Goal: Task Accomplishment & Management: Complete application form

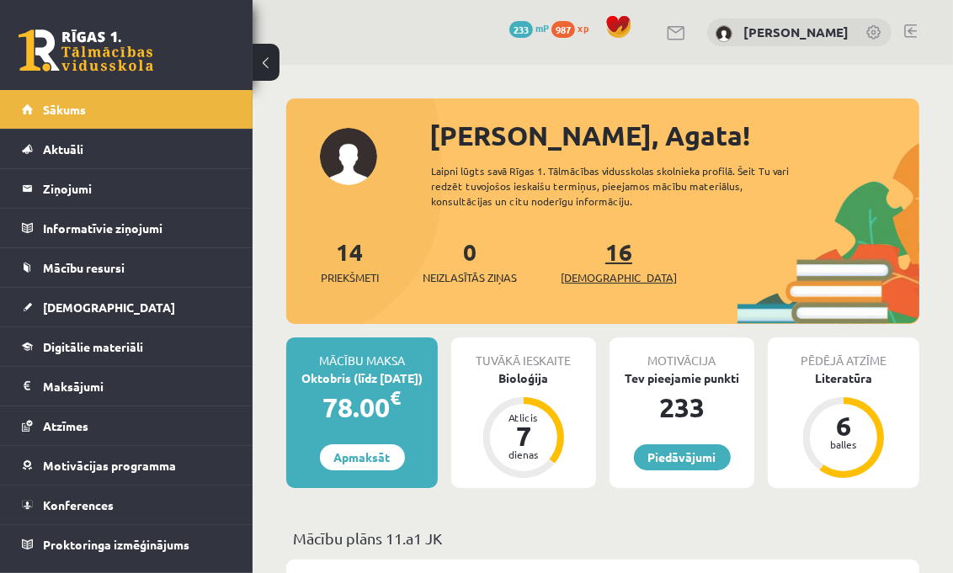
click at [603, 282] on span "[DEMOGRAPHIC_DATA]" at bounding box center [619, 277] width 116 height 17
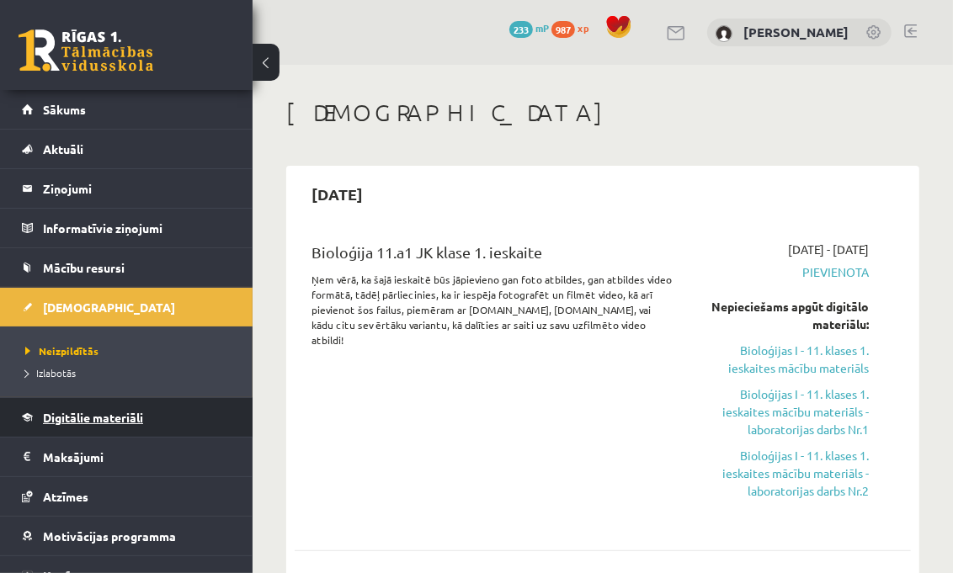
click at [161, 414] on link "Digitālie materiāli" at bounding box center [127, 417] width 210 height 39
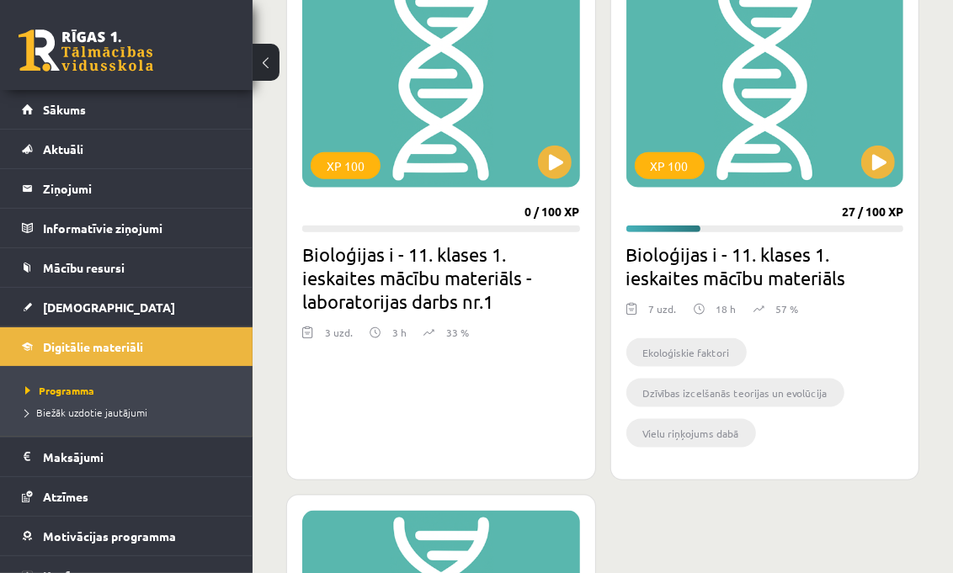
scroll to position [1309, 0]
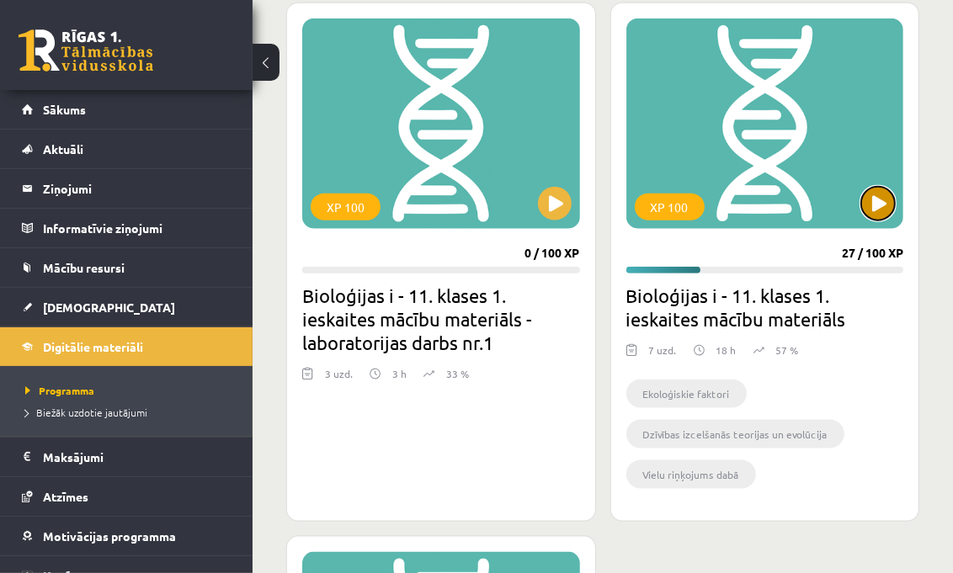
click at [881, 189] on button at bounding box center [878, 204] width 34 height 34
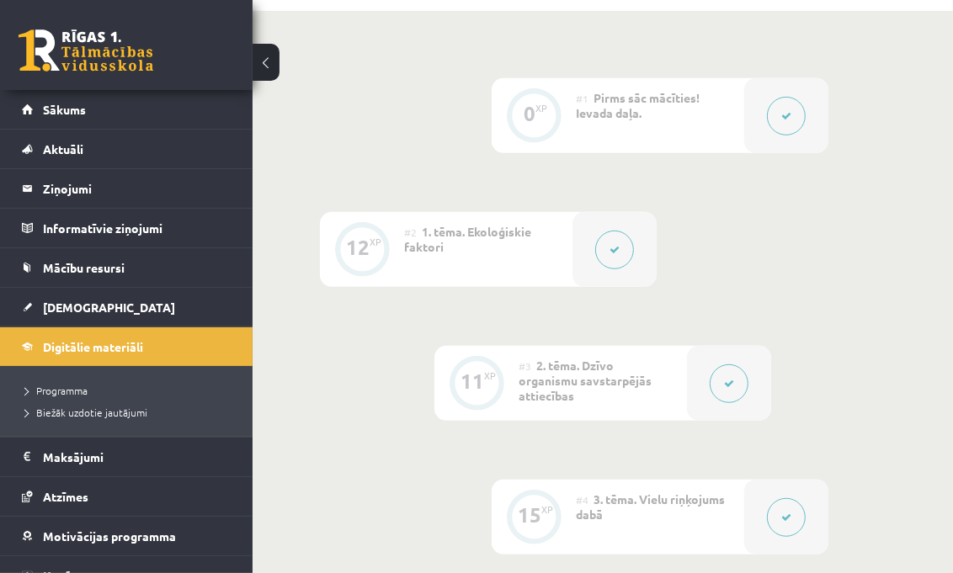
scroll to position [561, 0]
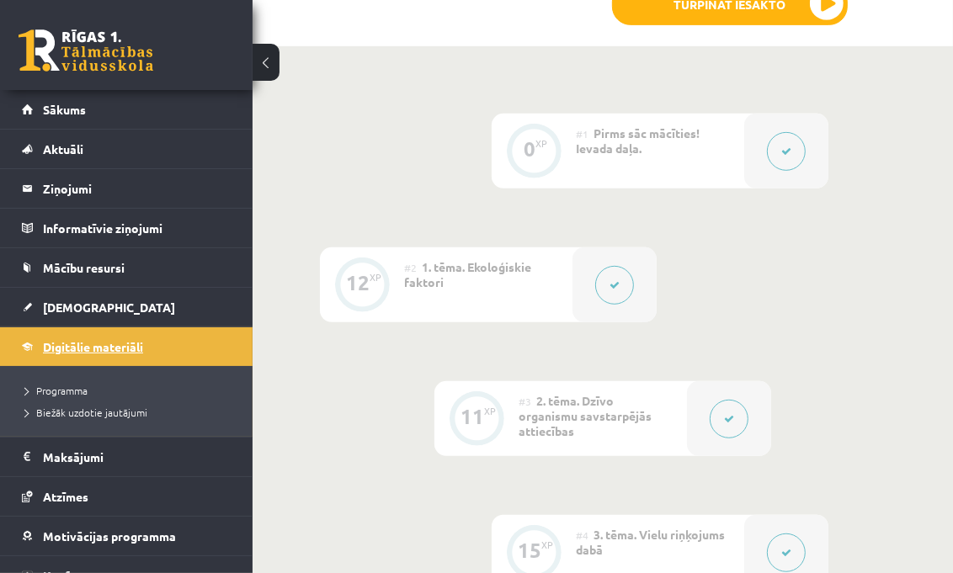
click at [82, 339] on link "Digitālie materiāli" at bounding box center [127, 346] width 210 height 39
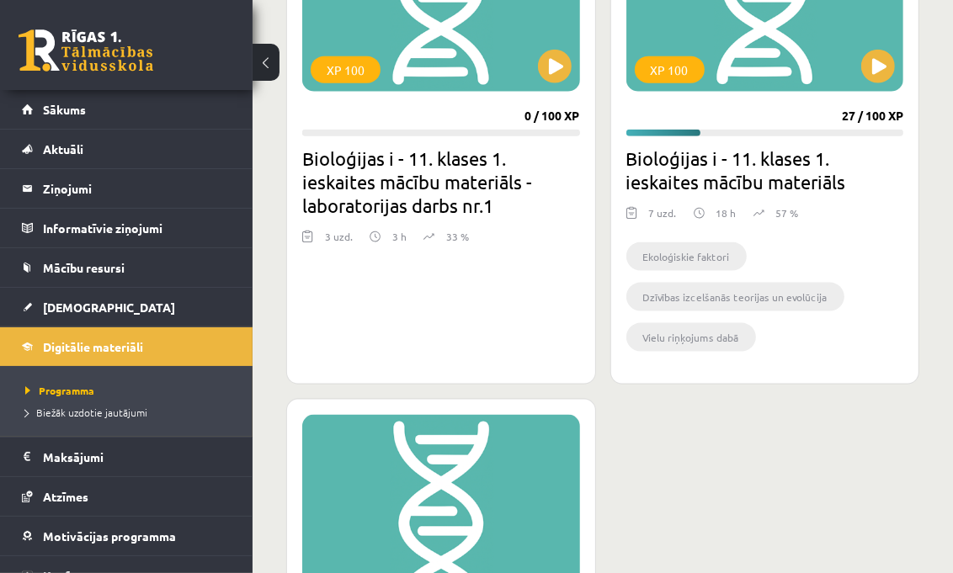
scroll to position [1309, 0]
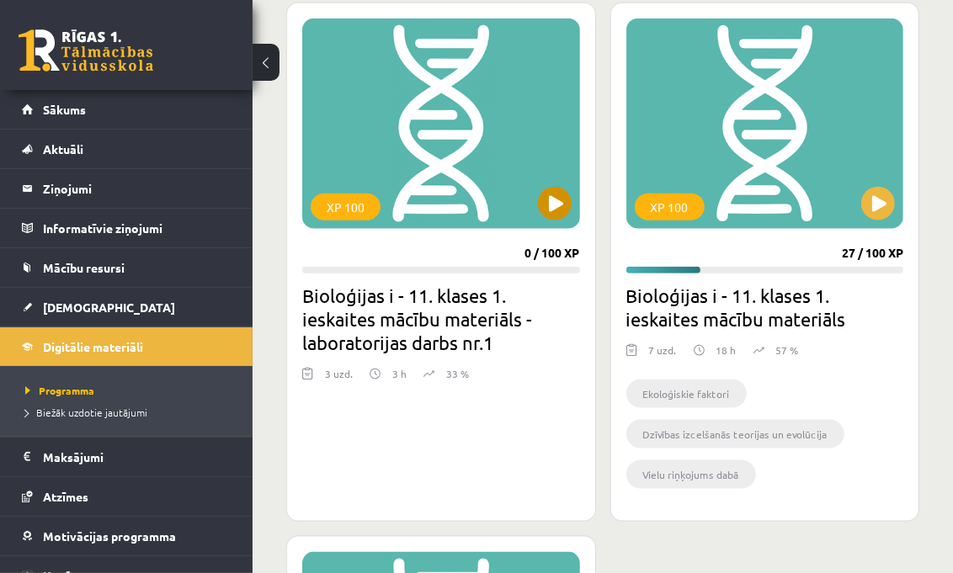
click at [545, 186] on div "XP 100" at bounding box center [441, 124] width 278 height 210
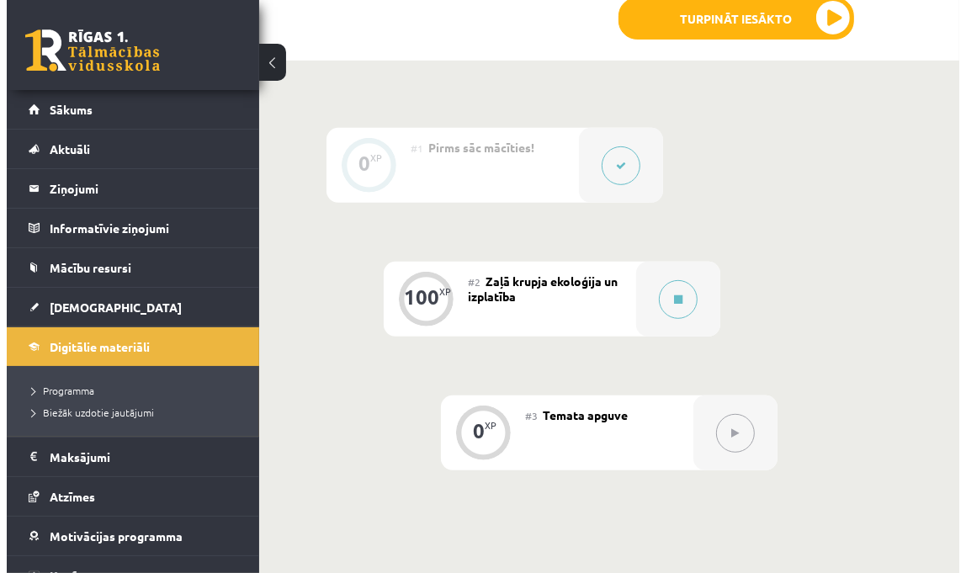
scroll to position [654, 0]
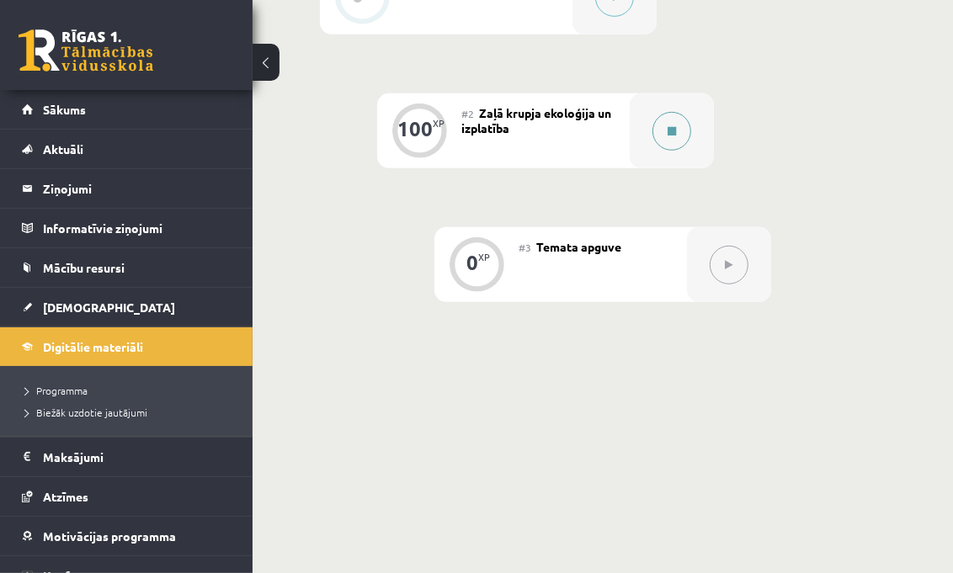
click at [680, 116] on button at bounding box center [671, 131] width 39 height 39
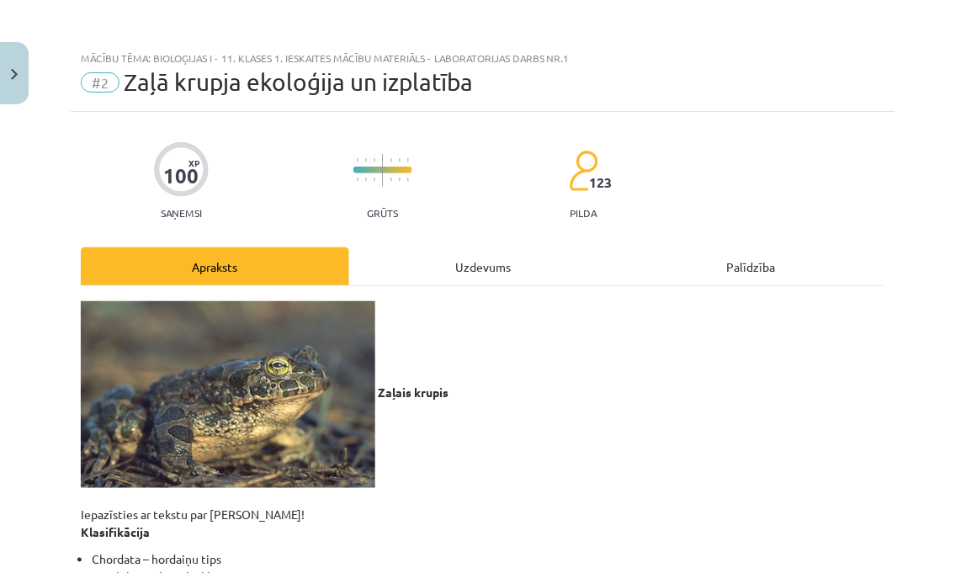
click at [482, 269] on div "Uzdevums" at bounding box center [483, 266] width 268 height 38
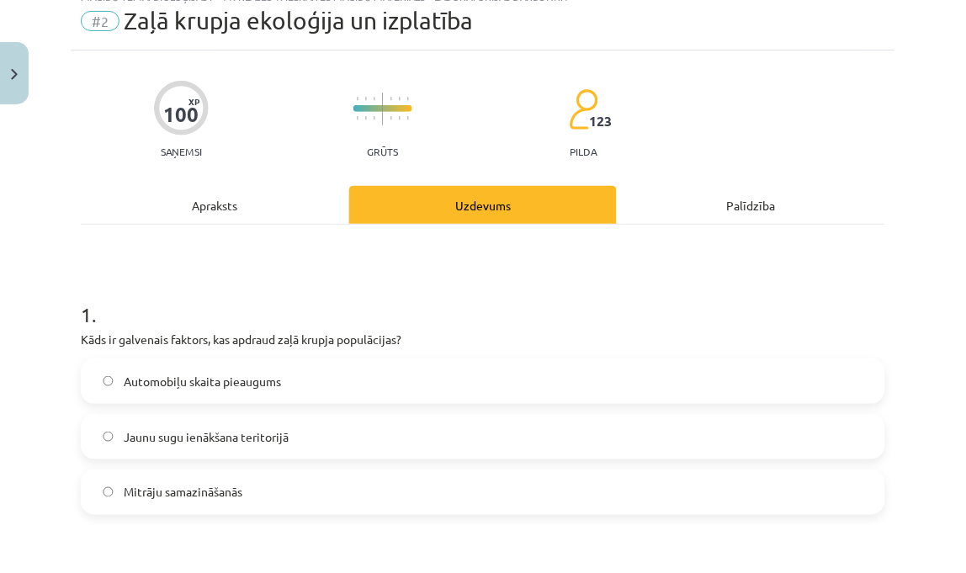
scroll to position [0, 0]
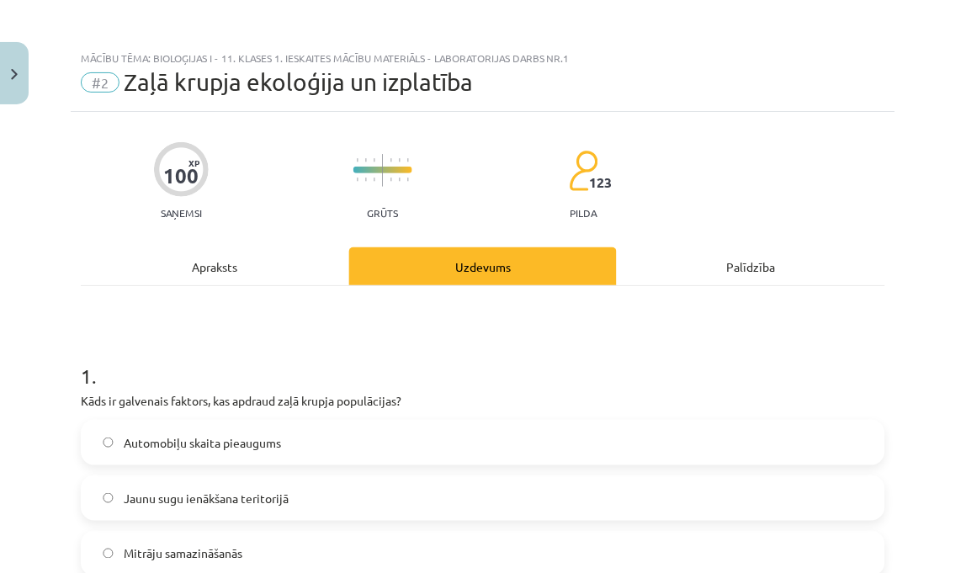
click at [248, 273] on div "Apraksts" at bounding box center [215, 266] width 268 height 38
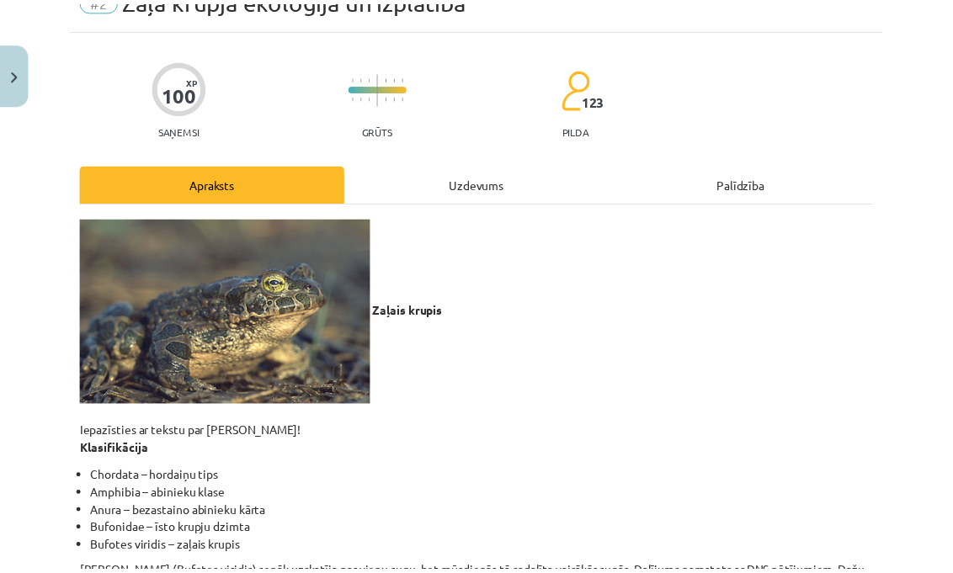
scroll to position [42, 0]
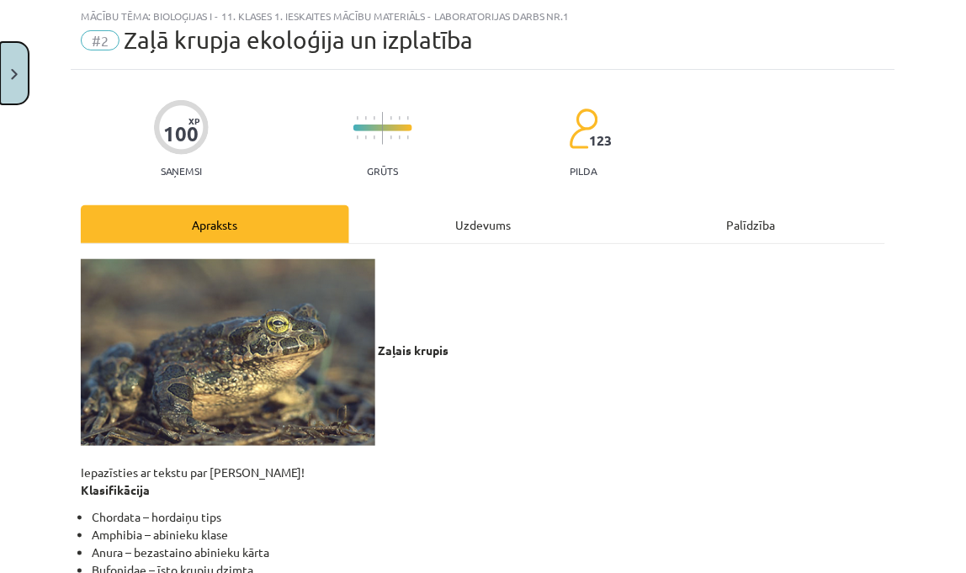
click at [20, 61] on button "Close" at bounding box center [14, 73] width 29 height 62
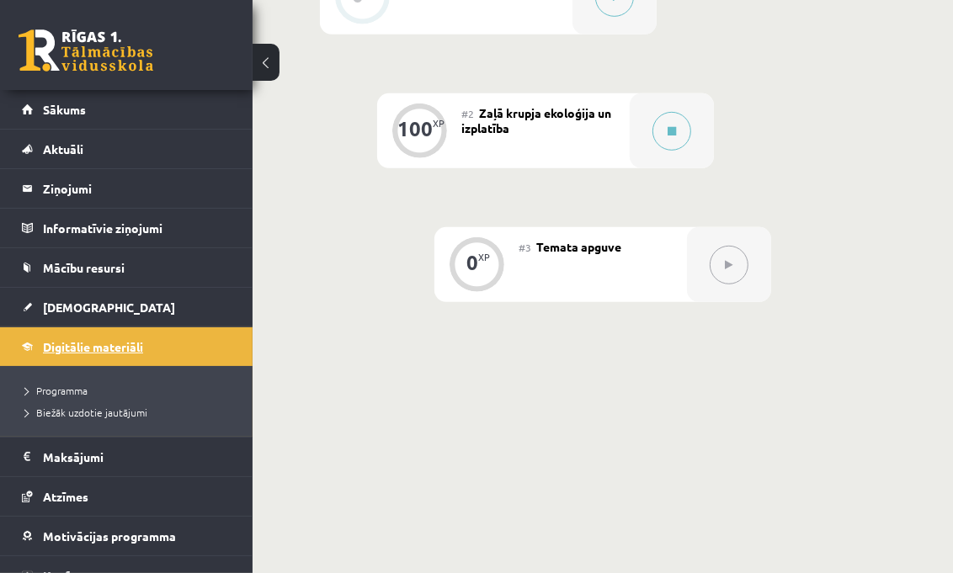
click at [114, 338] on link "Digitālie materiāli" at bounding box center [127, 346] width 210 height 39
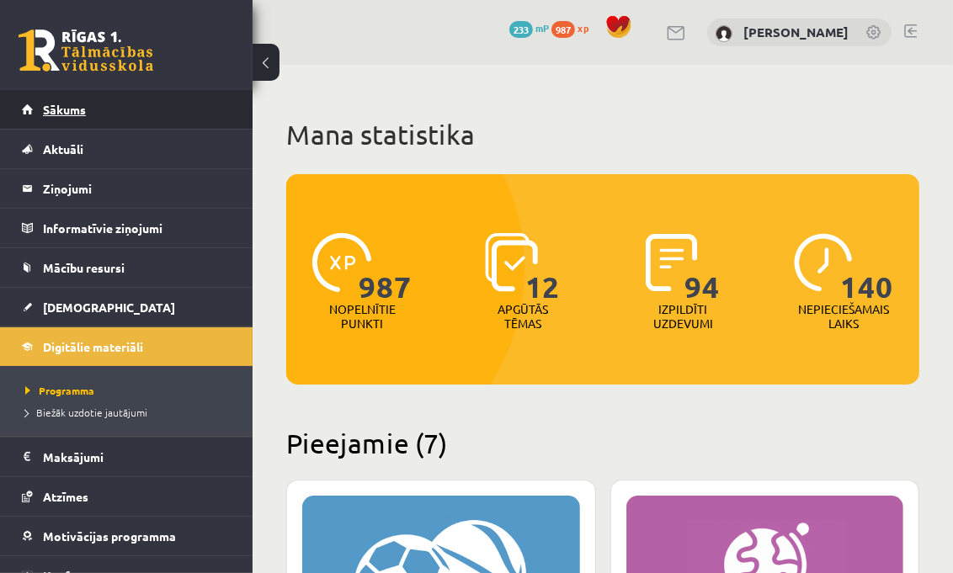
click at [93, 98] on link "Sākums" at bounding box center [127, 109] width 210 height 39
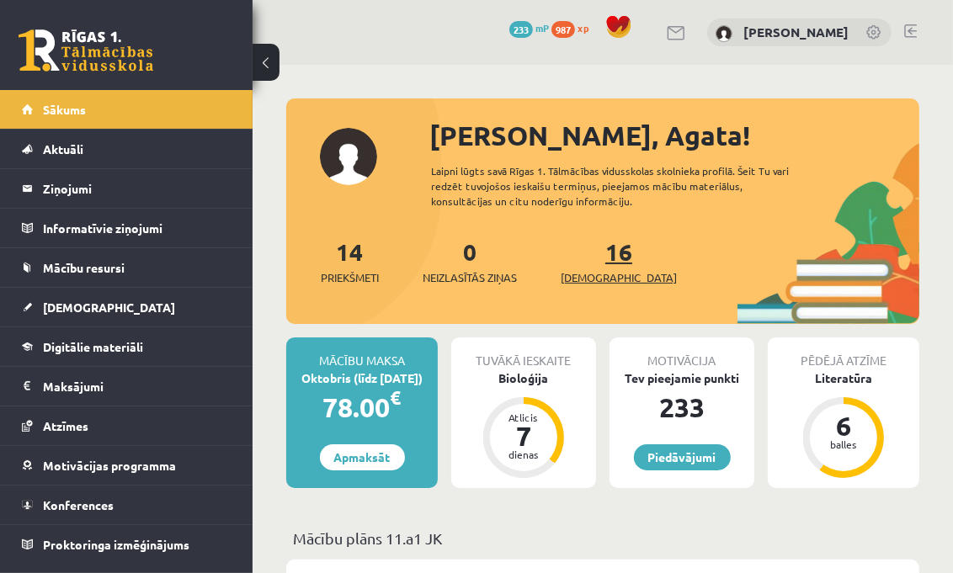
click at [578, 269] on span "[DEMOGRAPHIC_DATA]" at bounding box center [619, 277] width 116 height 17
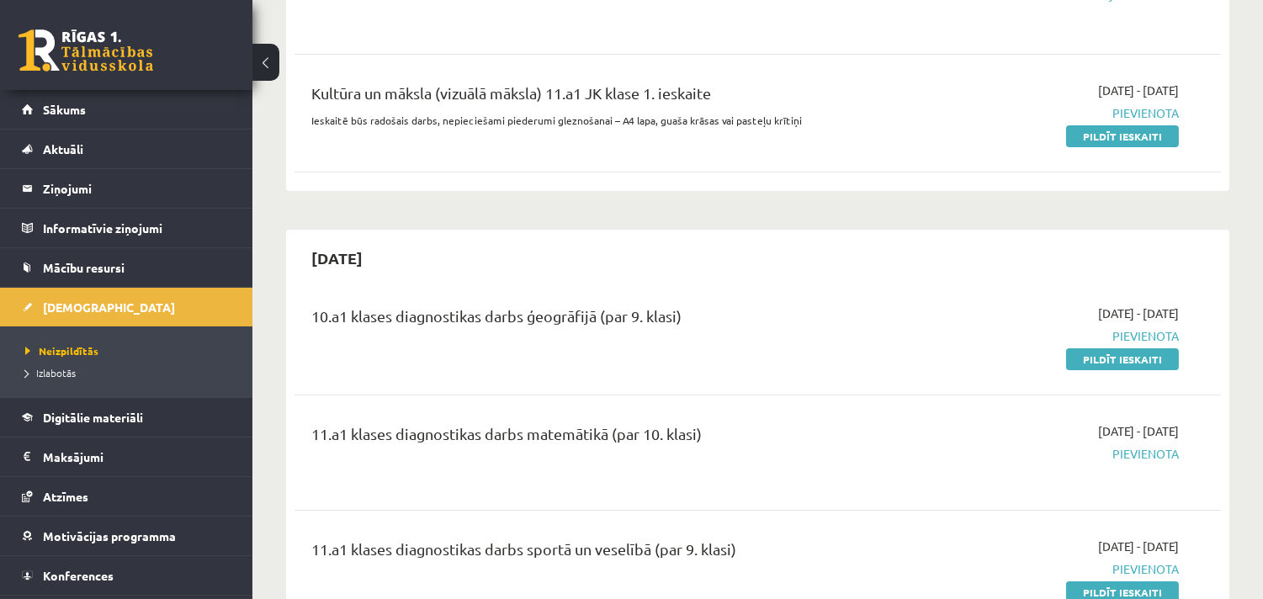
scroll to position [467, 0]
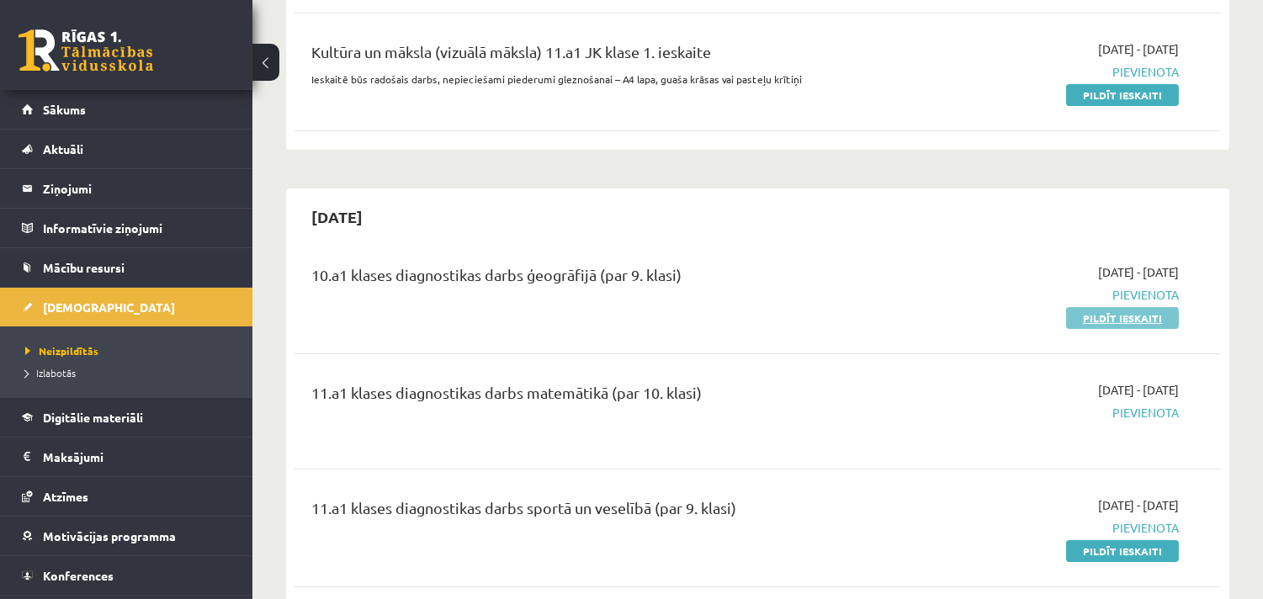
click at [952, 329] on link "Pildīt ieskaiti" at bounding box center [1122, 318] width 113 height 22
drag, startPoint x: 1103, startPoint y: 328, endPoint x: 711, endPoint y: 99, distance: 453.4
click at [952, 325] on link "Pildīt ieskaiti" at bounding box center [1122, 318] width 113 height 22
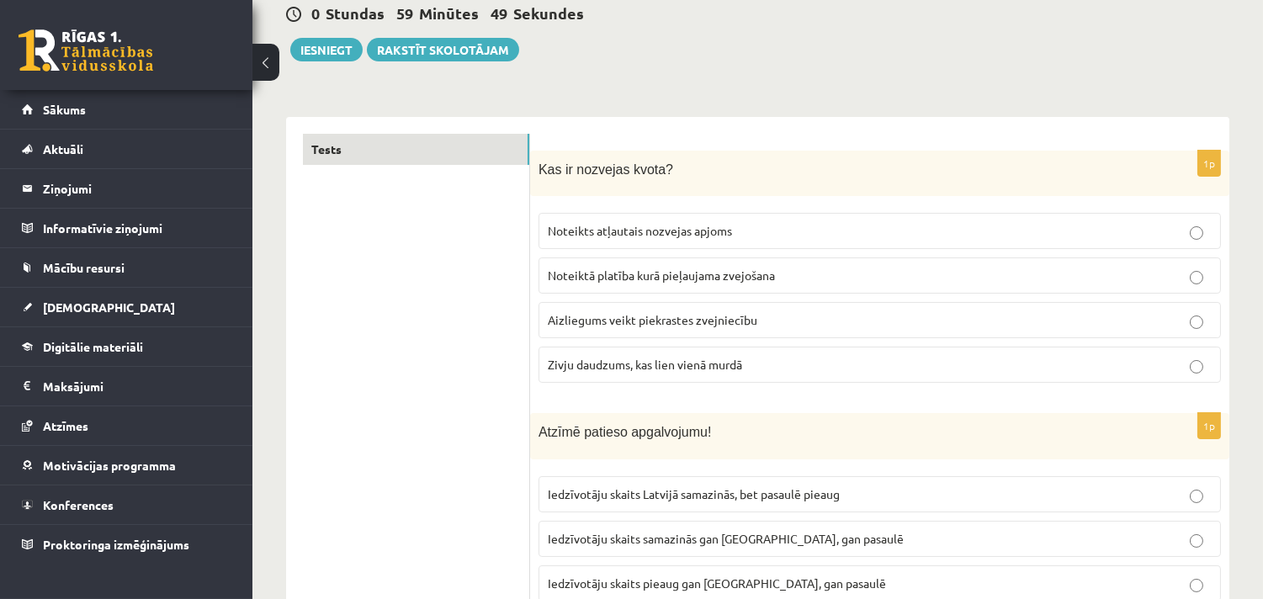
scroll to position [280, 0]
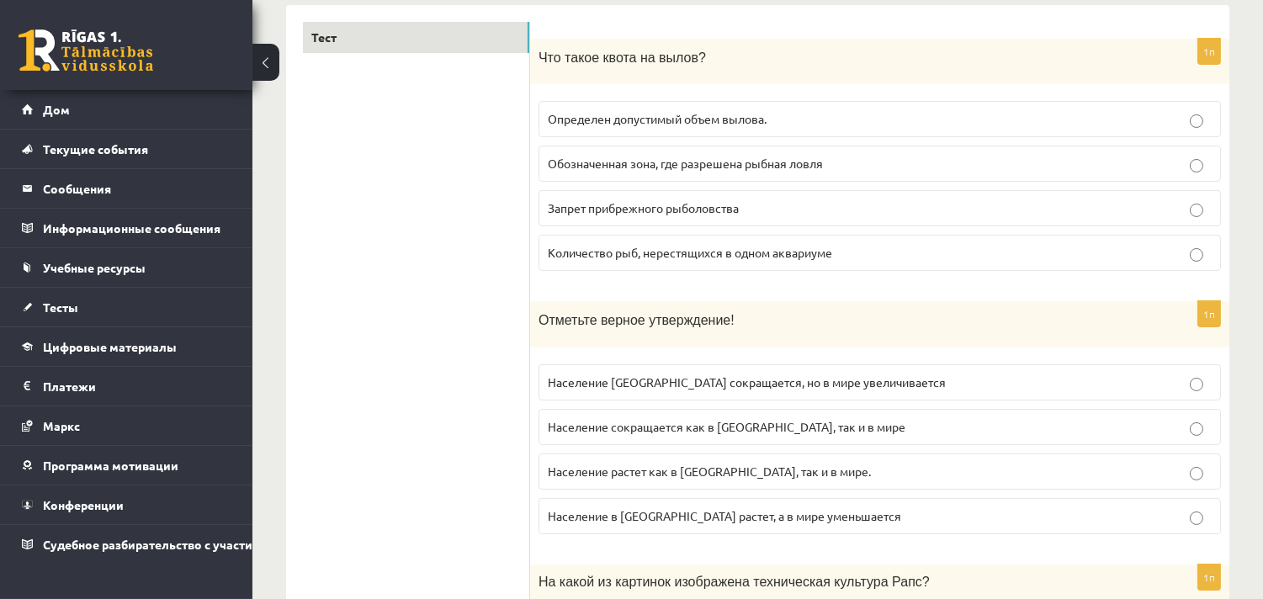
drag, startPoint x: 694, startPoint y: 115, endPoint x: 745, endPoint y: 64, distance: 72.6
click at [694, 115] on font "Определен допустимый объем вылова." at bounding box center [657, 118] width 219 height 15
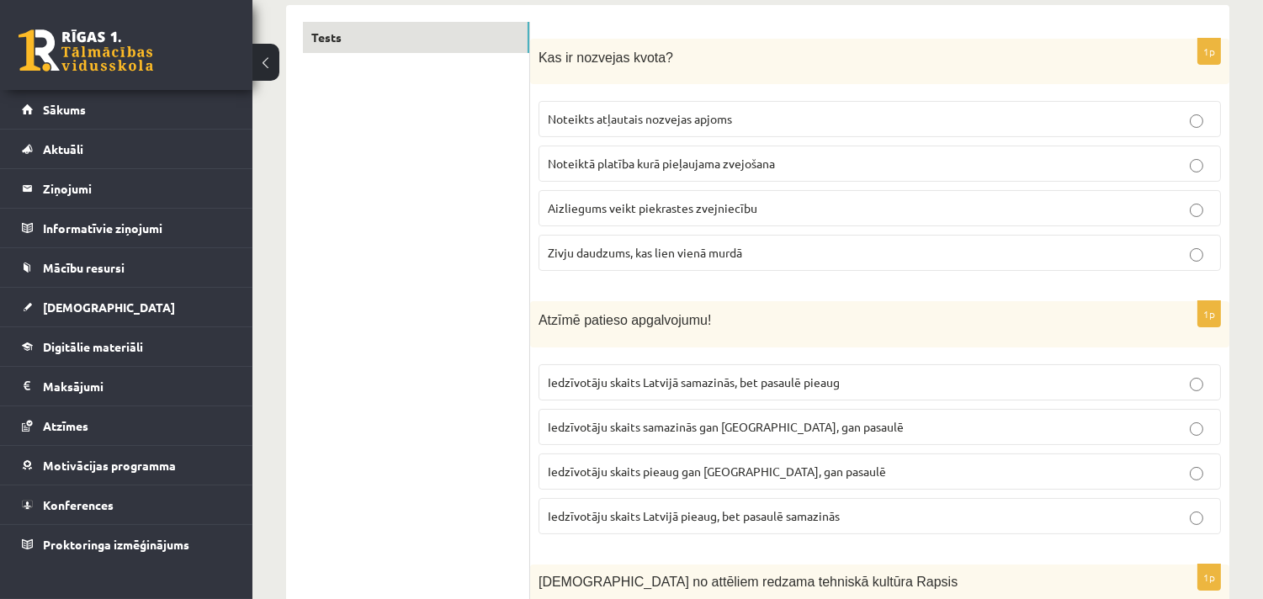
click at [634, 439] on label "Iedzīvotāju skaits samazinās gan Latvijā, gan pasaulē" at bounding box center [880, 427] width 683 height 36
drag, startPoint x: 845, startPoint y: 375, endPoint x: 856, endPoint y: 364, distance: 15.5
click at [851, 371] on label "Iedzīvotāju skaits Latvijā samazinās, bet pasaulē pieaug" at bounding box center [880, 382] width 683 height 36
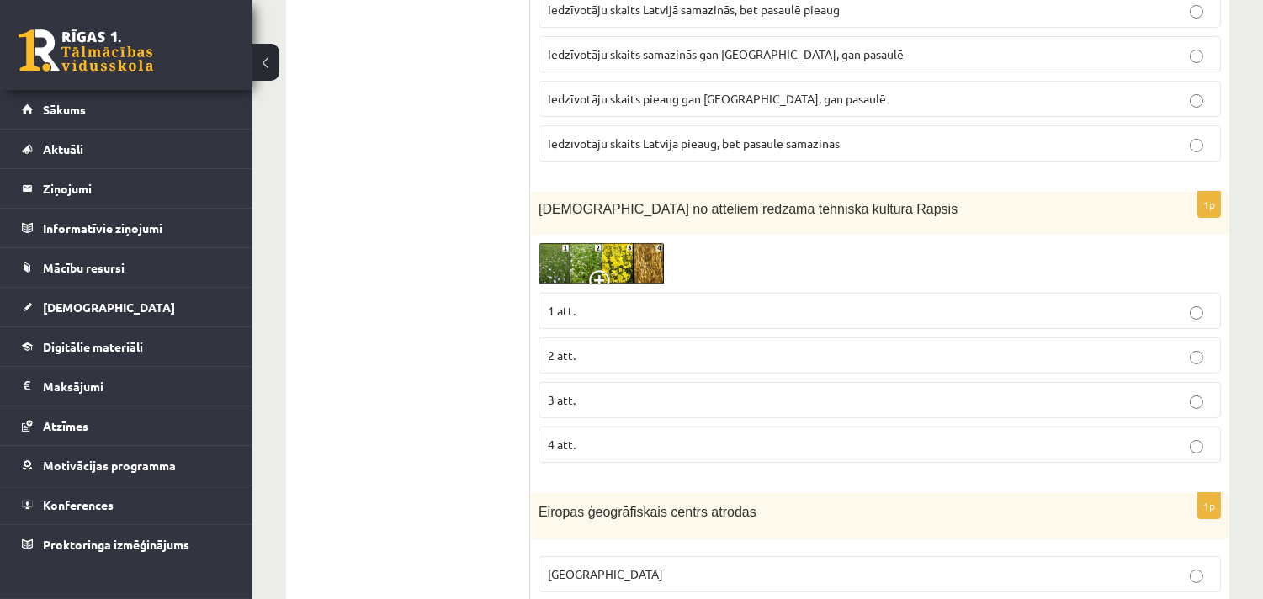
scroll to position [654, 0]
click at [646, 259] on img at bounding box center [602, 262] width 126 height 41
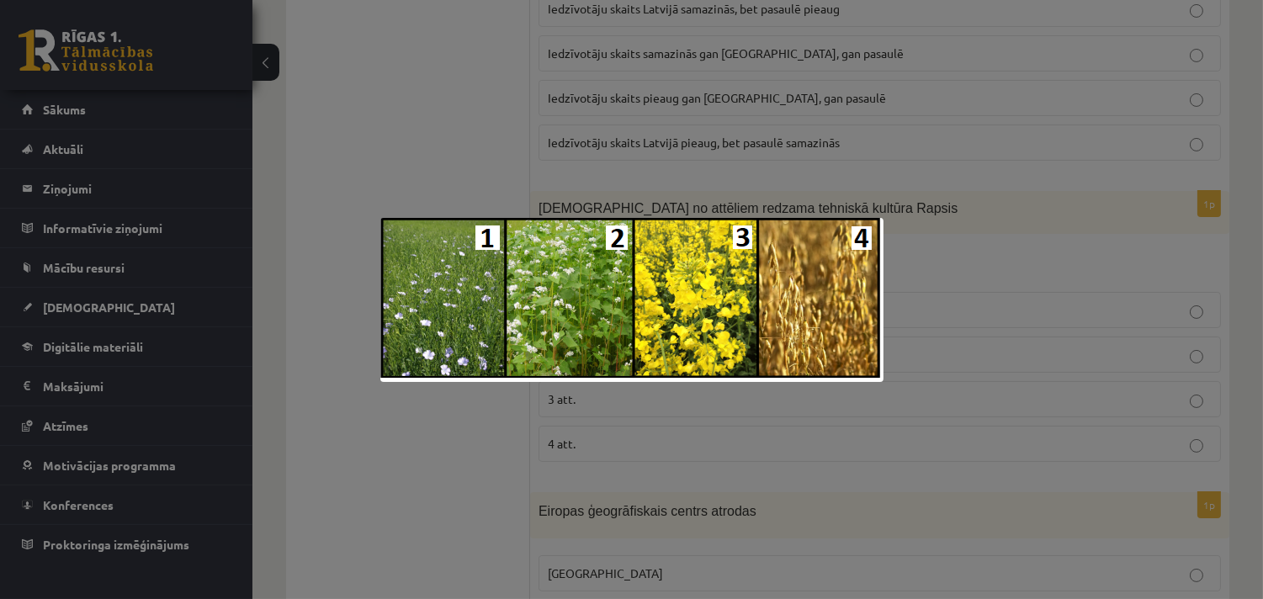
drag, startPoint x: 1006, startPoint y: 194, endPoint x: 968, endPoint y: 215, distance: 43.7
click at [1007, 196] on div at bounding box center [631, 299] width 1263 height 599
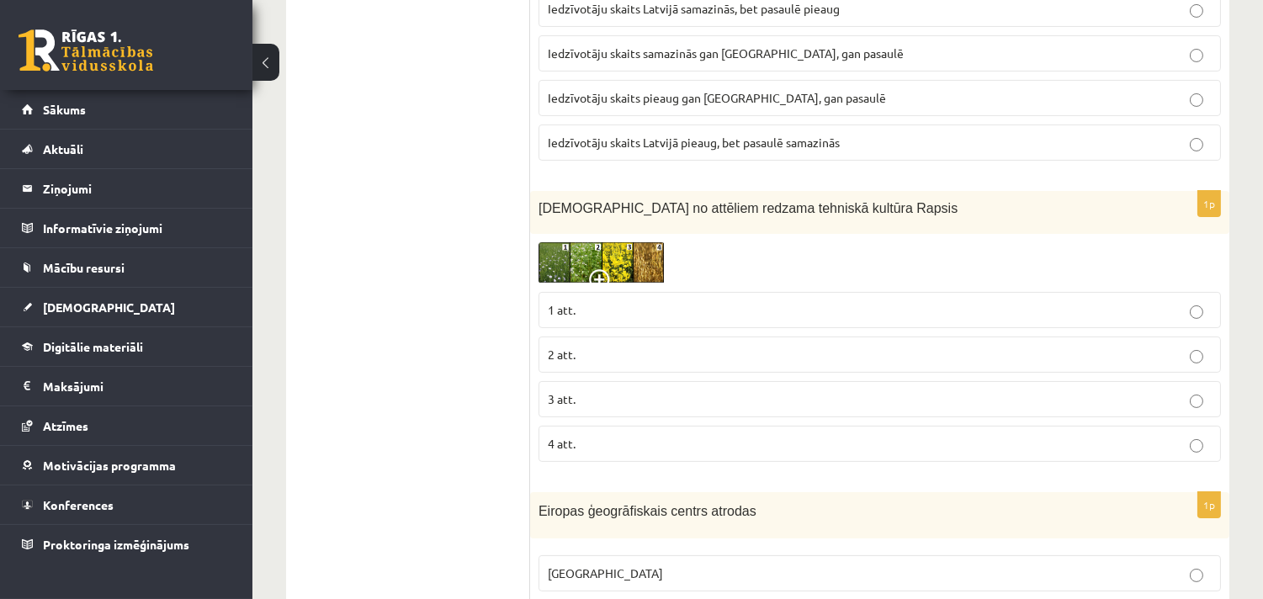
click at [604, 271] on span at bounding box center [602, 282] width 27 height 27
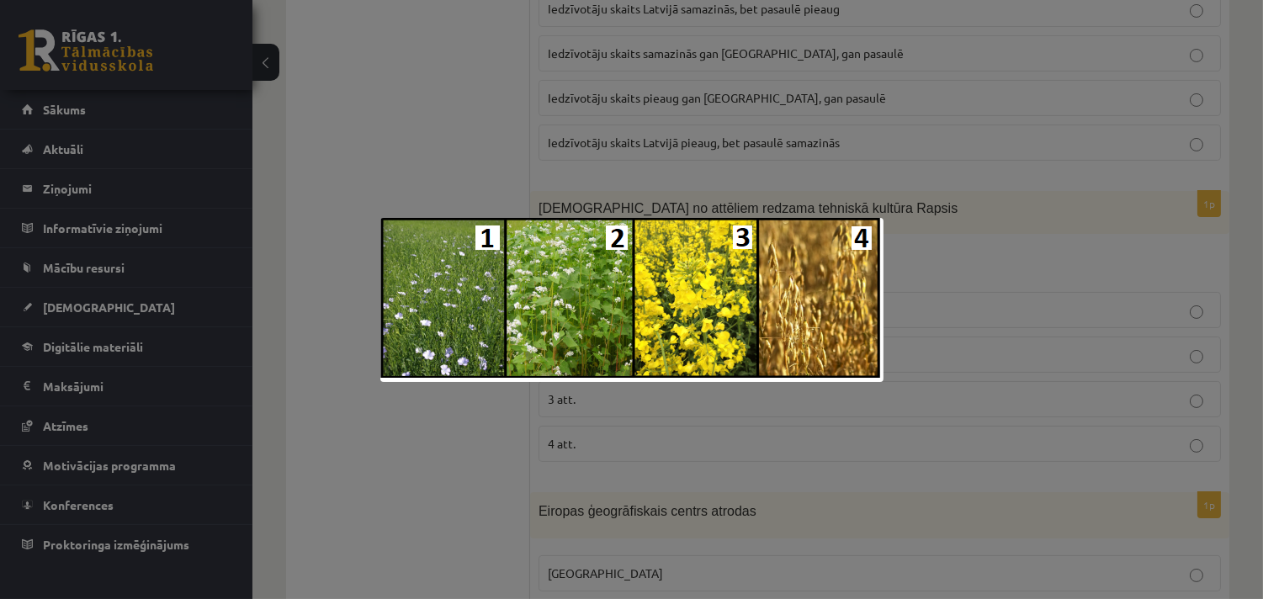
click at [1172, 303] on div at bounding box center [631, 299] width 1263 height 599
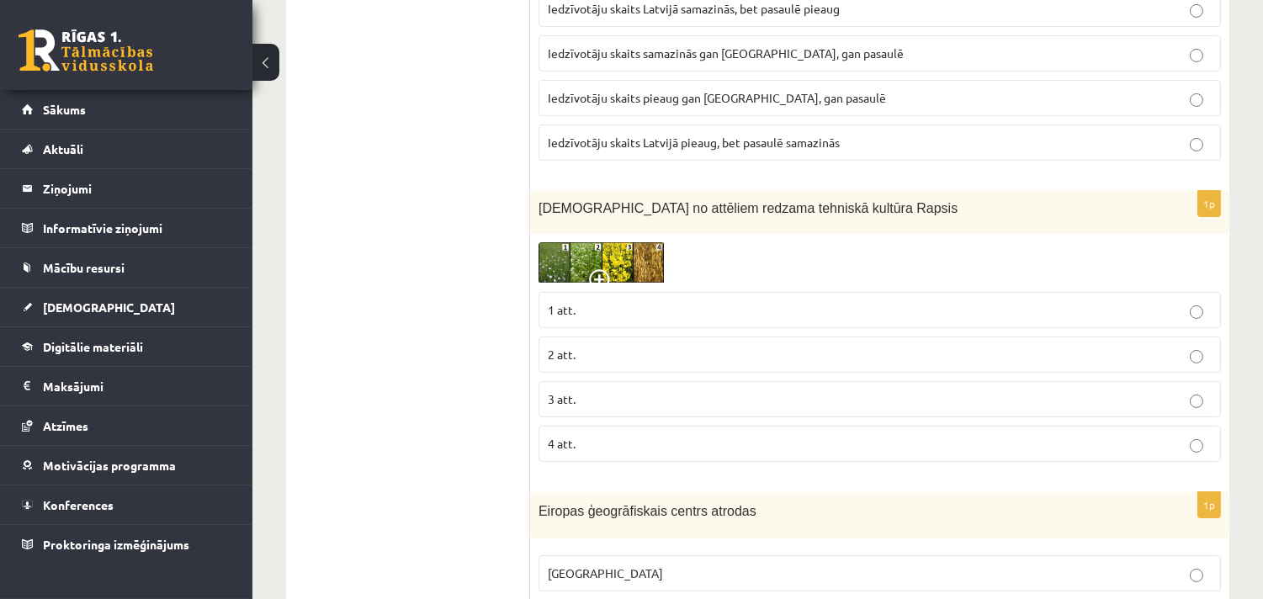
click at [619, 396] on p "3 att." at bounding box center [880, 400] width 664 height 18
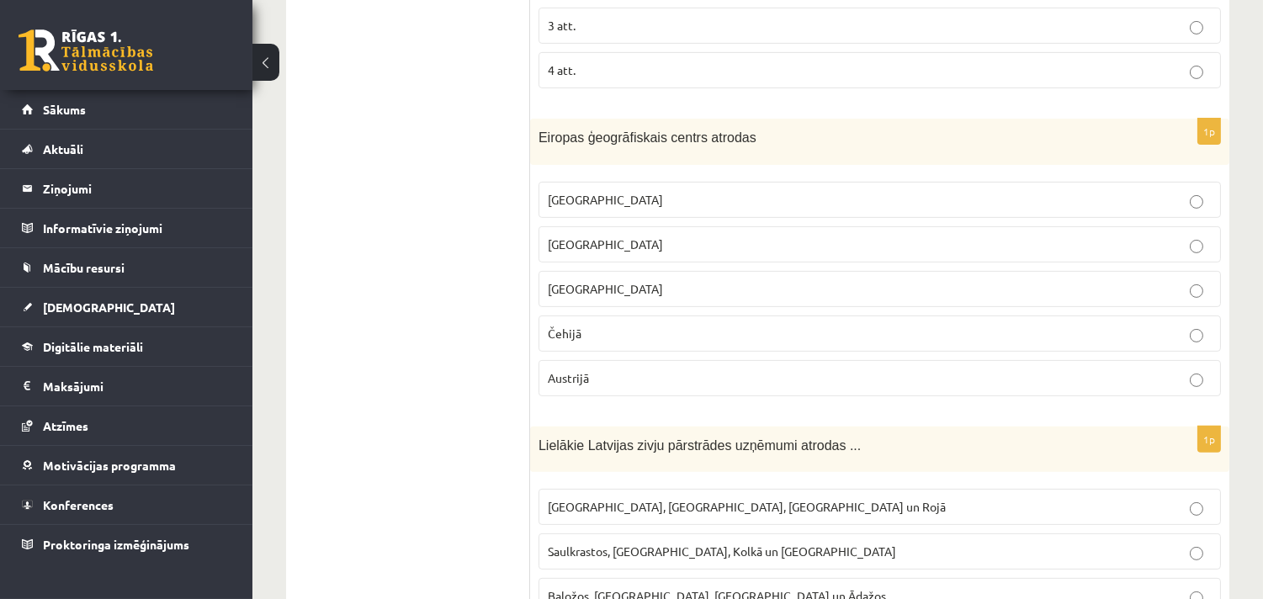
scroll to position [1029, 0]
click at [598, 280] on p "Vācijā" at bounding box center [880, 288] width 664 height 18
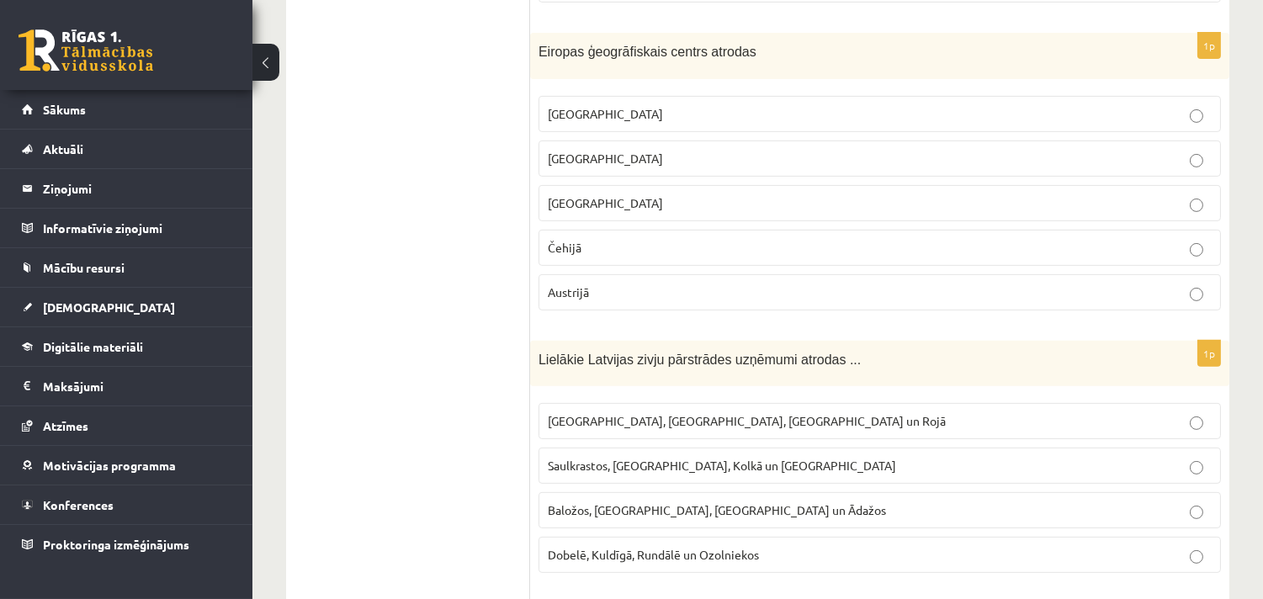
scroll to position [1215, 0]
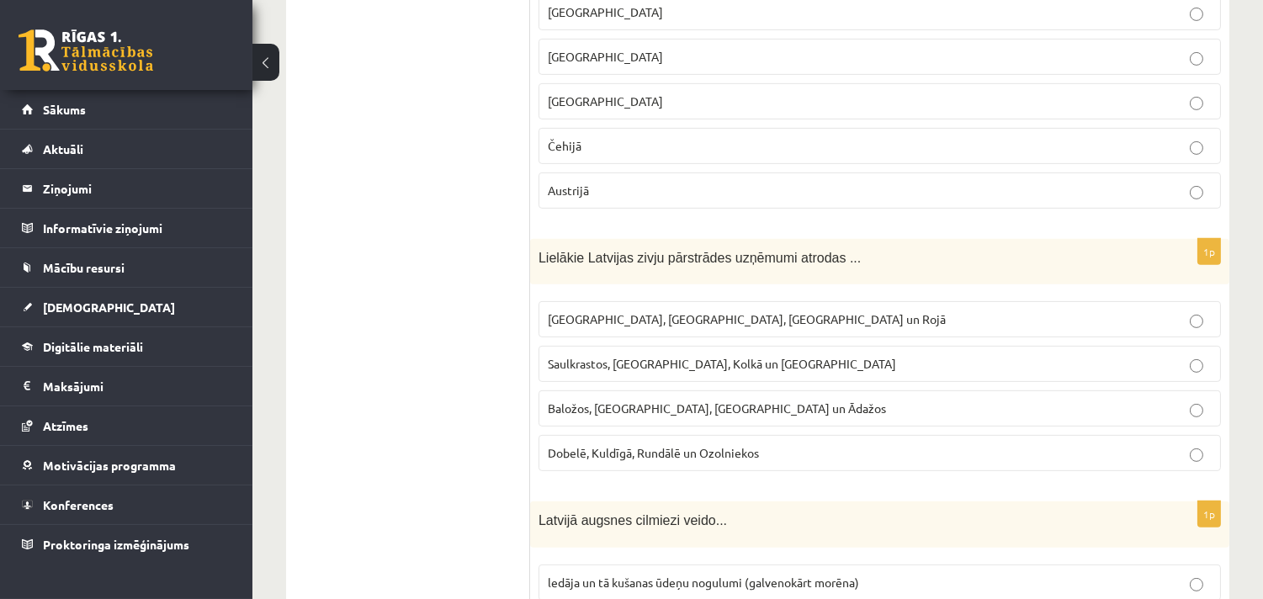
click at [750, 360] on p "Saulkrastos, Jūrmalā, Kolkā un Tūjā" at bounding box center [880, 364] width 664 height 18
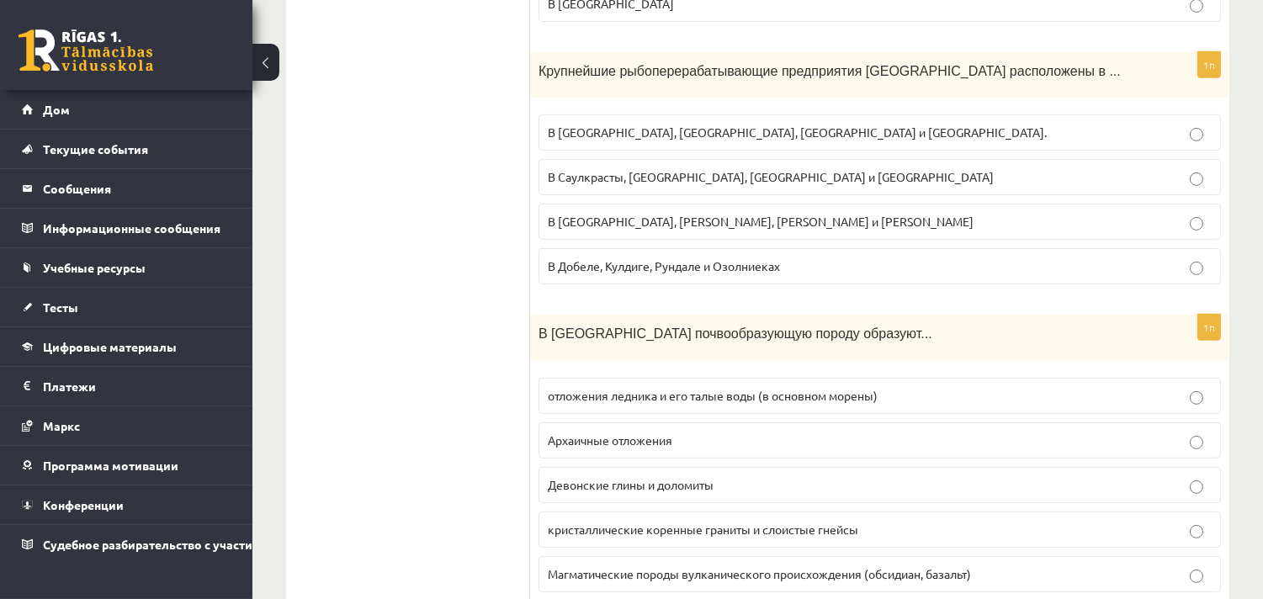
scroll to position [1496, 0]
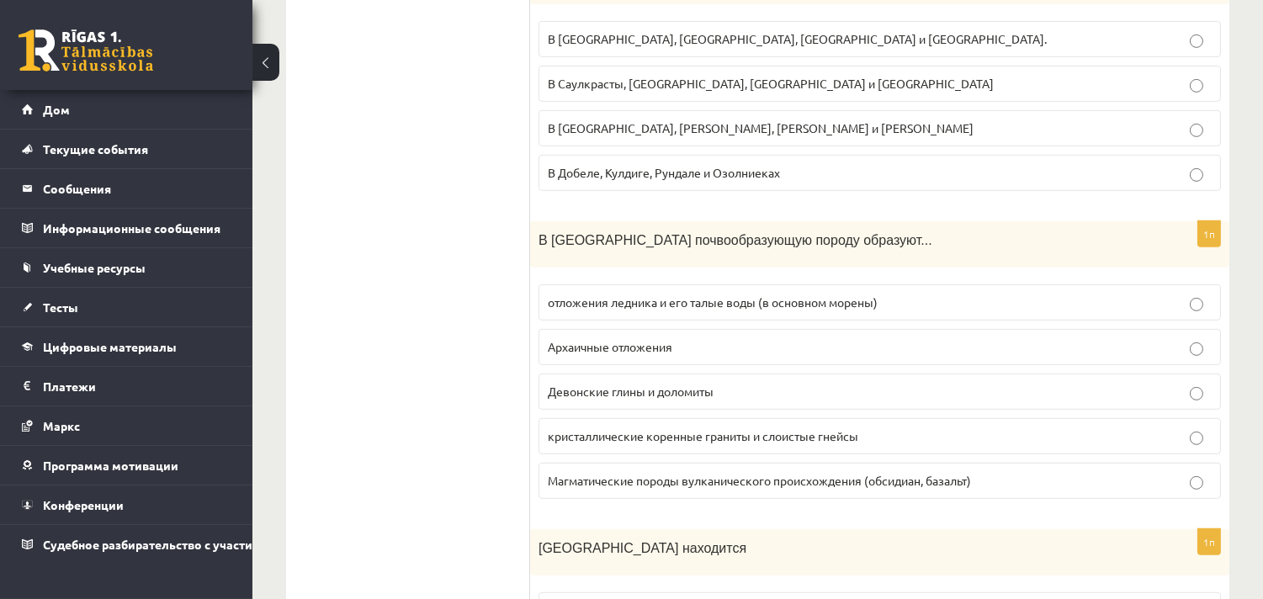
click at [701, 404] on label "Девонские глины и доломиты" at bounding box center [880, 392] width 683 height 36
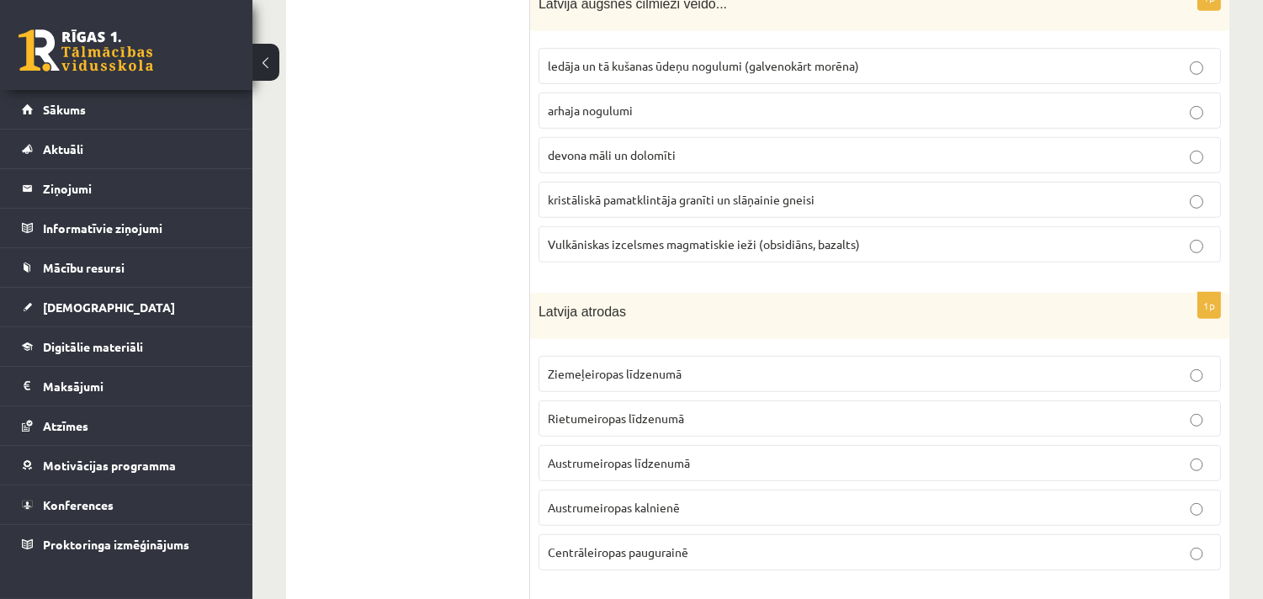
scroll to position [1777, 0]
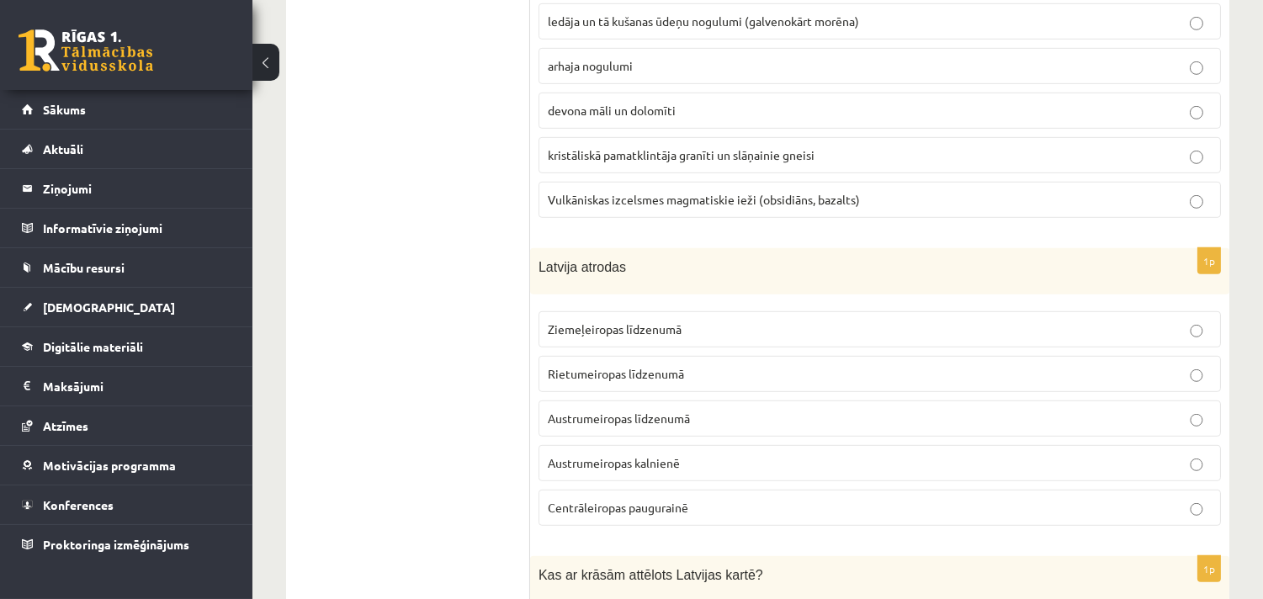
click at [734, 337] on p "Ziemeļeiropas līdzenumā" at bounding box center [880, 330] width 664 height 18
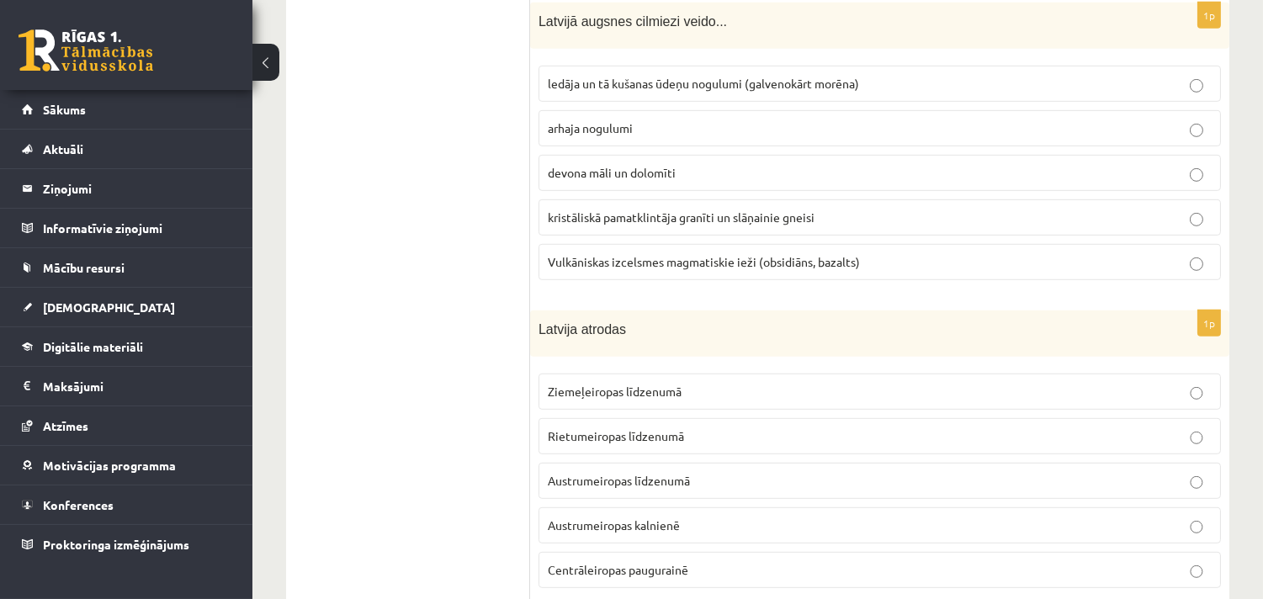
scroll to position [1683, 0]
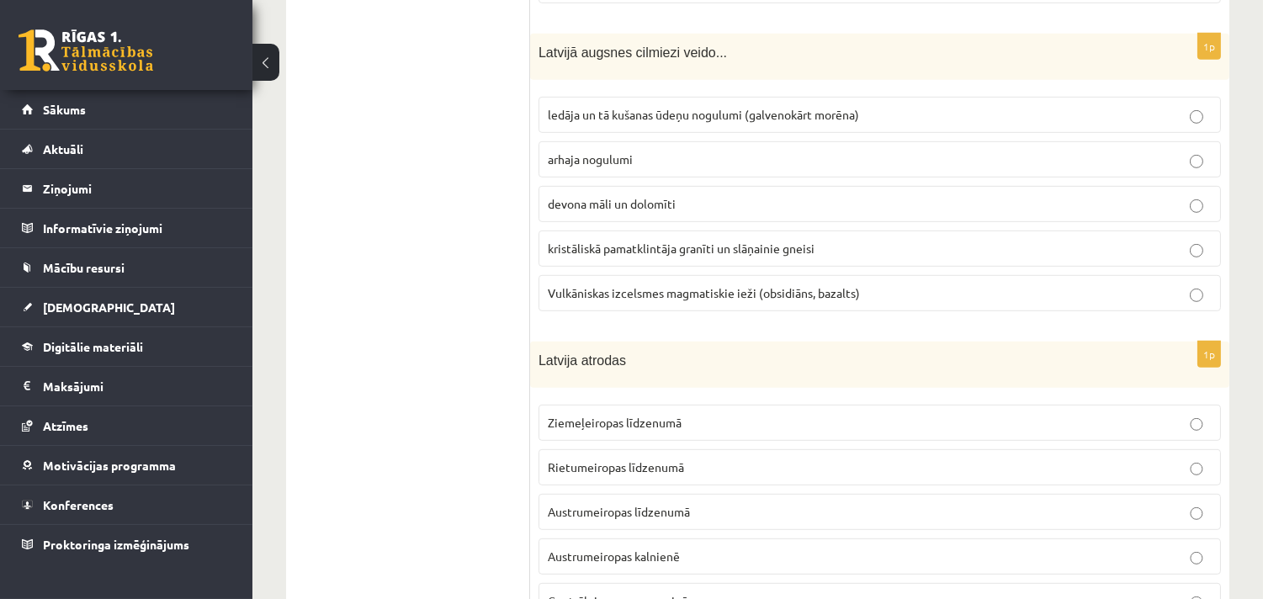
click at [861, 105] on label "ledāja un tā kušanas ūdeņu nogulumi (galvenokārt morēna)" at bounding box center [880, 115] width 683 height 36
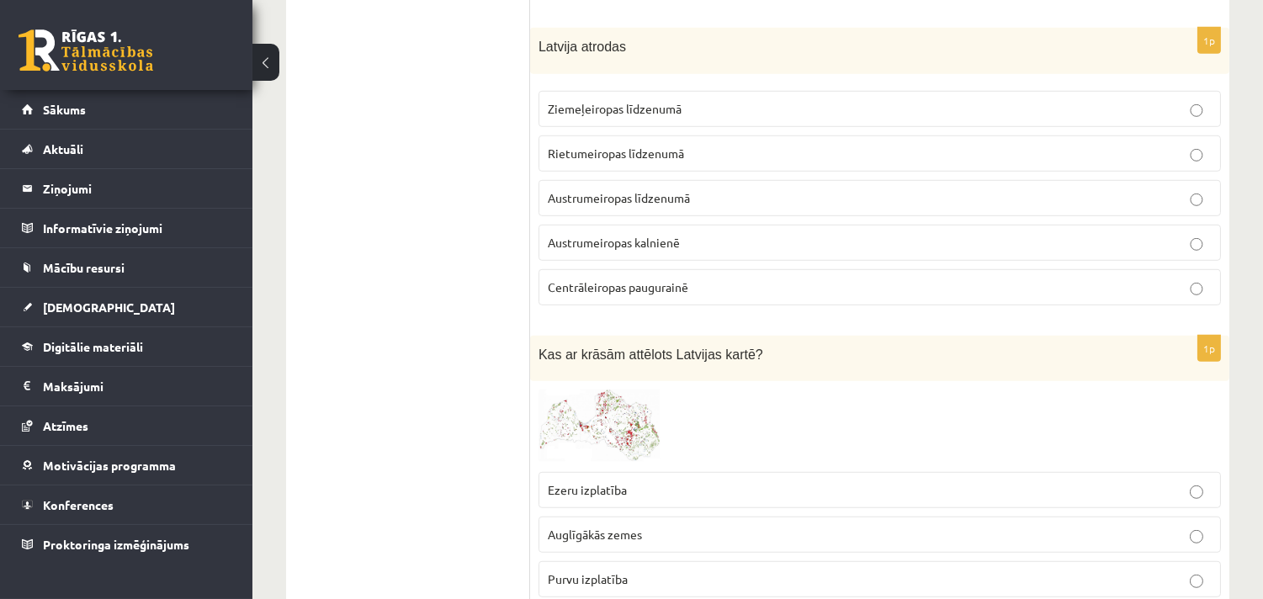
scroll to position [1964, 0]
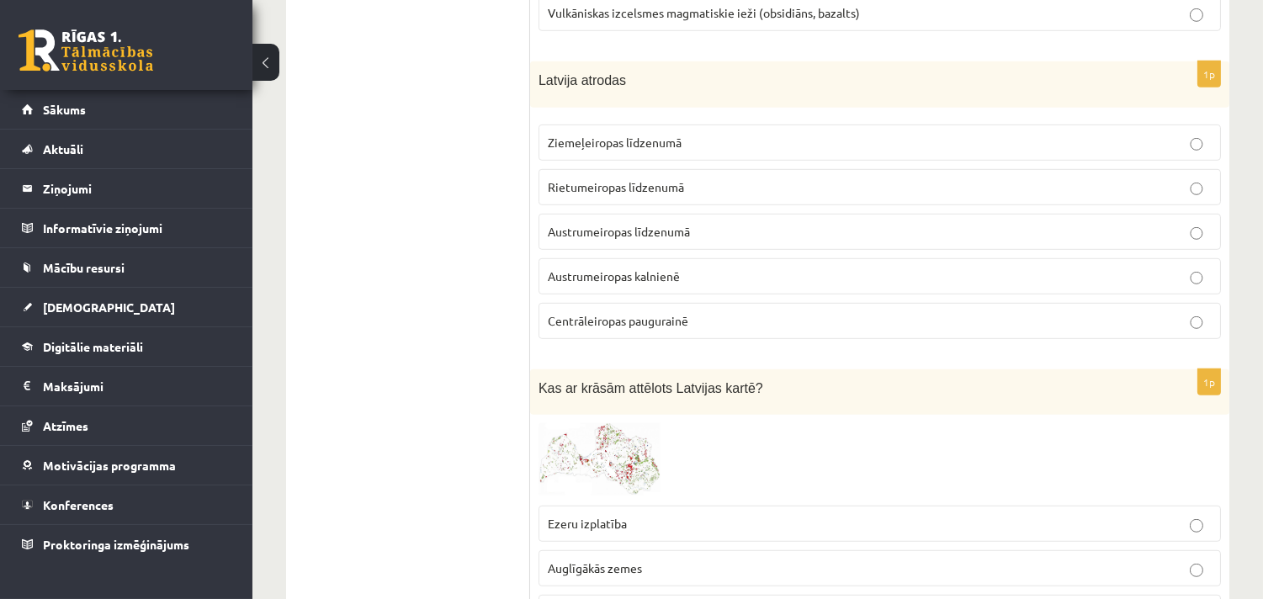
click at [710, 228] on p "Austrumeiropas līdzenumā" at bounding box center [880, 232] width 664 height 18
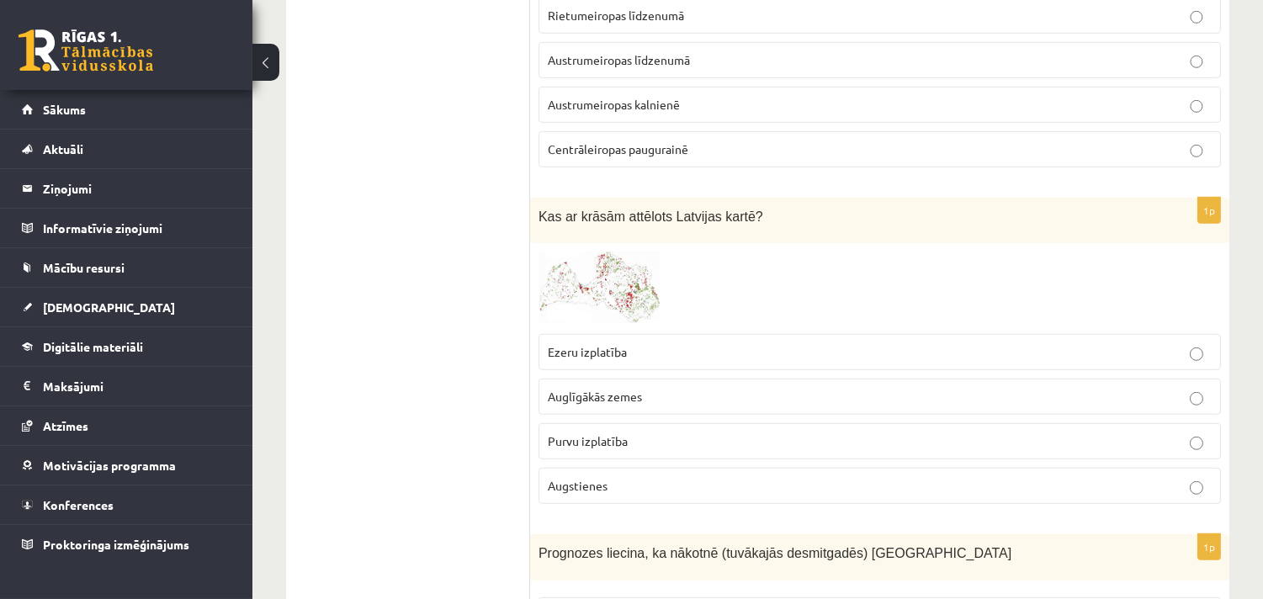
scroll to position [2150, 0]
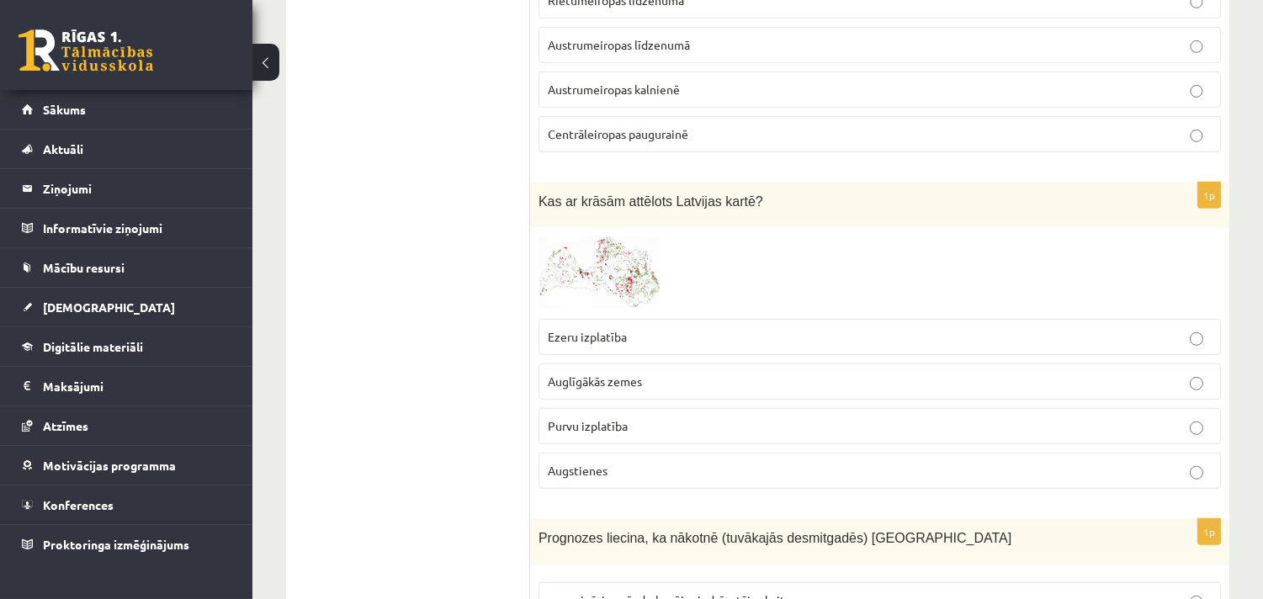
click at [567, 276] on img at bounding box center [602, 274] width 126 height 74
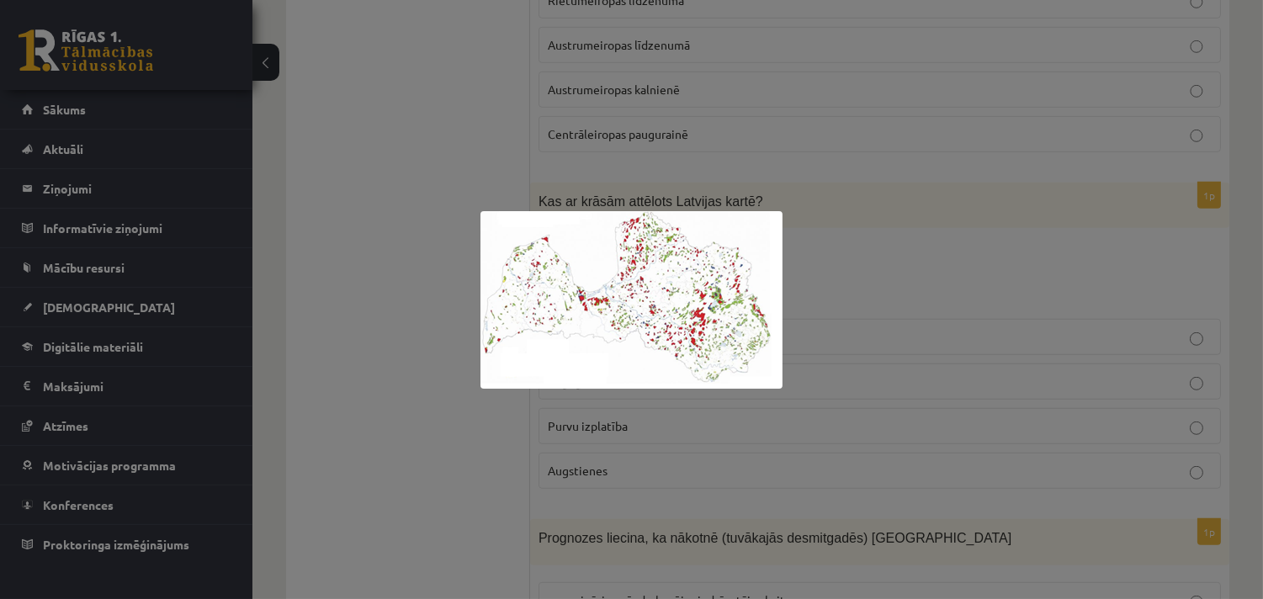
click at [843, 301] on div at bounding box center [631, 299] width 1263 height 599
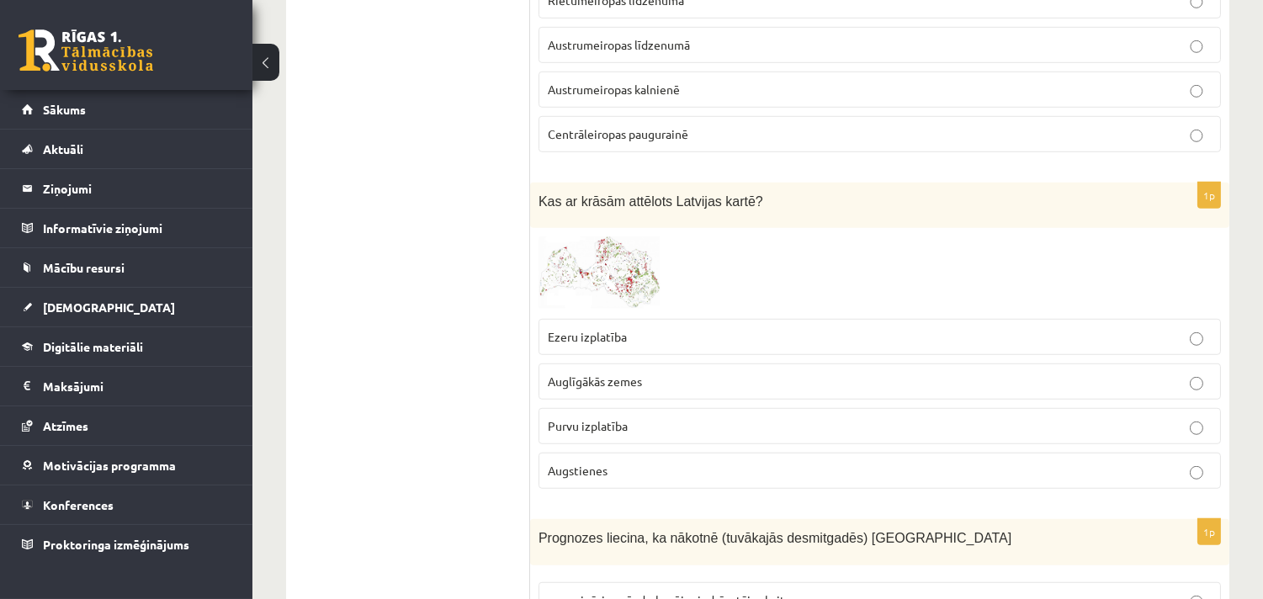
click at [577, 300] on img at bounding box center [602, 274] width 126 height 74
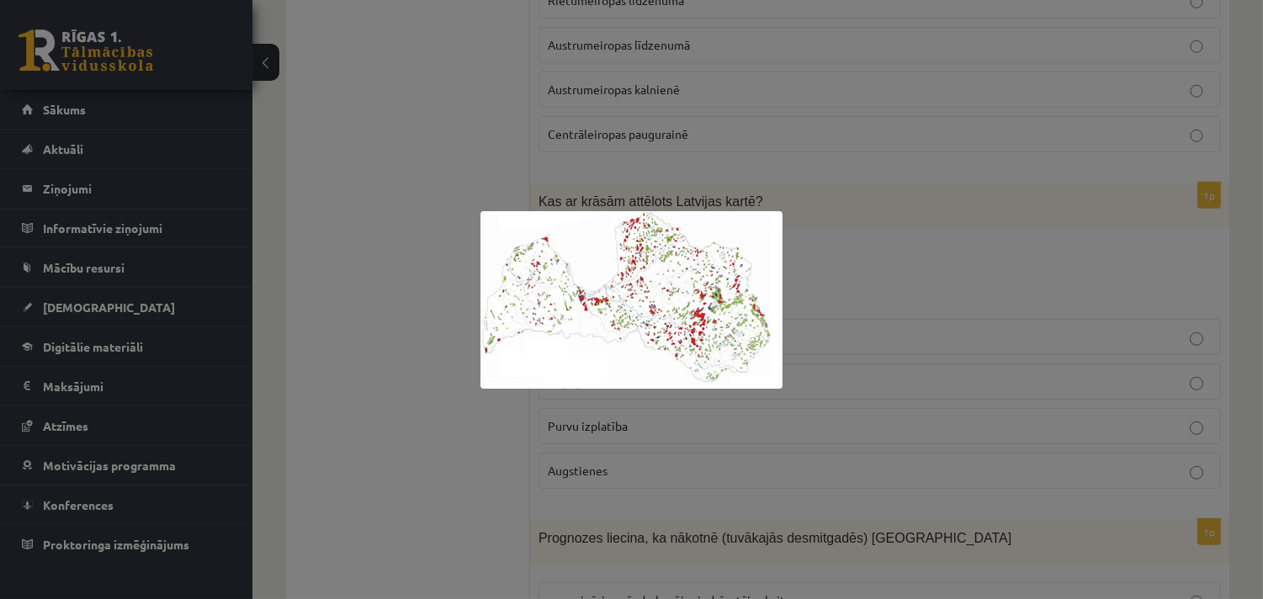
click at [895, 282] on div at bounding box center [631, 299] width 1263 height 599
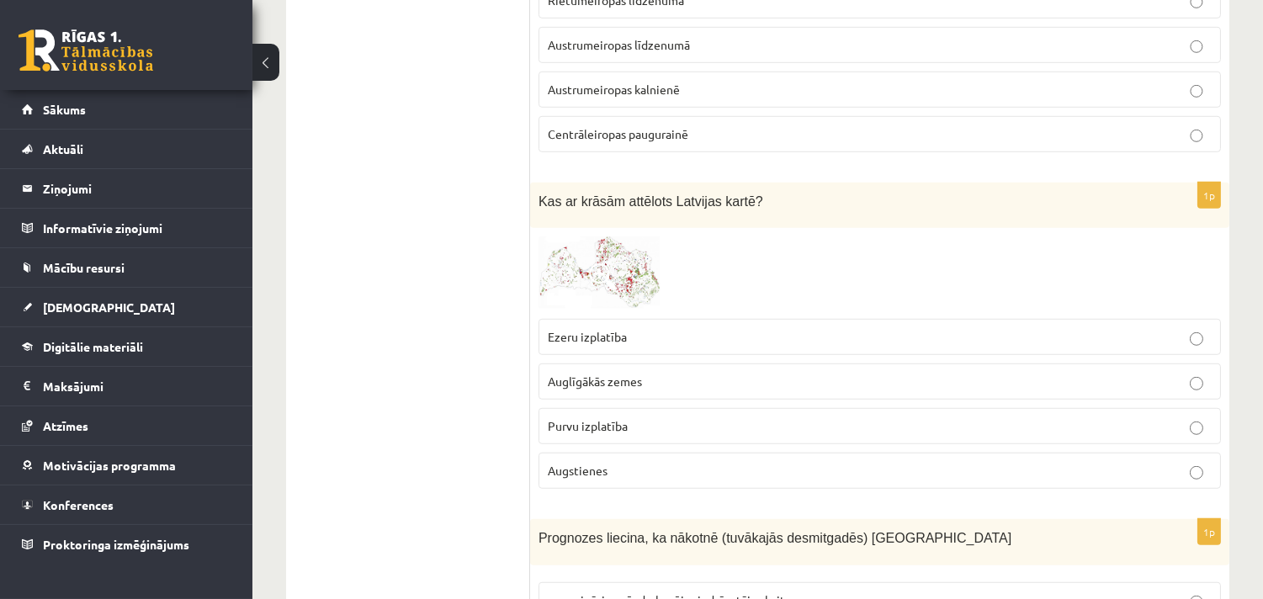
click at [614, 276] on span at bounding box center [602, 276] width 27 height 27
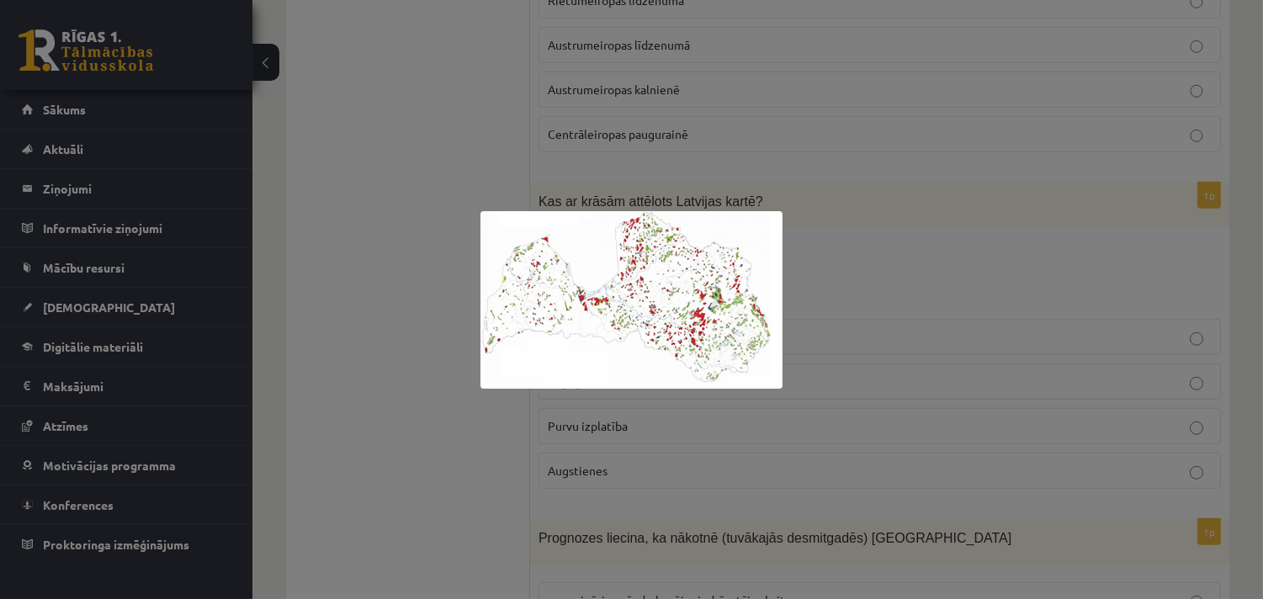
click at [1066, 289] on div at bounding box center [631, 299] width 1263 height 599
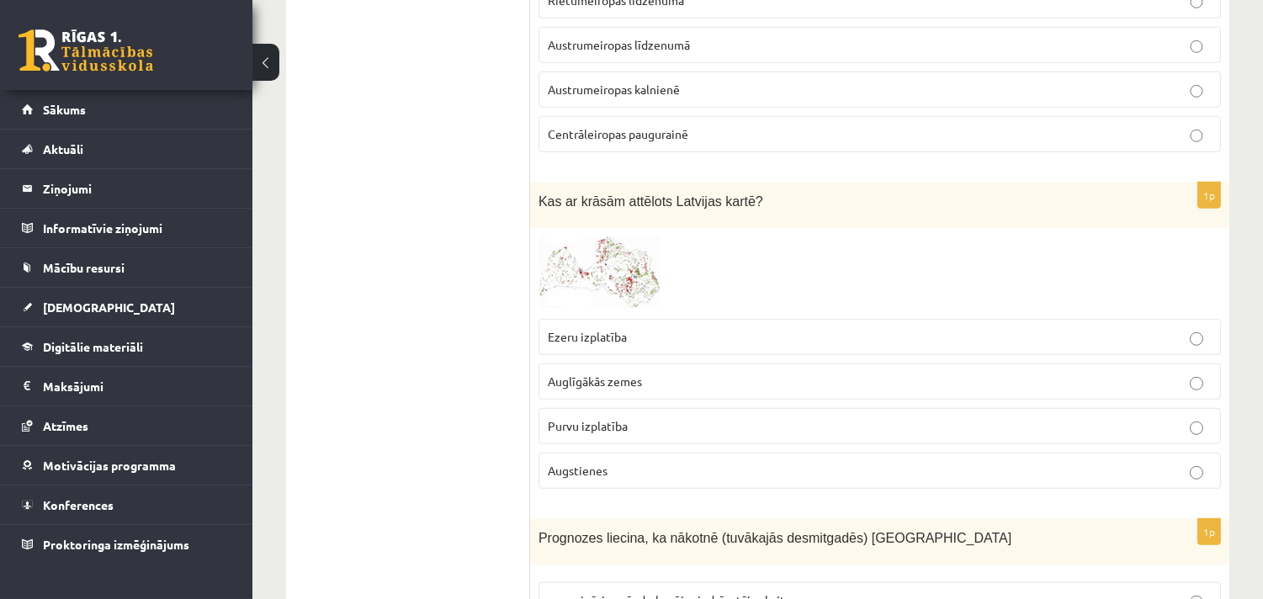
click at [661, 333] on p "Ezeru izplatība" at bounding box center [880, 337] width 664 height 18
click at [607, 290] on span at bounding box center [602, 276] width 27 height 27
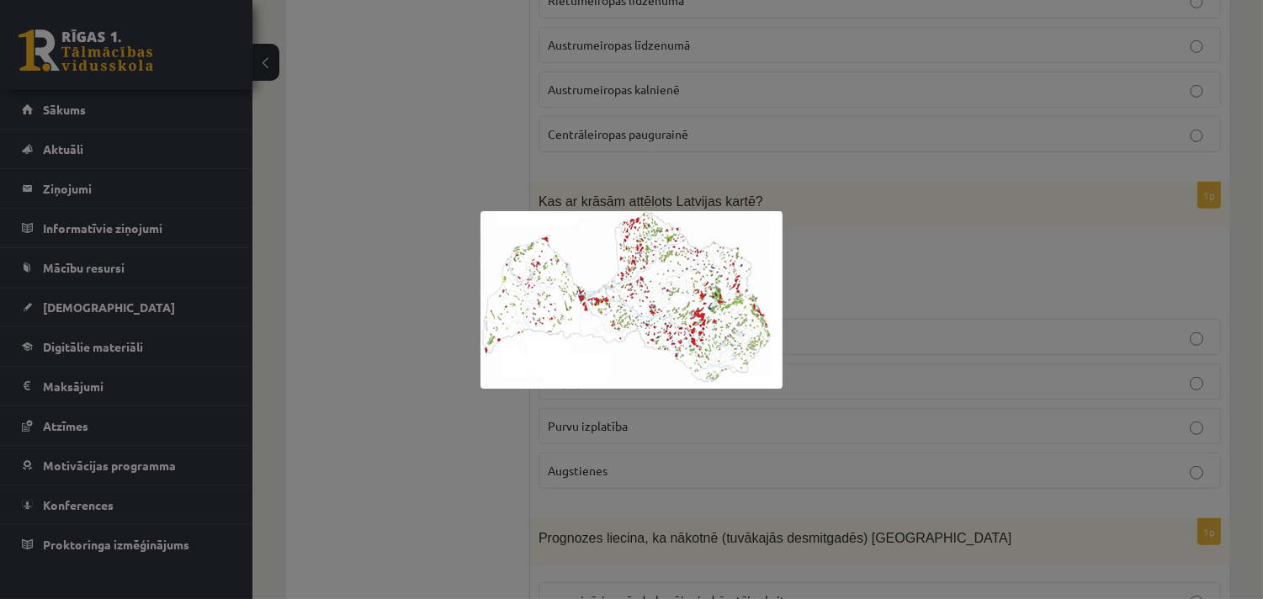
click at [847, 289] on div at bounding box center [631, 299] width 1263 height 599
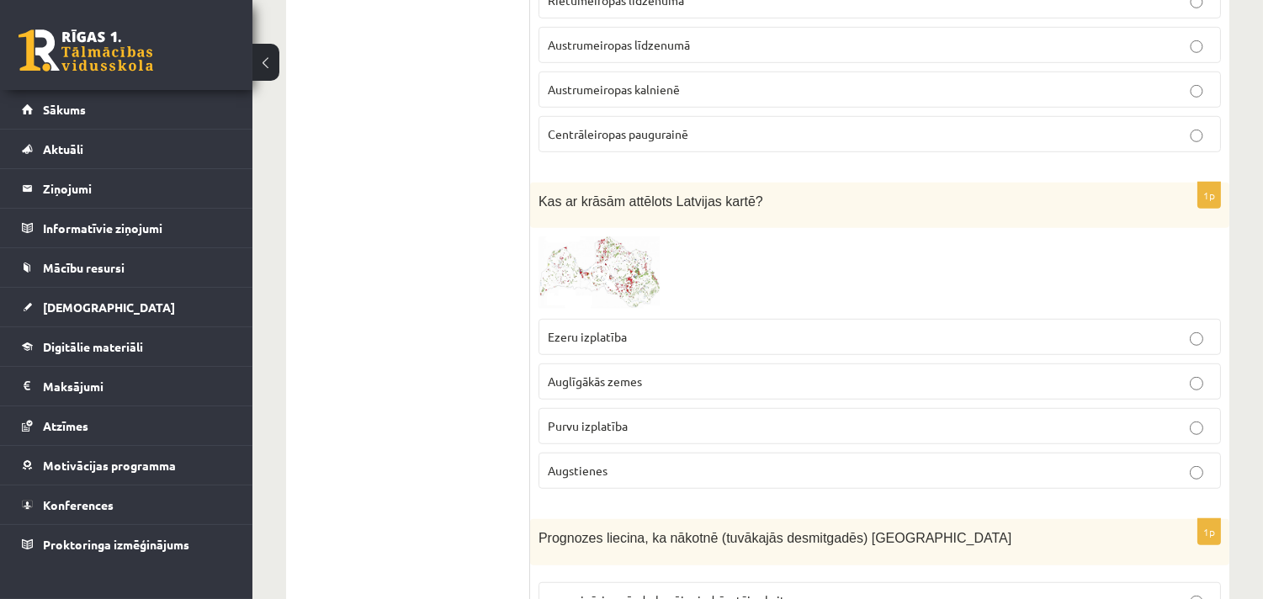
click at [583, 385] on span "Auglīgākās zemes" at bounding box center [595, 381] width 94 height 15
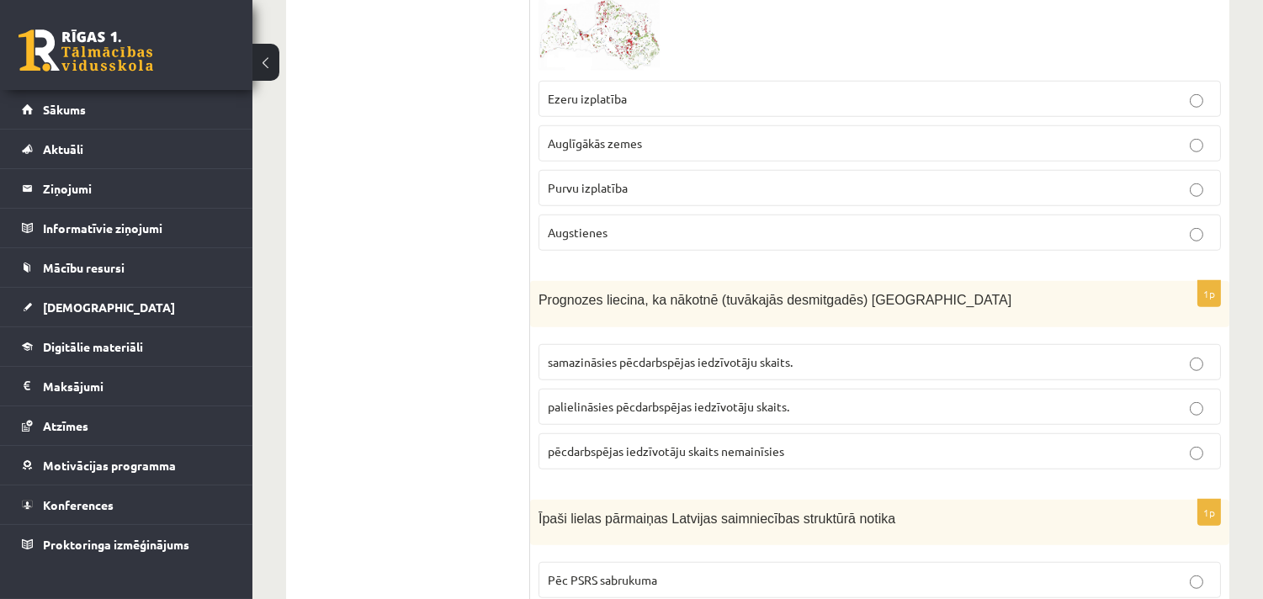
scroll to position [2525, 0]
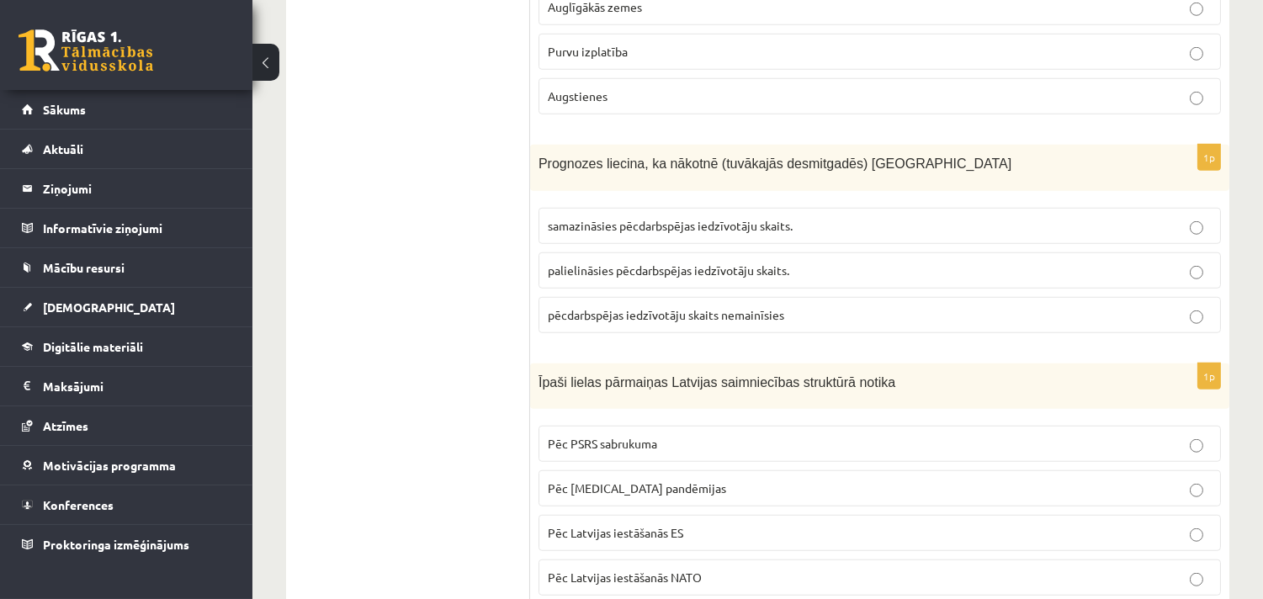
click at [980, 215] on label "samazināsies pēcdarbspējas iedzīvotāju skaits." at bounding box center [880, 226] width 683 height 36
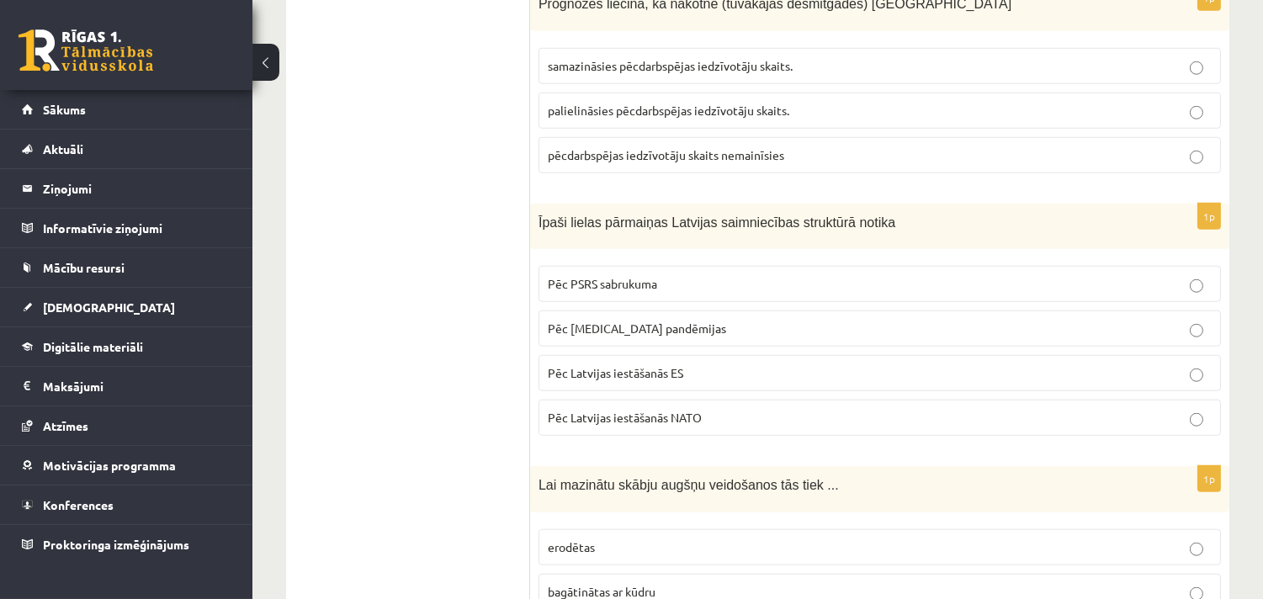
scroll to position [2712, 0]
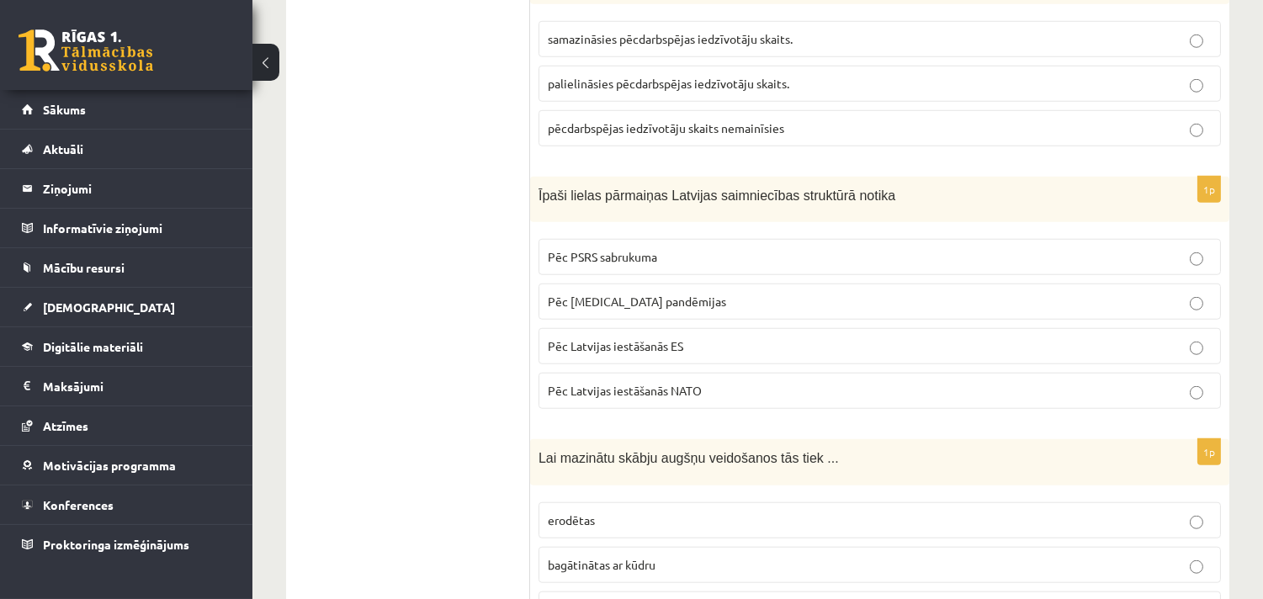
click at [726, 266] on p "Pēc PSRS sabrukuma" at bounding box center [880, 257] width 664 height 18
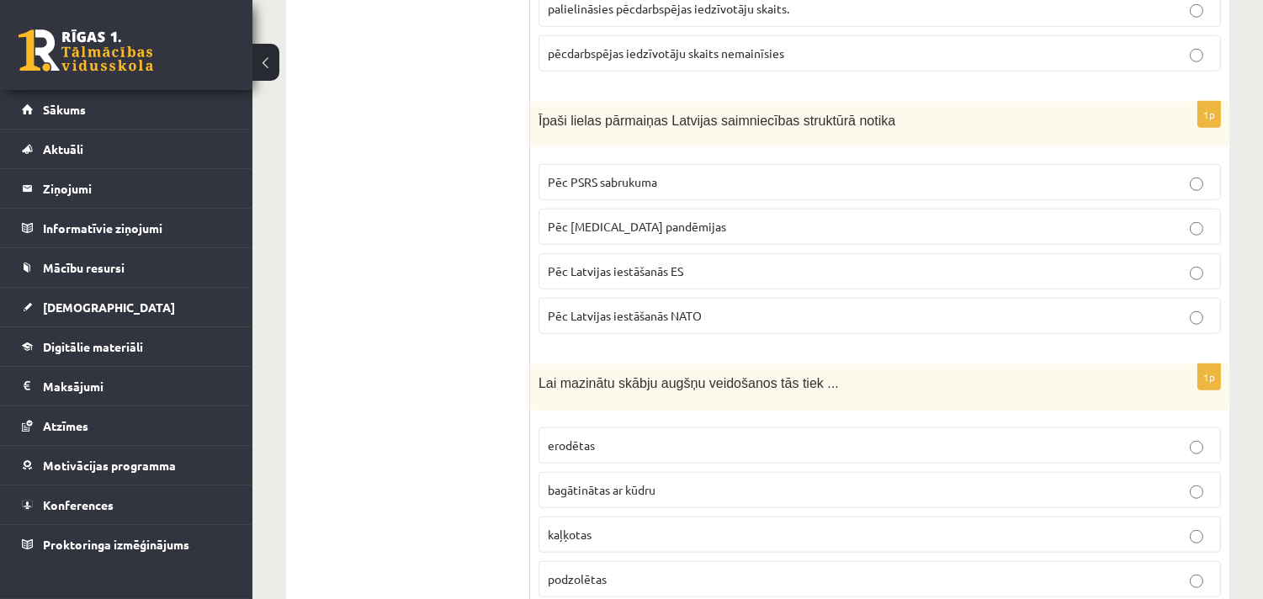
scroll to position [2899, 0]
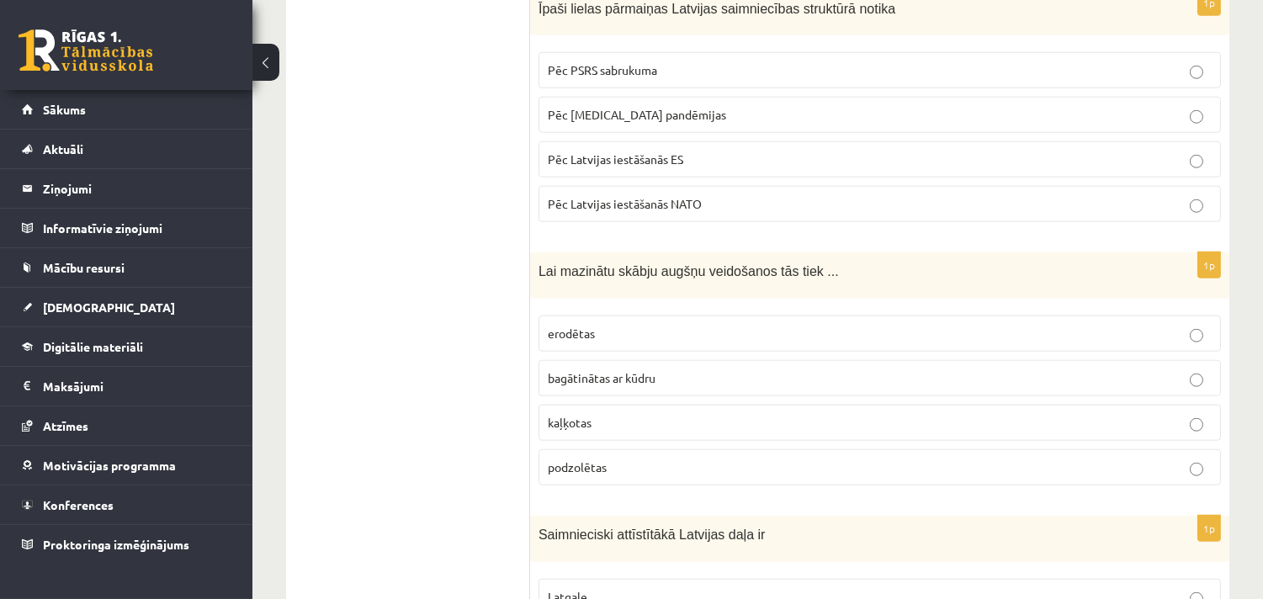
click at [594, 417] on label "kaļķotas" at bounding box center [880, 423] width 683 height 36
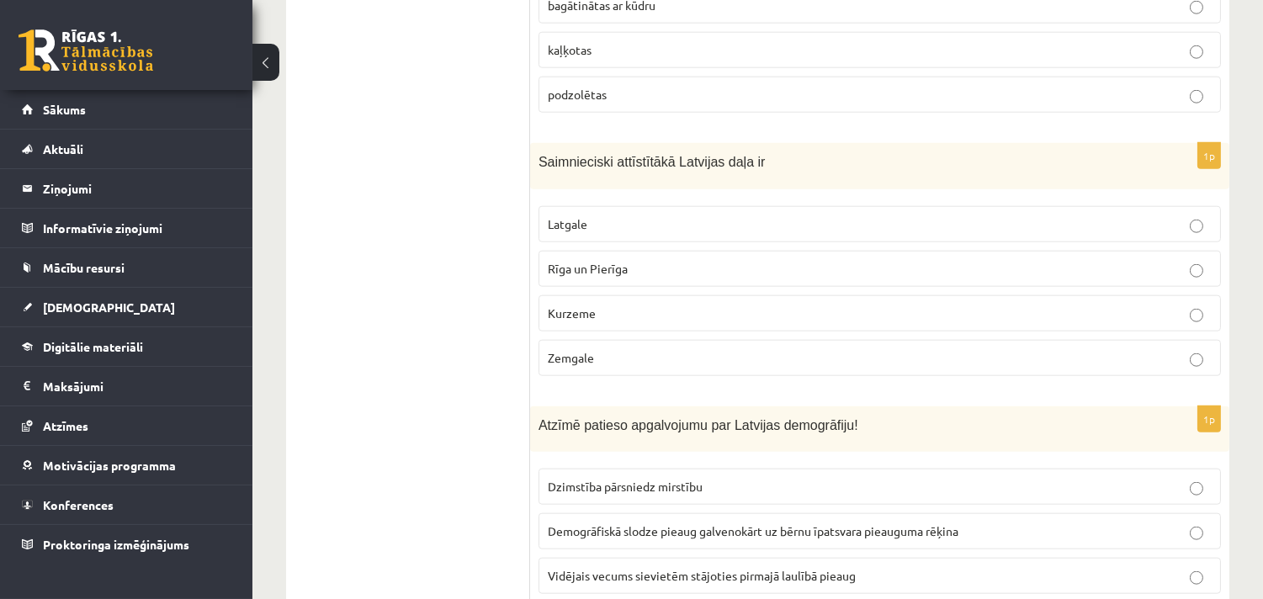
scroll to position [3272, 0]
click at [660, 217] on label "Latgale" at bounding box center [880, 223] width 683 height 36
click at [800, 178] on div "Saimnieciski attīstītākā Latvijas daļa ir" at bounding box center [879, 165] width 699 height 46
click at [752, 274] on p "Rīga un Pierīga" at bounding box center [880, 268] width 664 height 18
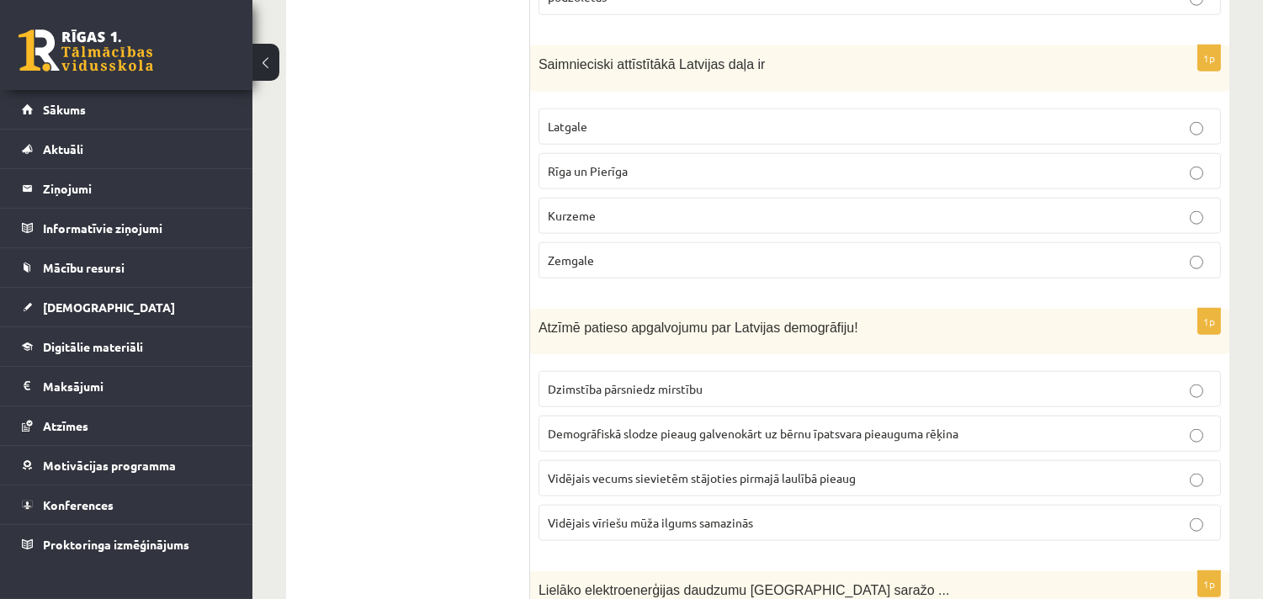
scroll to position [3460, 0]
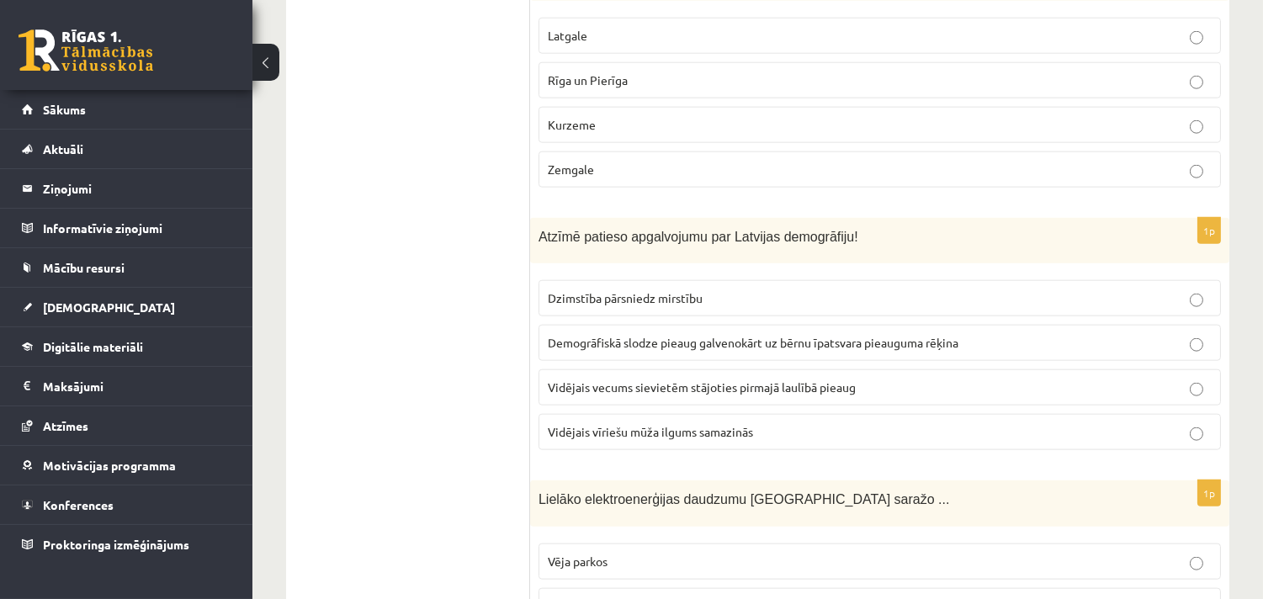
click at [965, 390] on p "Vidējais vecums sievietēm stājoties pirmajā laulībā pieaug" at bounding box center [880, 388] width 664 height 18
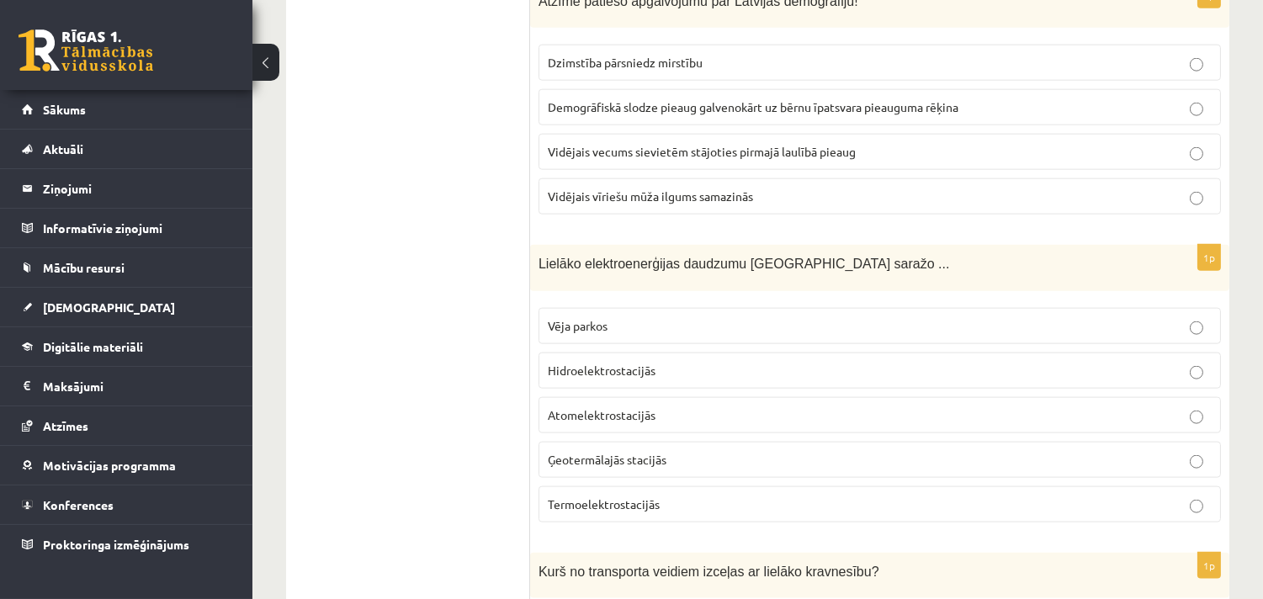
scroll to position [3740, 0]
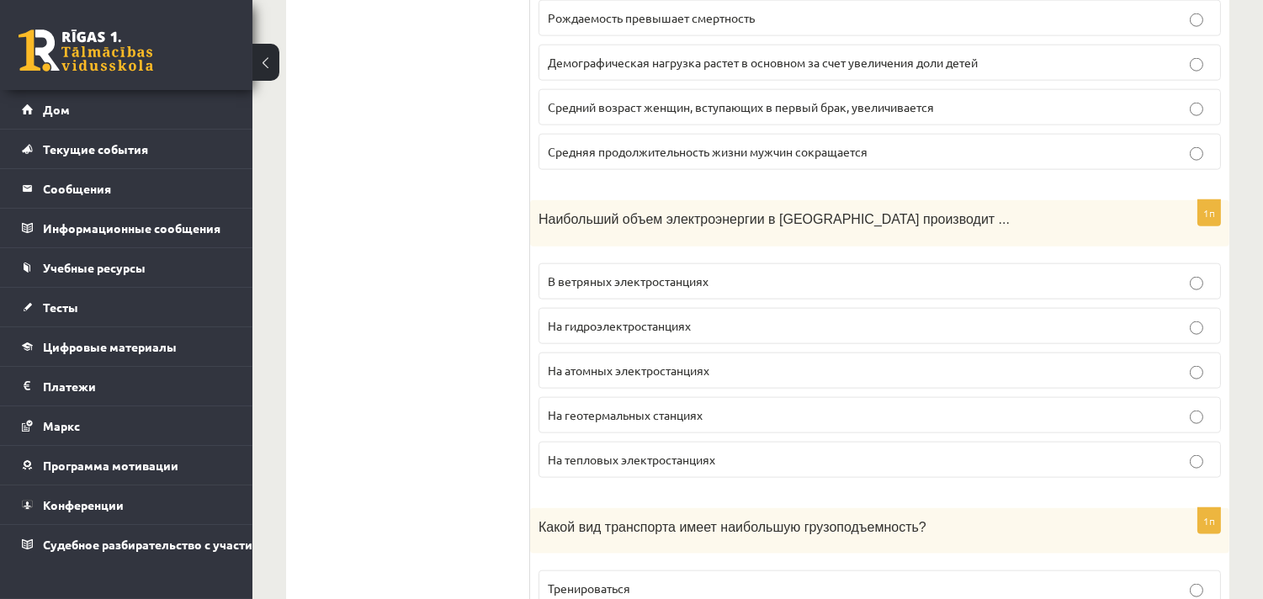
click at [715, 335] on p "На гидроэлектростанциях" at bounding box center [880, 326] width 664 height 18
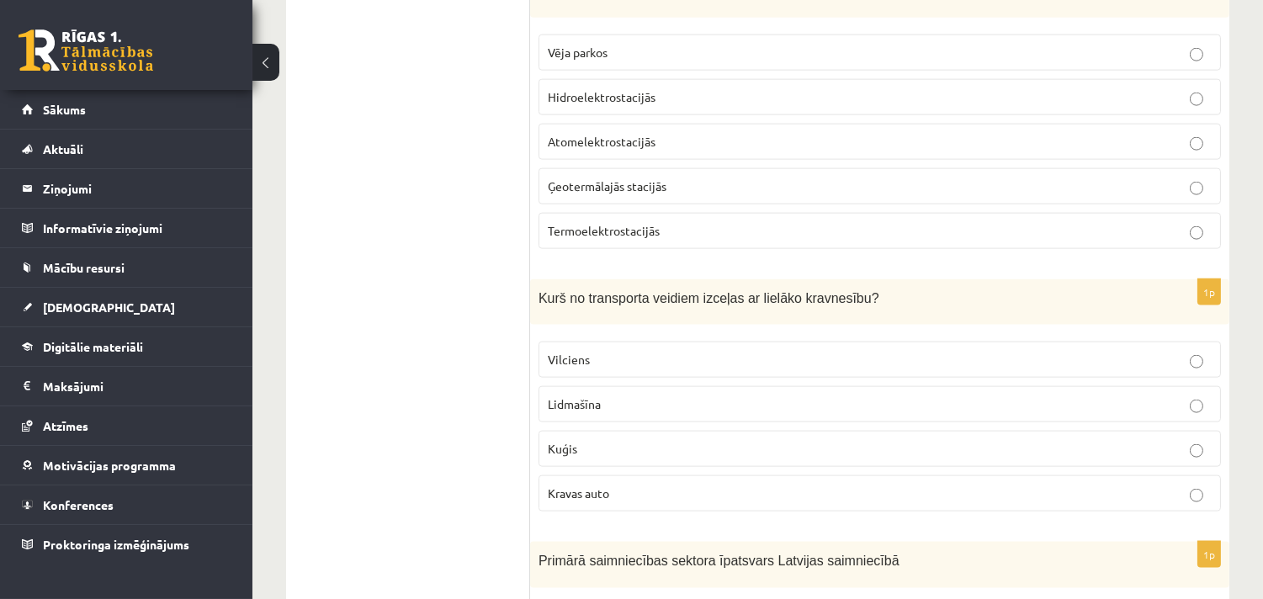
scroll to position [4021, 0]
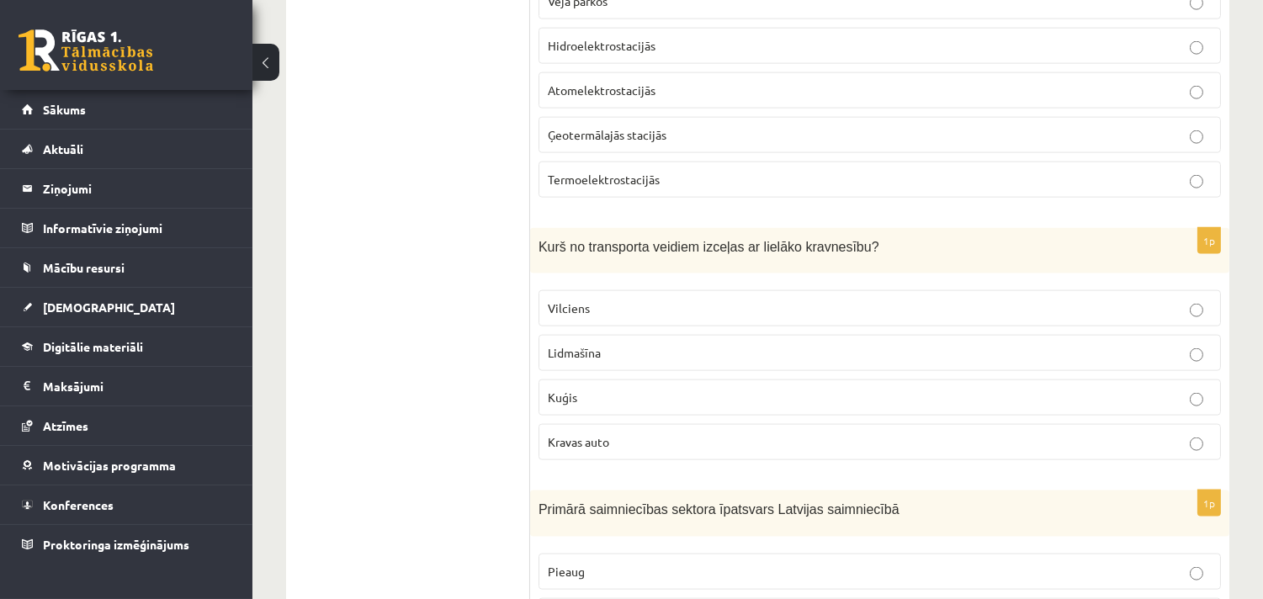
click at [401, 384] on ul "Tests" at bounding box center [416, 350] width 227 height 8139
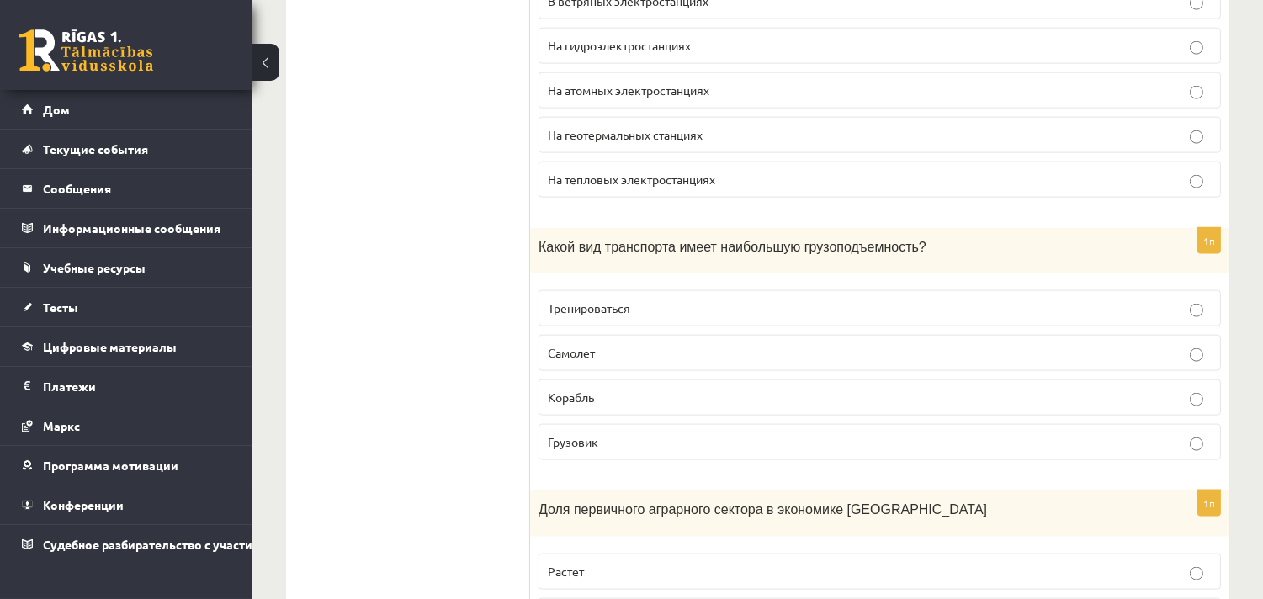
click at [576, 360] on font "Самолет" at bounding box center [571, 352] width 47 height 15
click at [764, 407] on p "Корабль" at bounding box center [880, 398] width 664 height 18
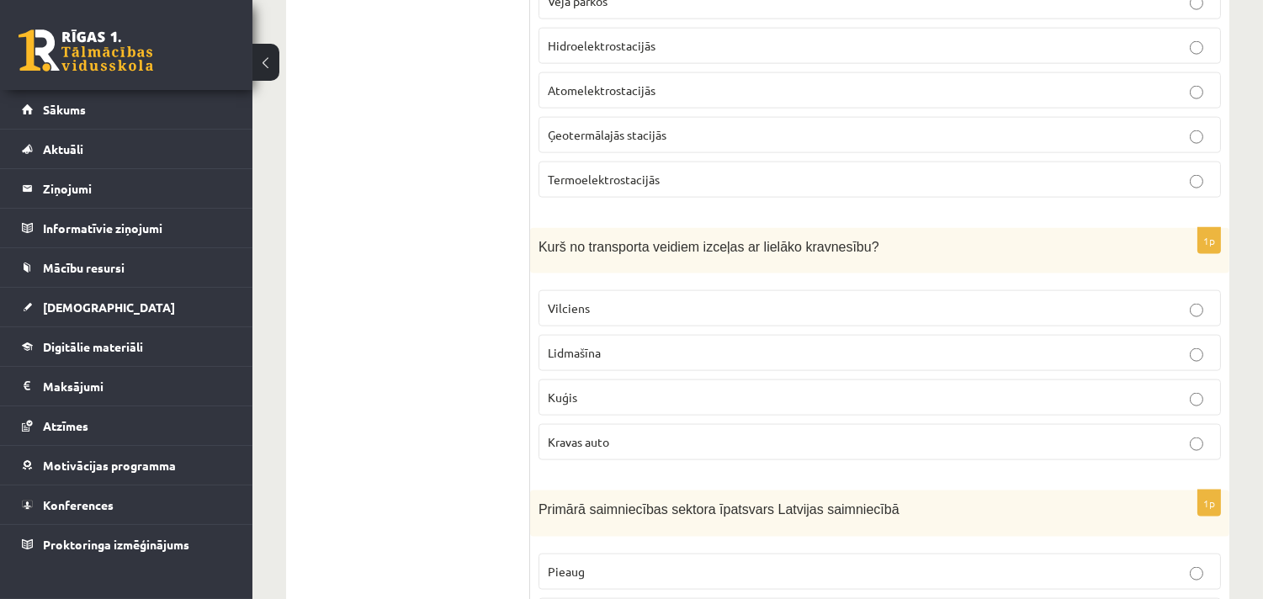
click at [422, 211] on ul "Tests" at bounding box center [416, 350] width 227 height 8139
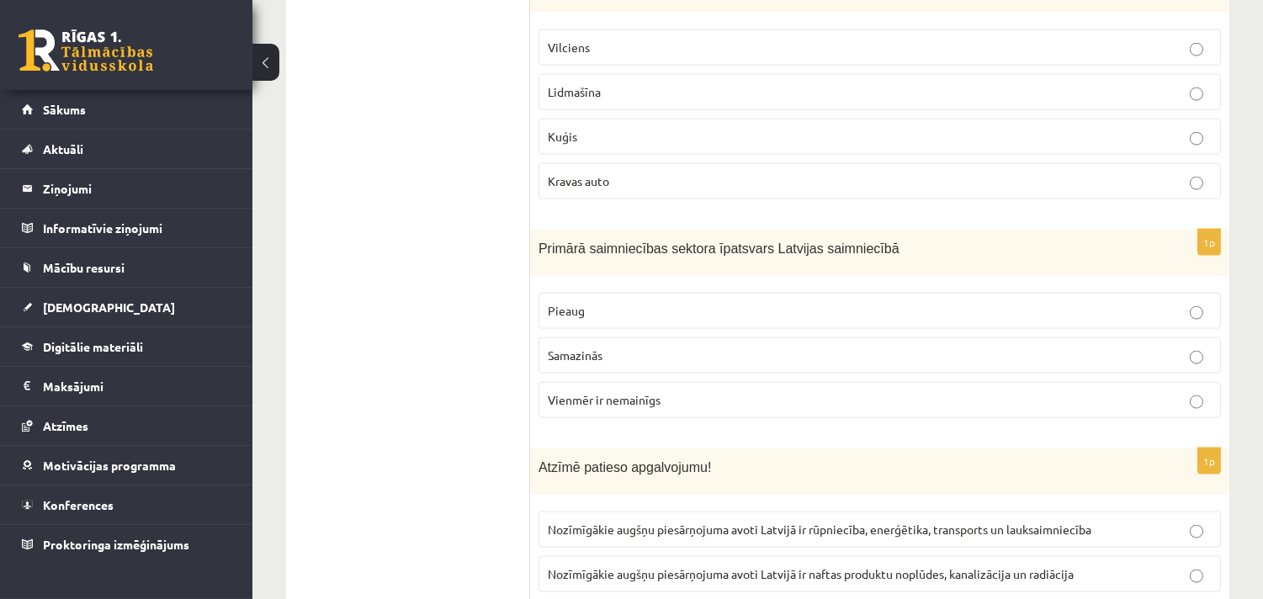
scroll to position [4302, 0]
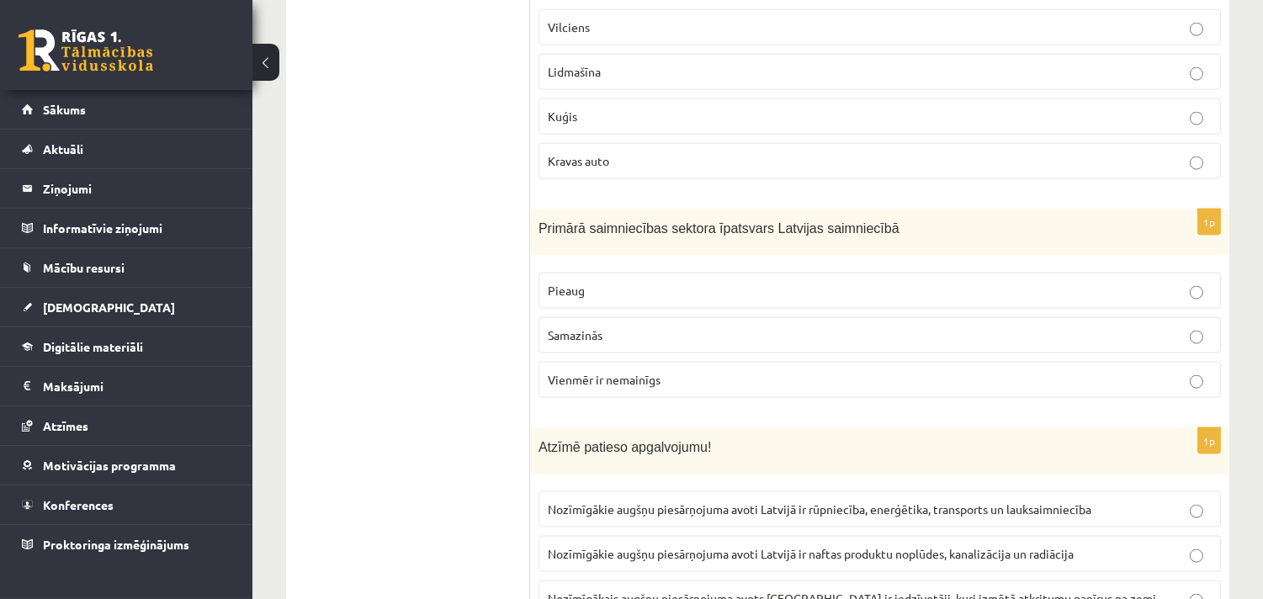
click at [618, 288] on label "Pieaug" at bounding box center [880, 291] width 683 height 36
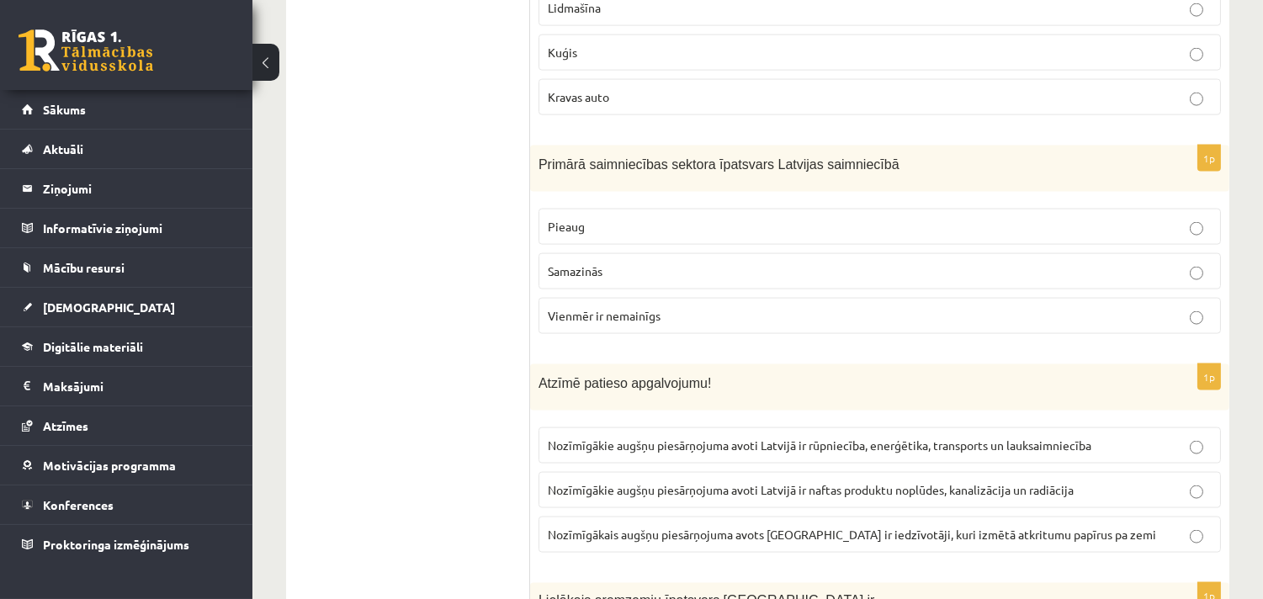
scroll to position [4489, 0]
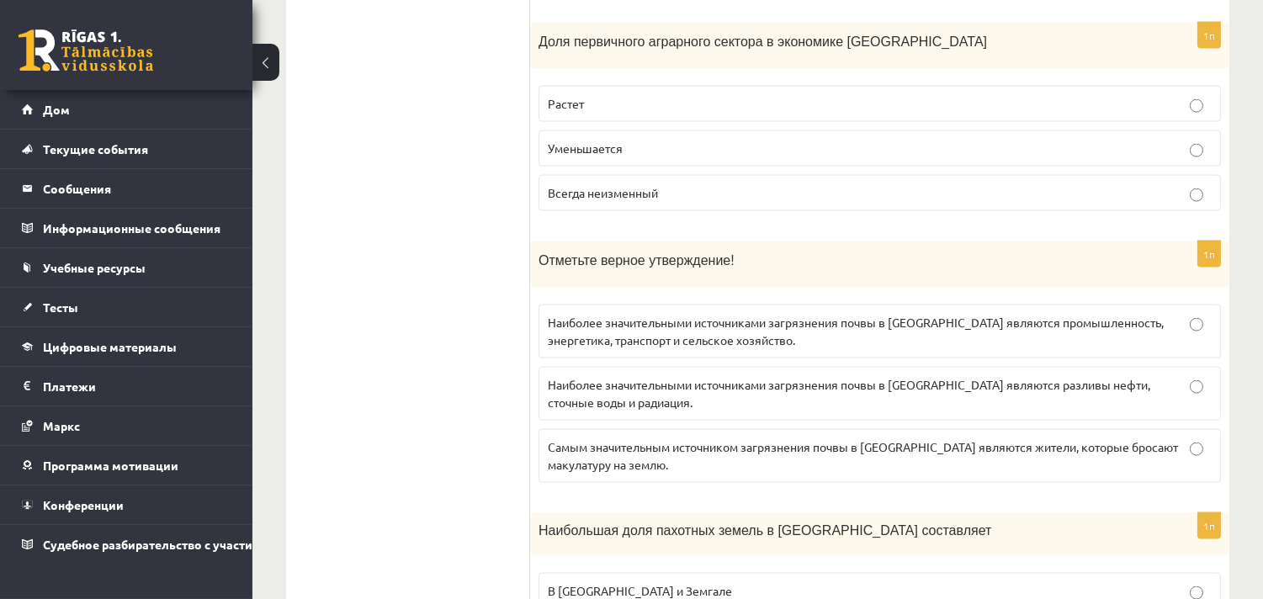
click at [931, 474] on p "Самым значительным источником загрязнения почвы в Латвии являются жители, котор…" at bounding box center [880, 456] width 664 height 35
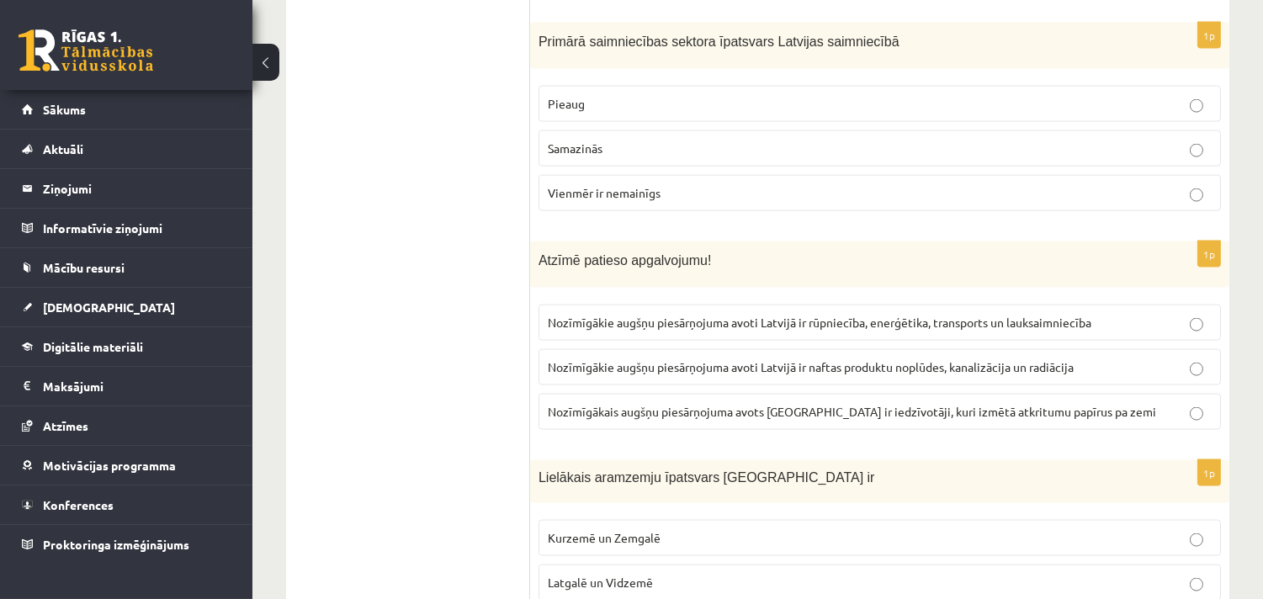
click at [704, 145] on label "Samazinās" at bounding box center [880, 148] width 683 height 36
click at [869, 326] on span "Nozīmīgākie augšņu piesārņojuma avoti Latvijā ir rūpniecība, enerģētika, transp…" at bounding box center [820, 322] width 544 height 15
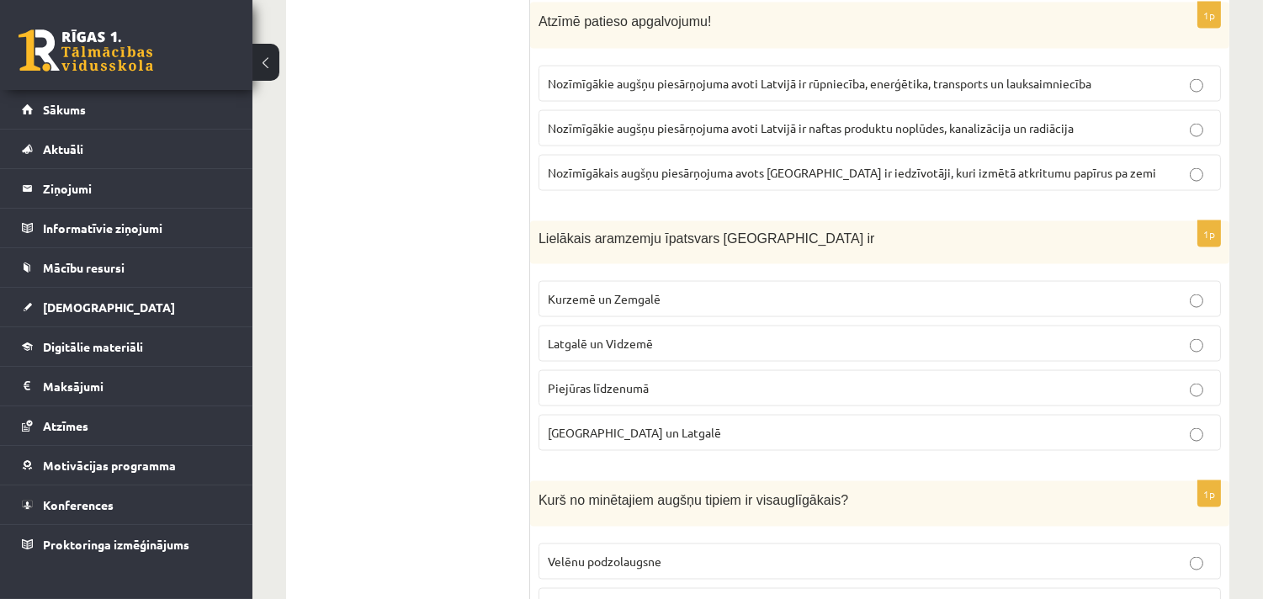
scroll to position [4769, 0]
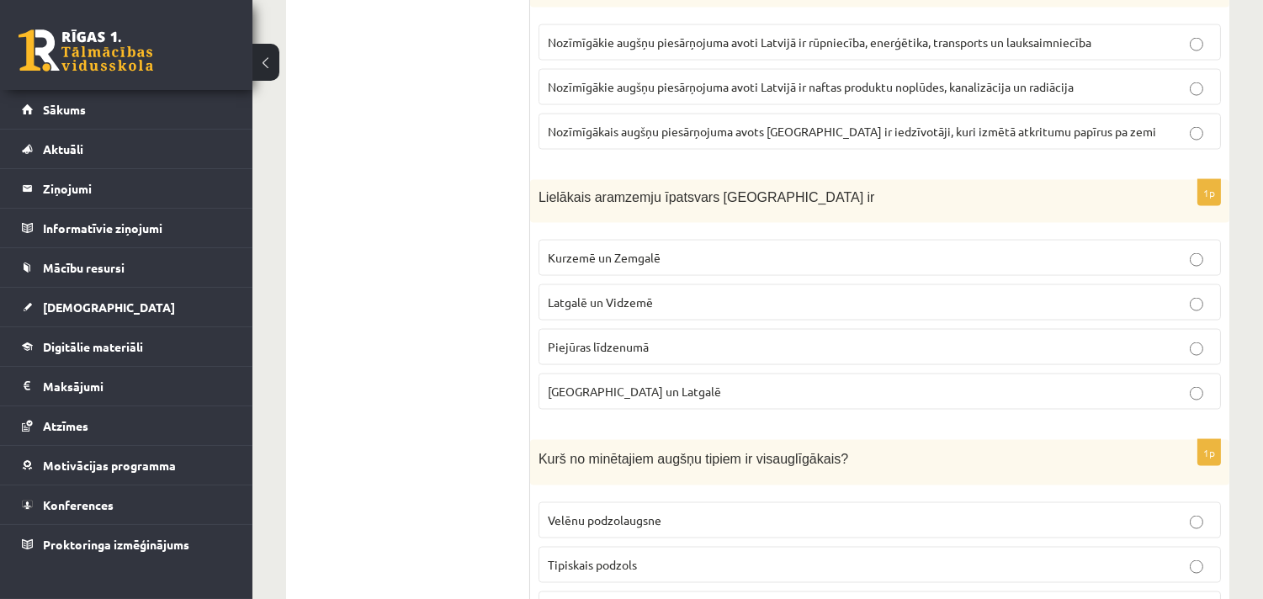
click at [610, 399] on span "Sēlijā un Latgalē" at bounding box center [634, 391] width 173 height 15
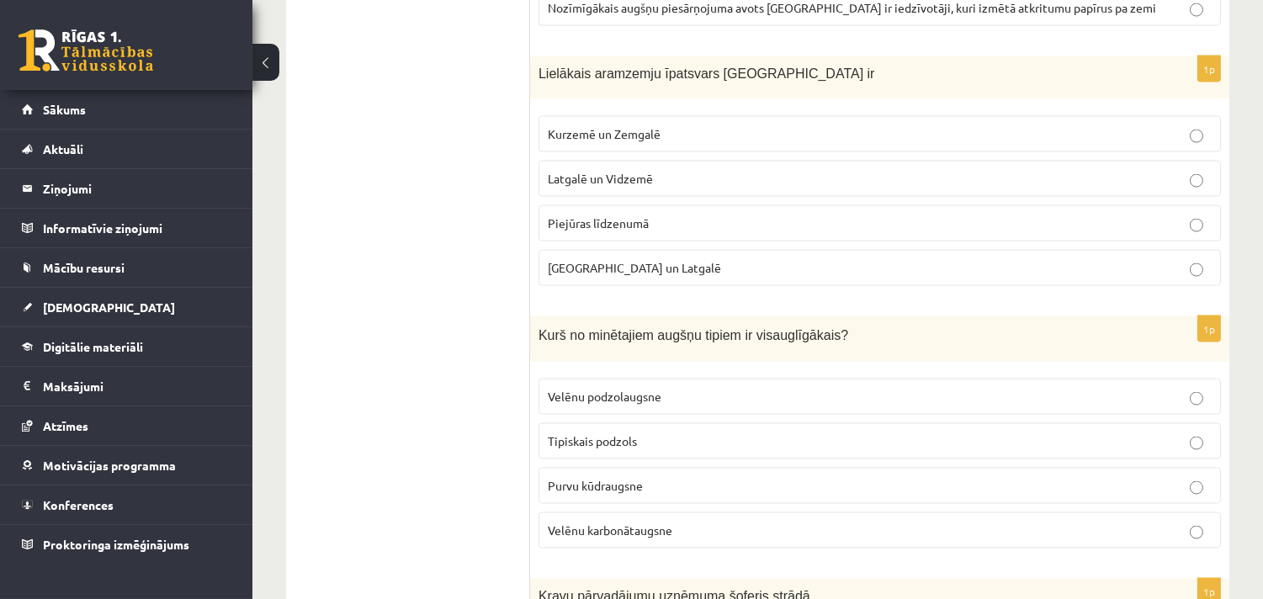
scroll to position [5050, 0]
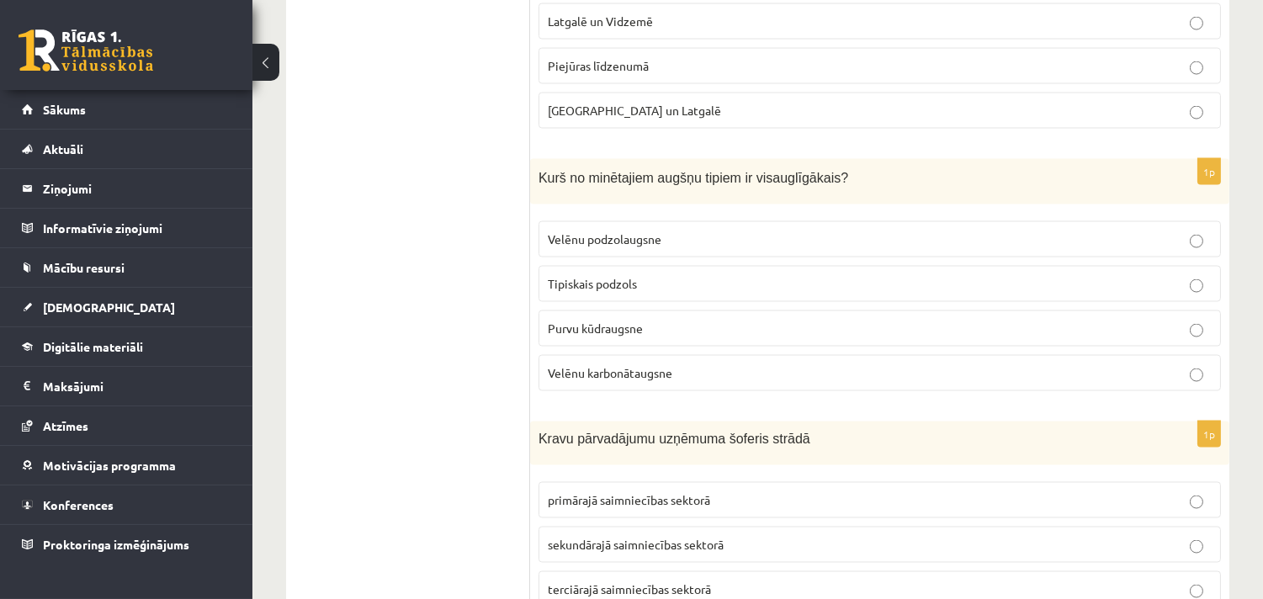
click at [717, 338] on p "Purvu kūdraugsne" at bounding box center [880, 329] width 664 height 18
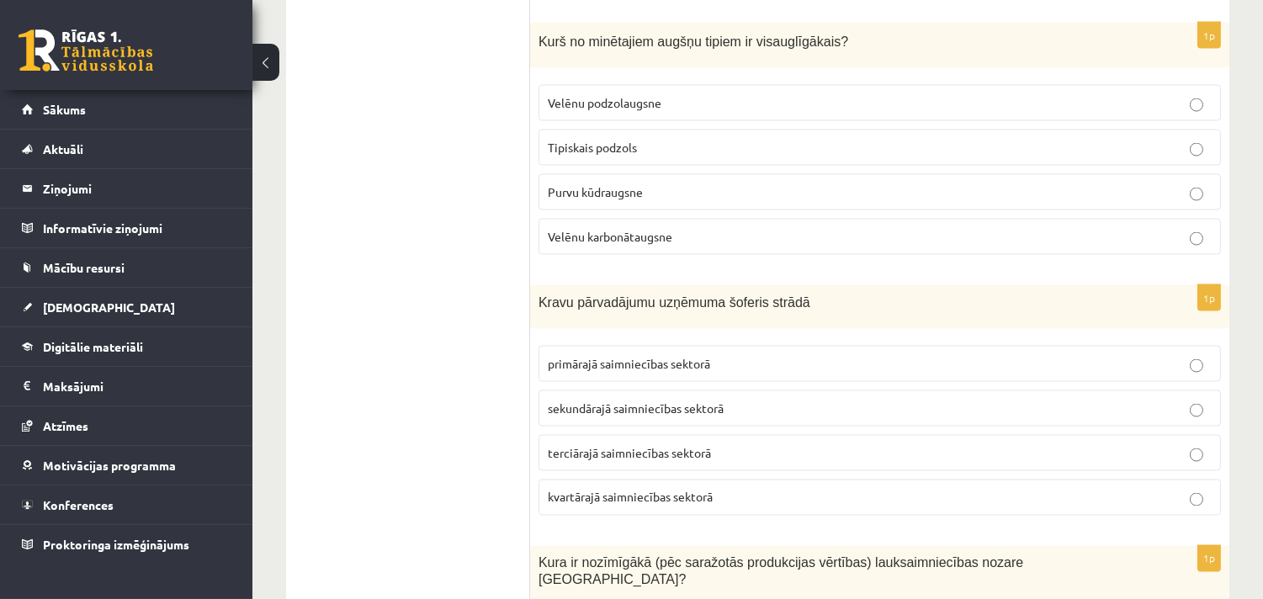
scroll to position [5143, 0]
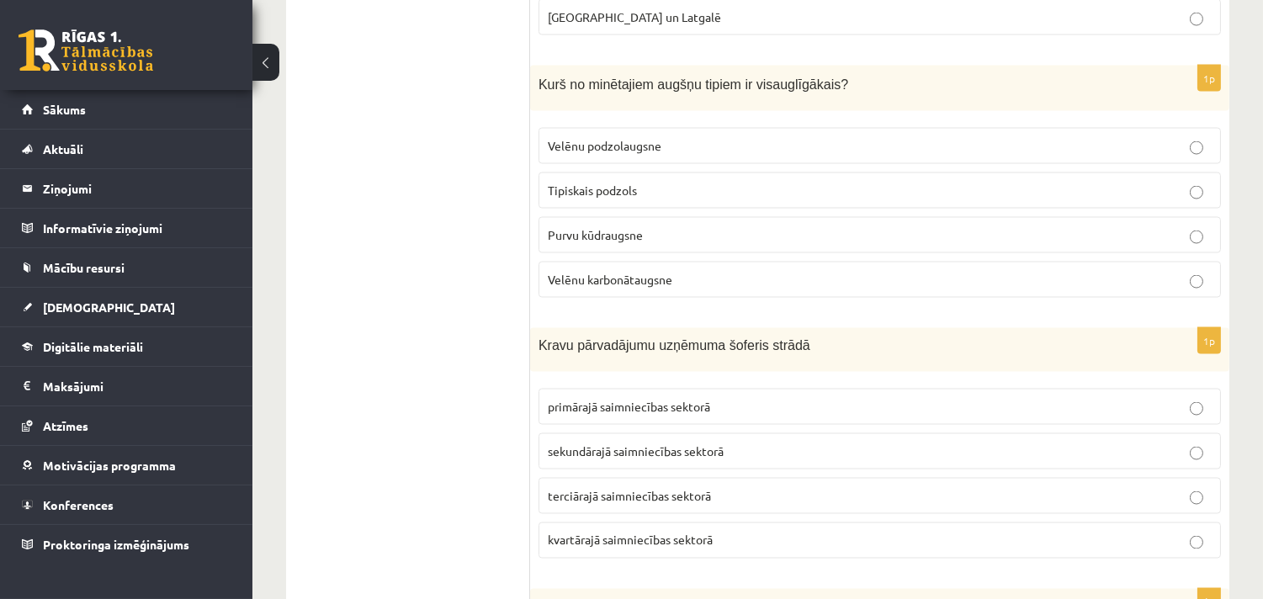
click at [624, 153] on span "Velēnu podzolaugsne" at bounding box center [605, 145] width 114 height 15
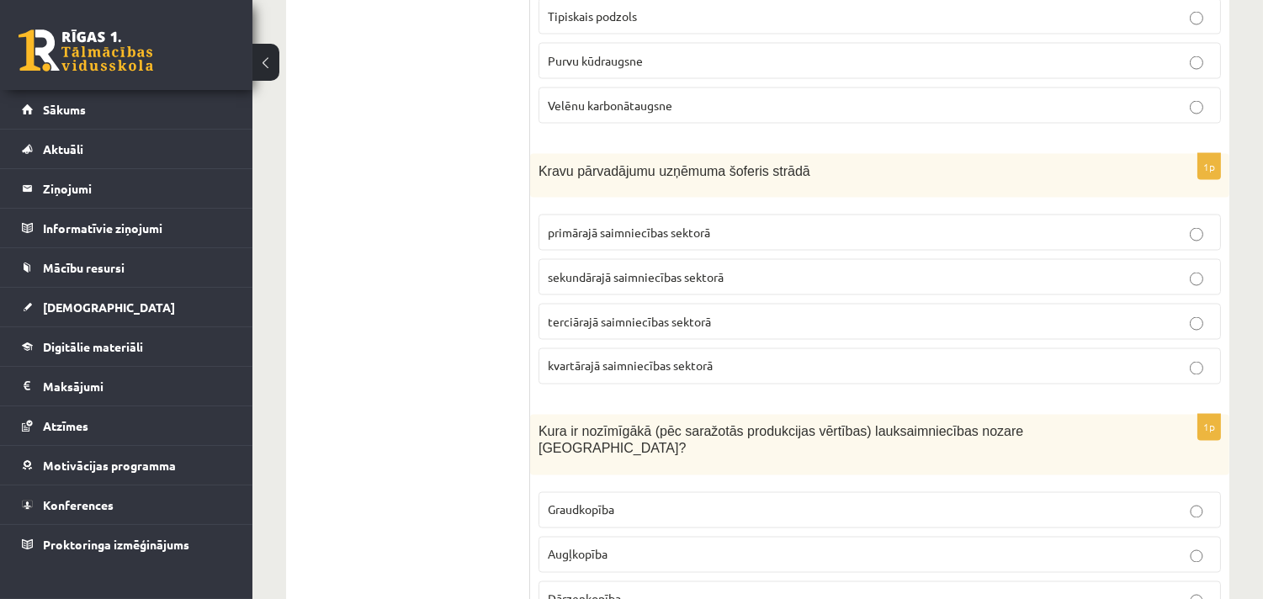
scroll to position [5424, 0]
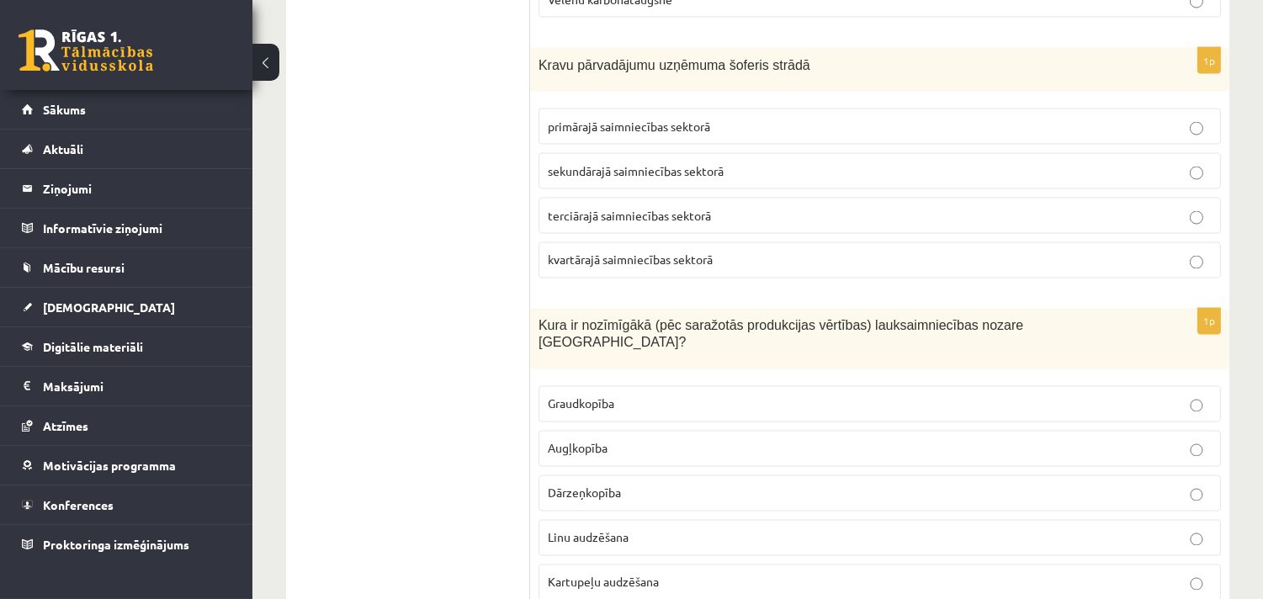
click at [750, 213] on label "terciārajā saimniecības sektorā" at bounding box center [880, 216] width 683 height 36
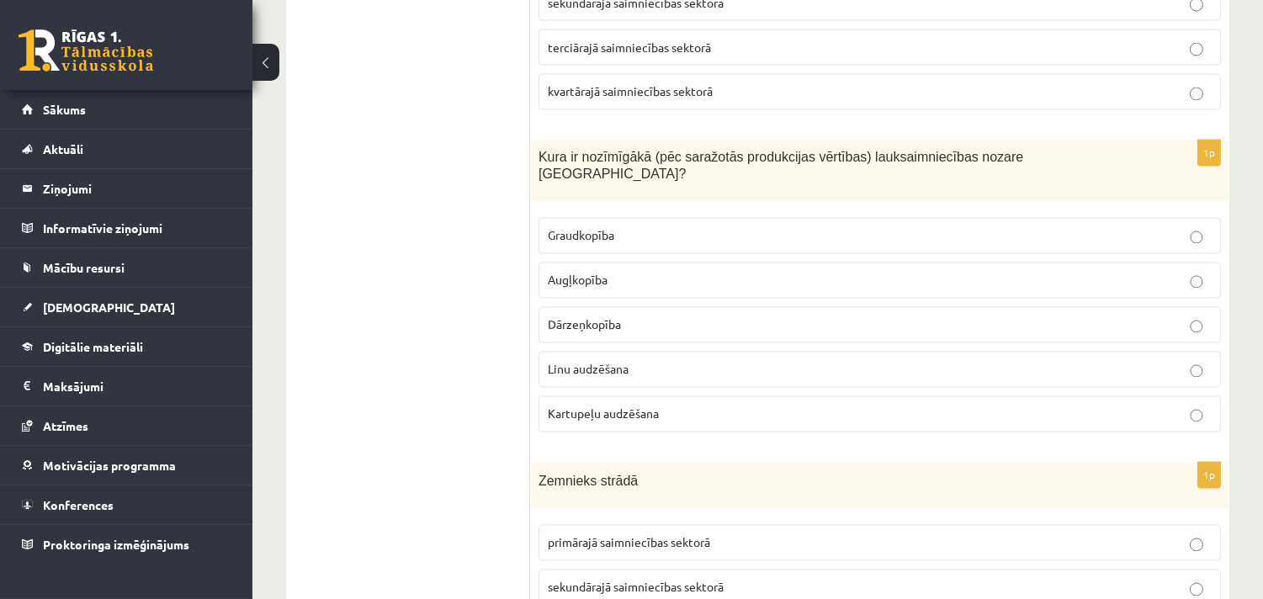
scroll to position [5611, 0]
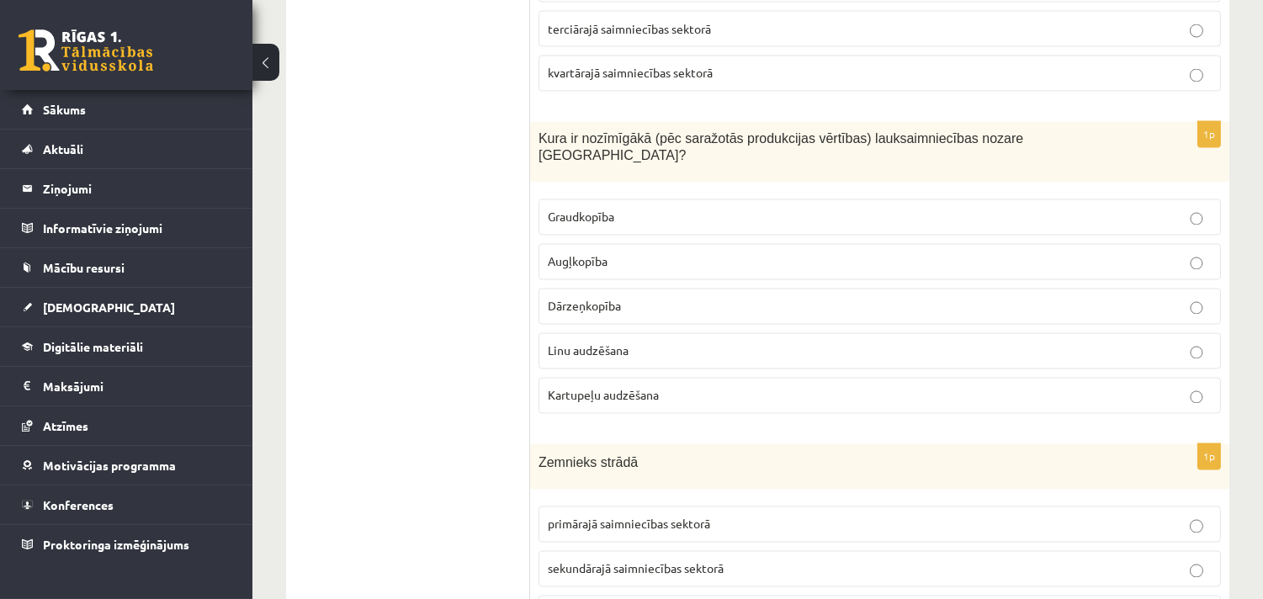
click at [683, 298] on p "Dārzeņkopība" at bounding box center [880, 307] width 664 height 18
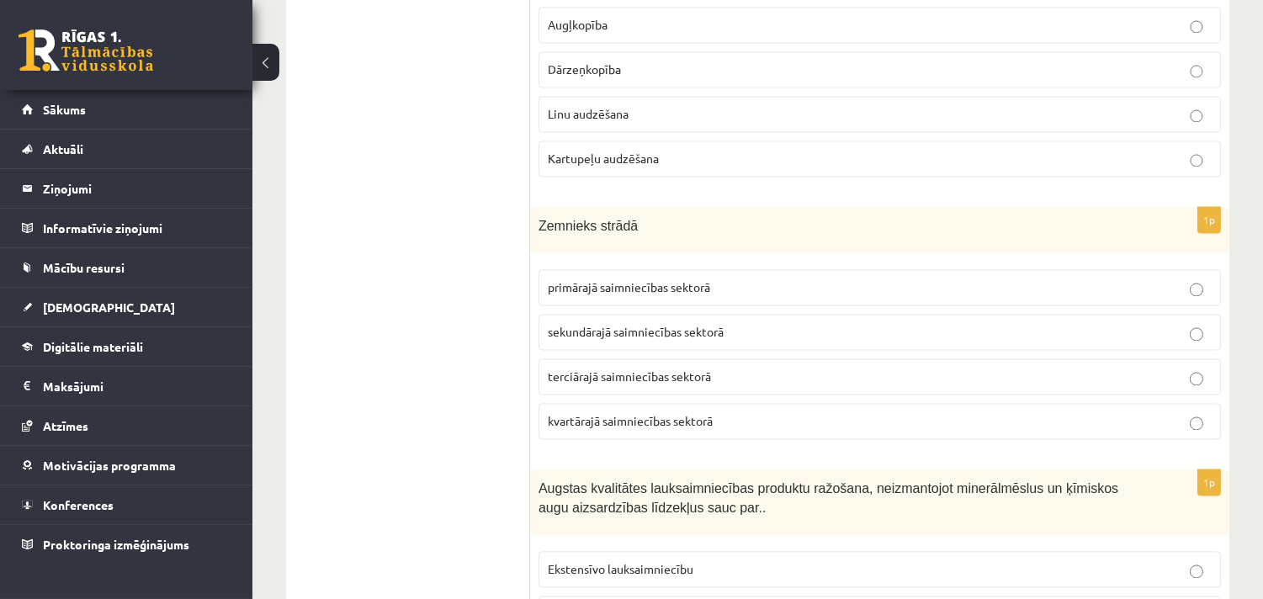
scroll to position [5892, 0]
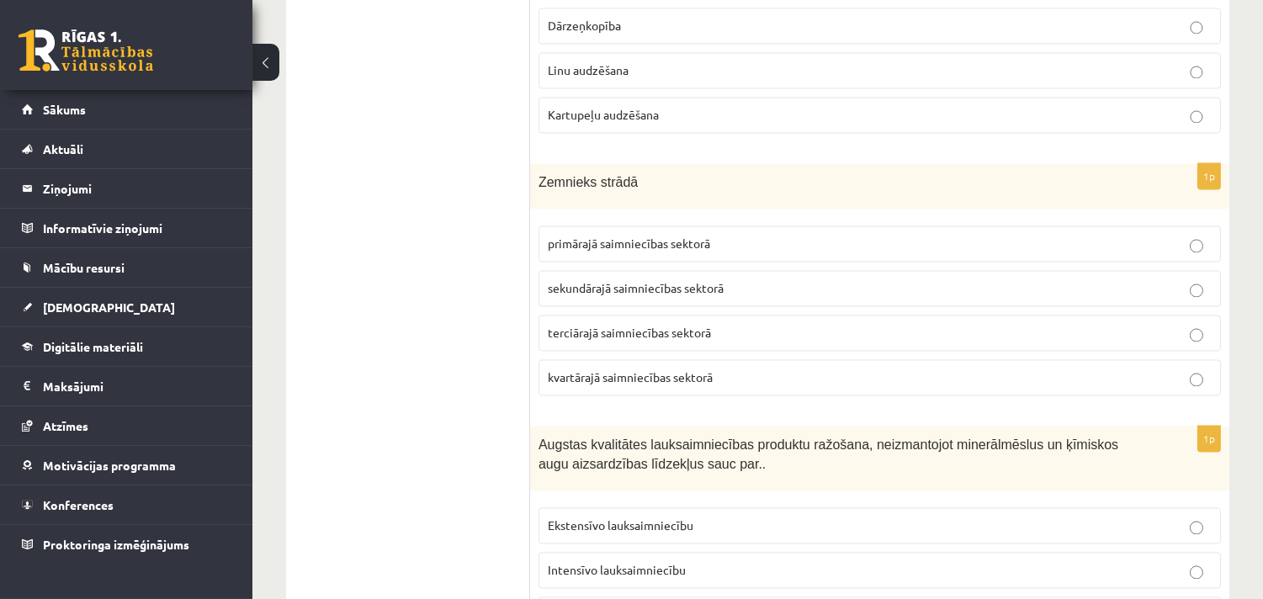
click at [670, 253] on label "primārajā saimniecības sektorā" at bounding box center [880, 244] width 683 height 36
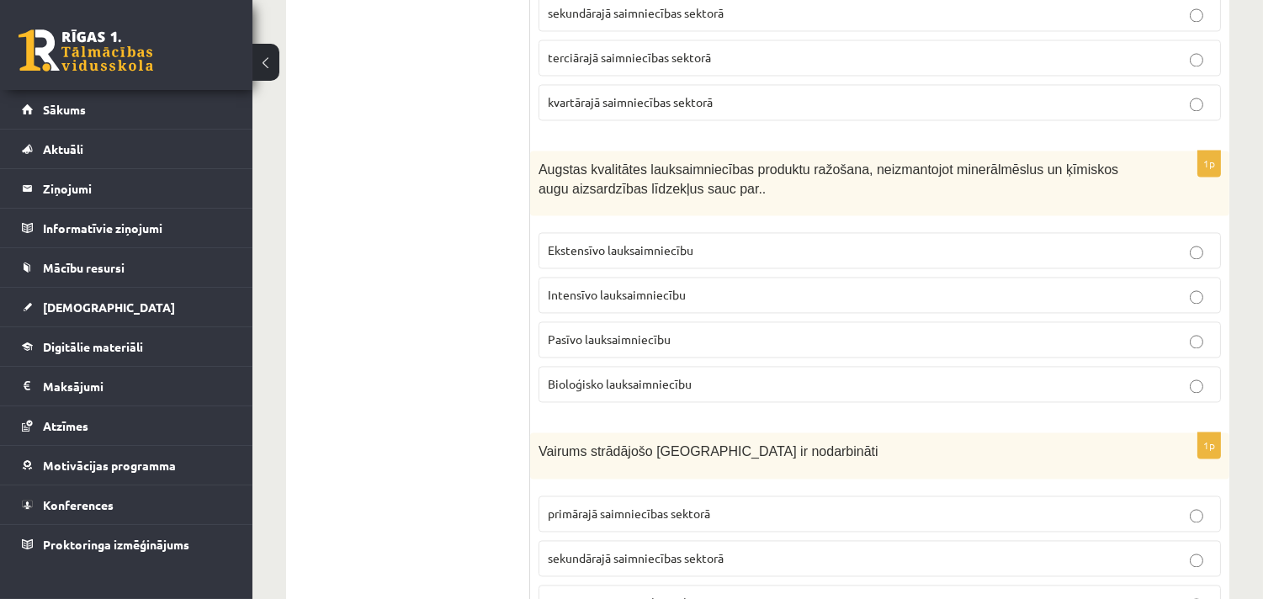
scroll to position [6172, 0]
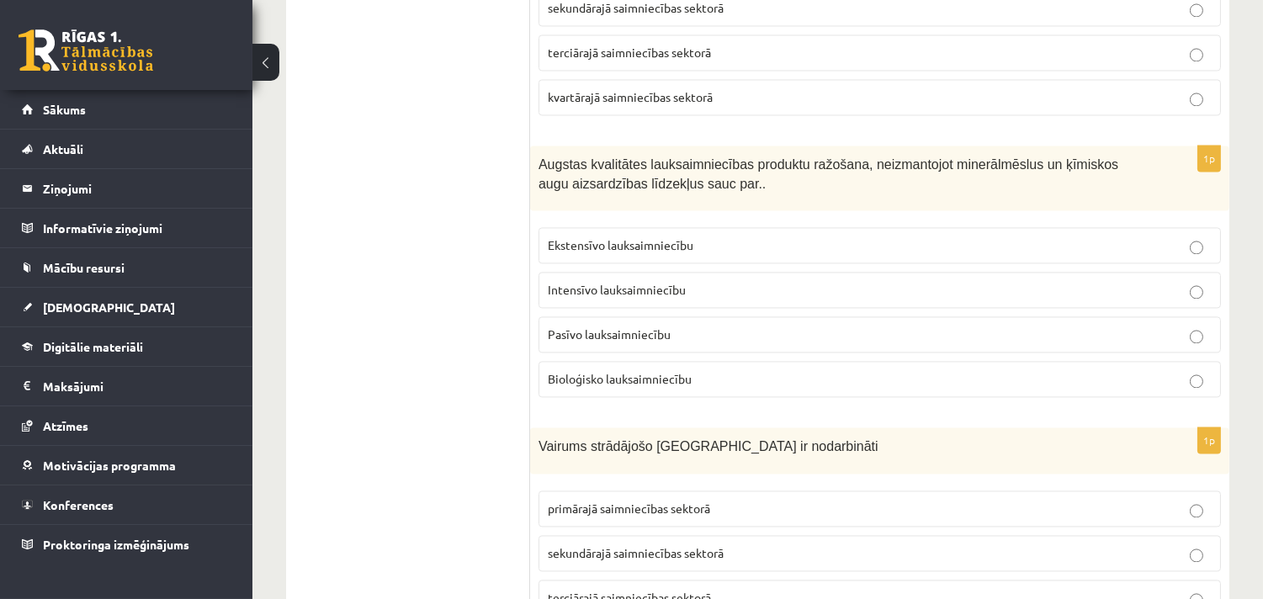
click at [855, 362] on label "Bioloģisko lauksaimniecību" at bounding box center [880, 379] width 683 height 36
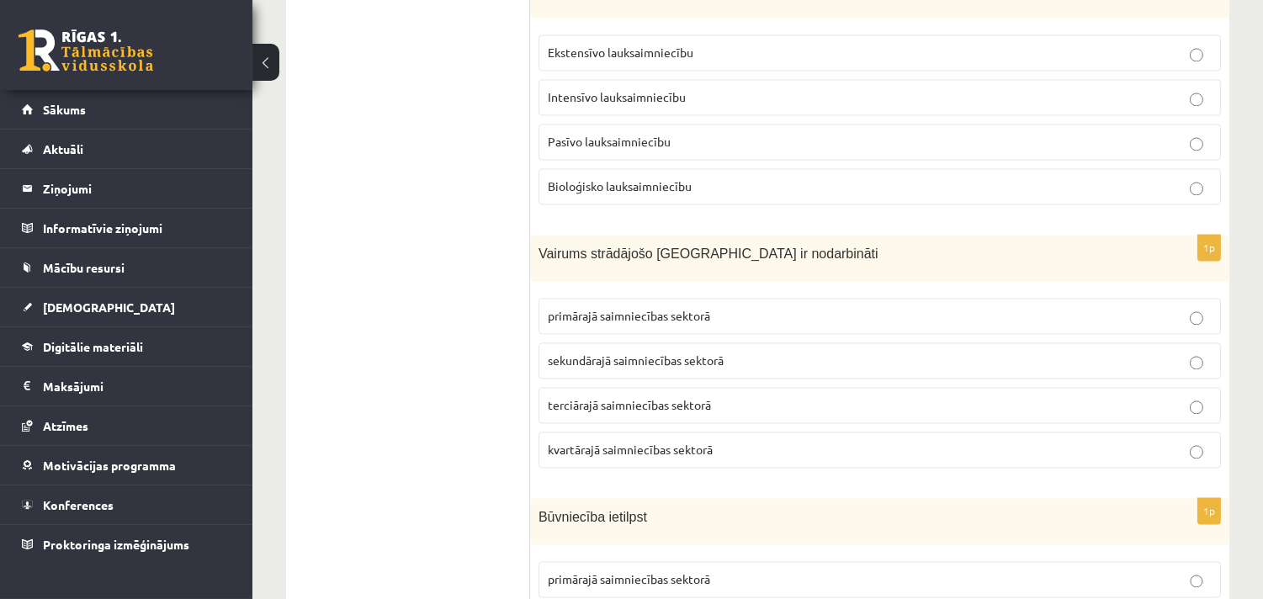
scroll to position [6452, 0]
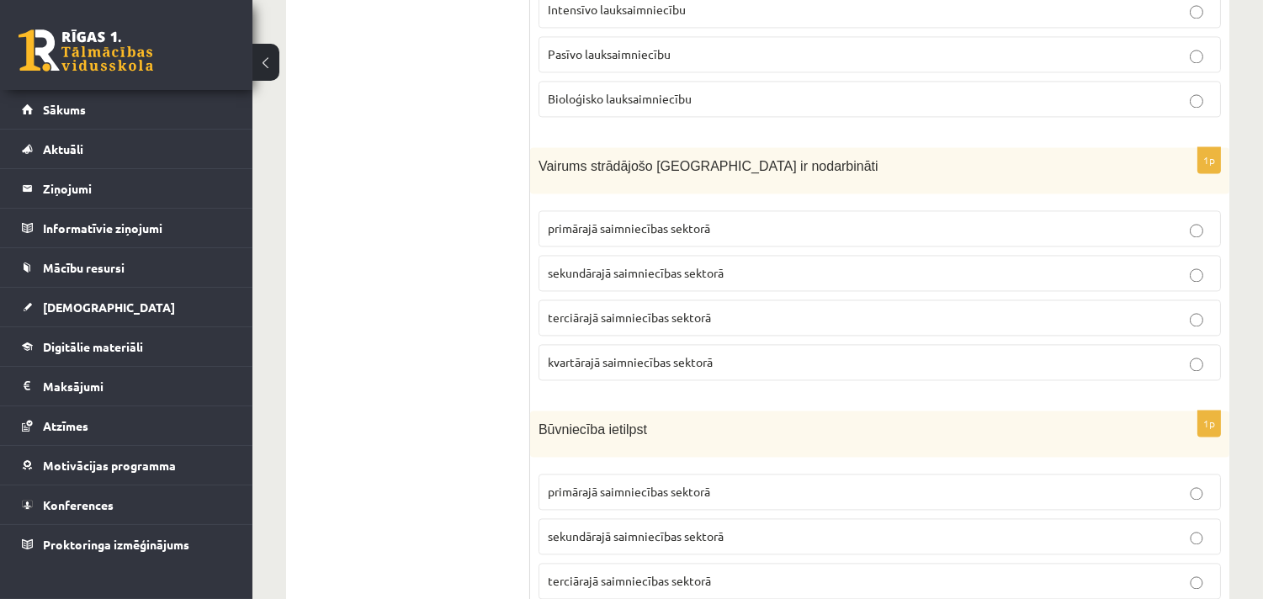
drag, startPoint x: 654, startPoint y: 299, endPoint x: 679, endPoint y: 283, distance: 29.9
click at [654, 300] on label "terciārajā saimniecības sektorā" at bounding box center [880, 318] width 683 height 36
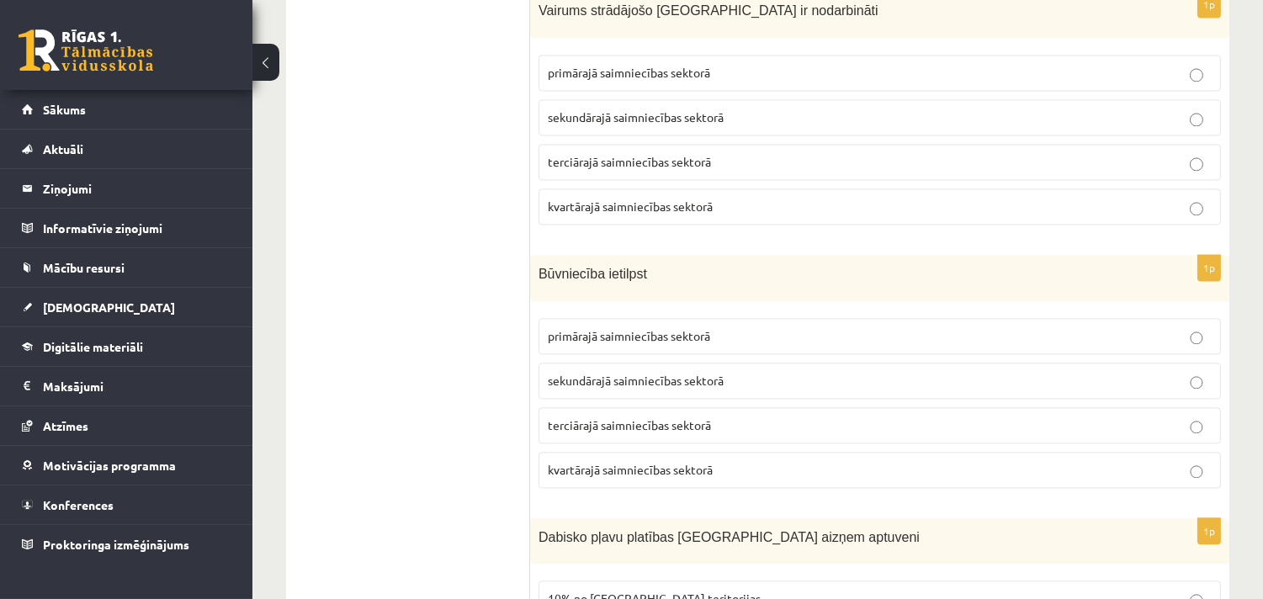
scroll to position [6639, 0]
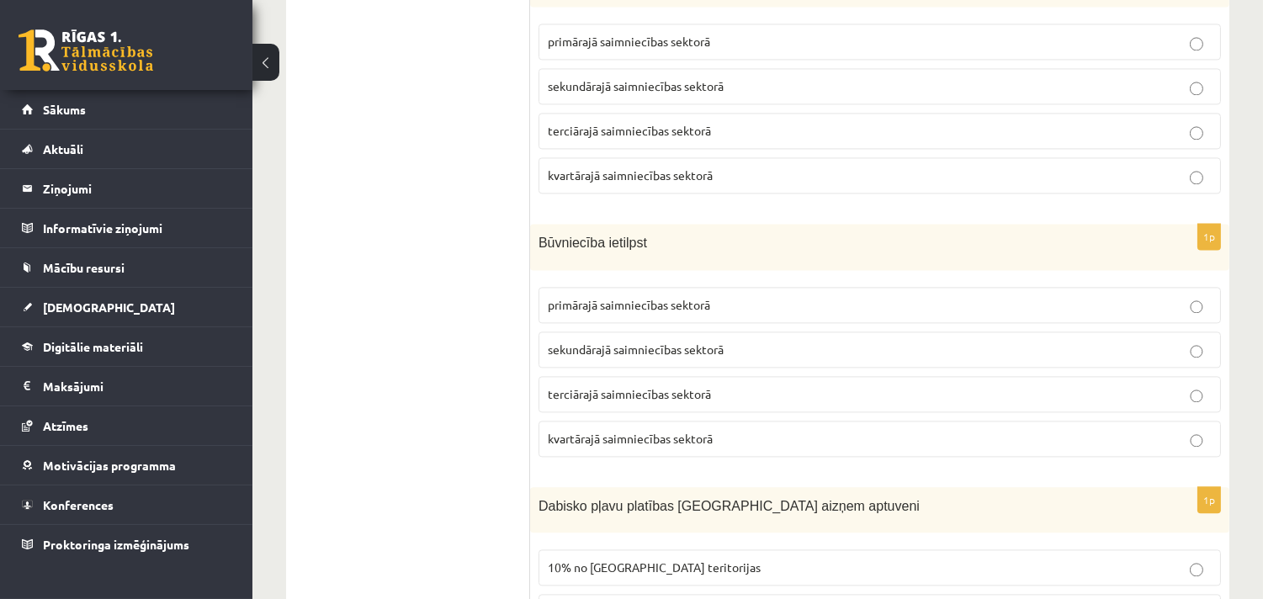
drag, startPoint x: 474, startPoint y: 259, endPoint x: 486, endPoint y: 255, distance: 13.3
click at [635, 354] on p "sekundārajā saimniecības sektorā" at bounding box center [880, 350] width 664 height 18
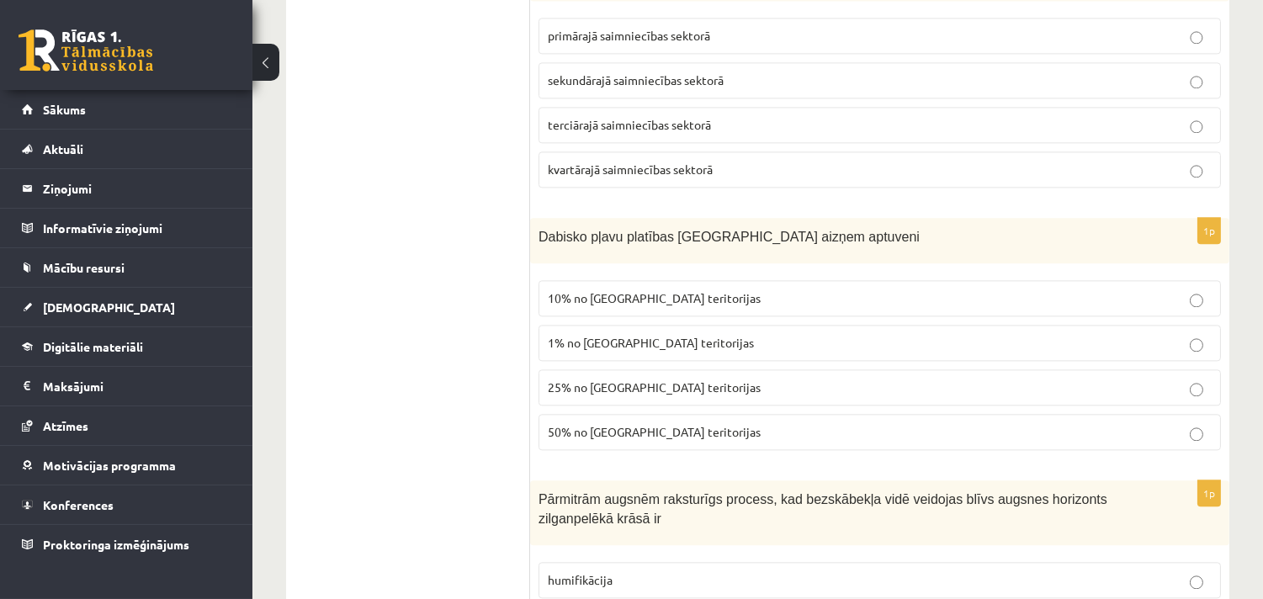
scroll to position [6920, 0]
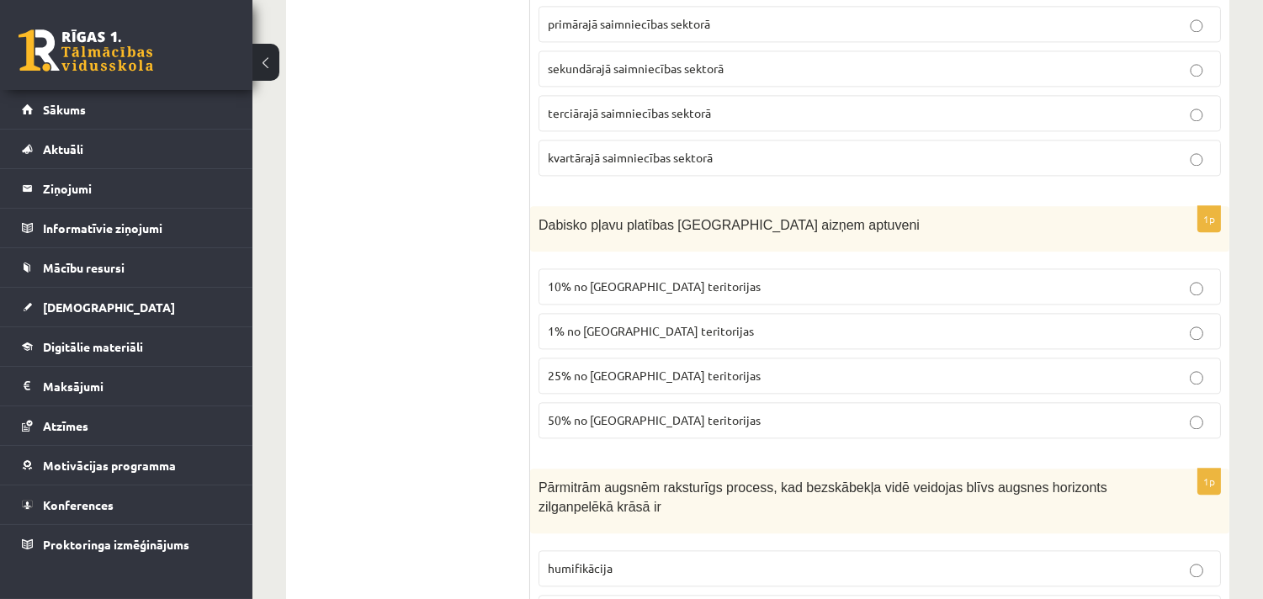
click at [635, 367] on p "25% no Latvijas teritorijas" at bounding box center [880, 376] width 664 height 18
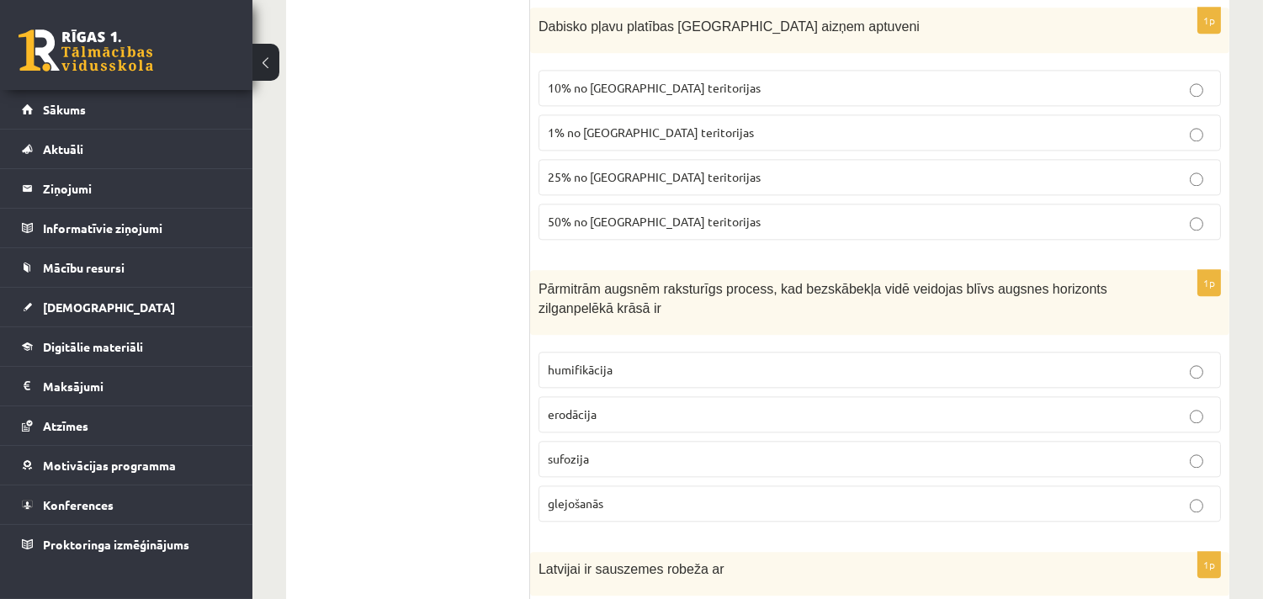
scroll to position [7201, 0]
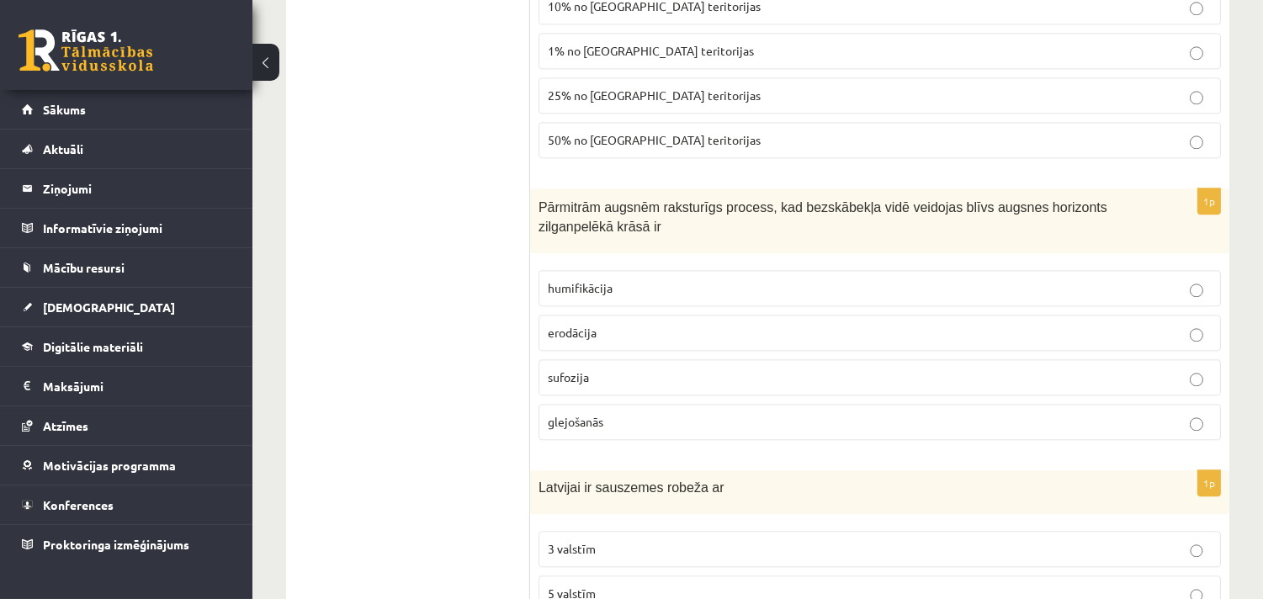
click at [629, 427] on p "glejošanās" at bounding box center [880, 422] width 664 height 18
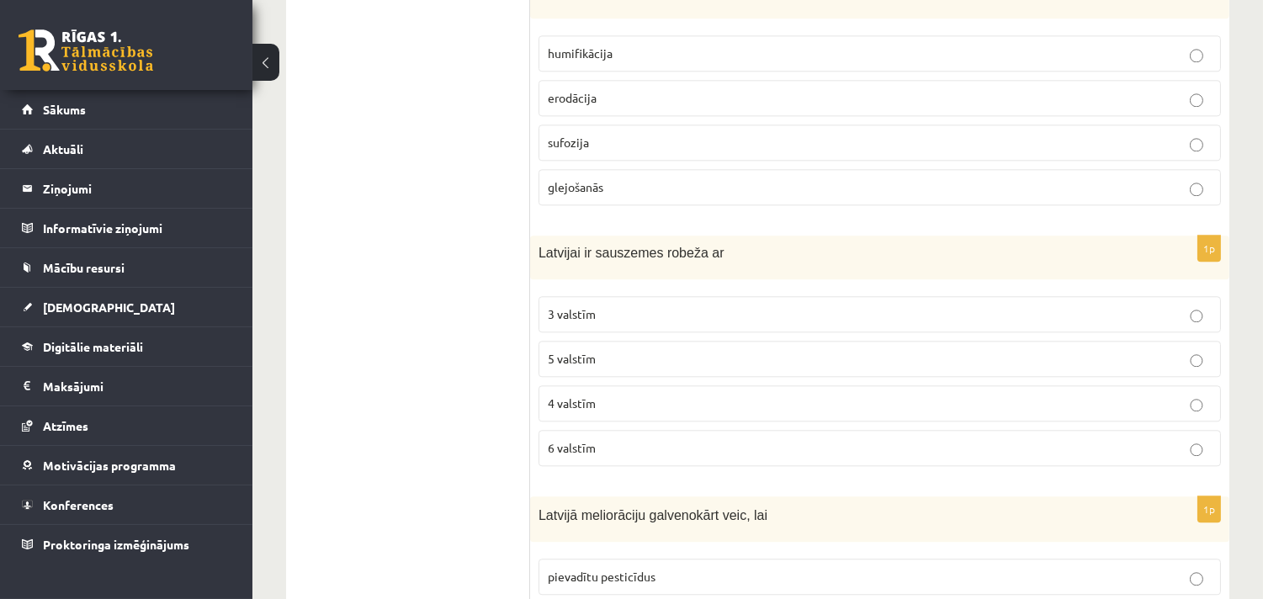
scroll to position [7481, 0]
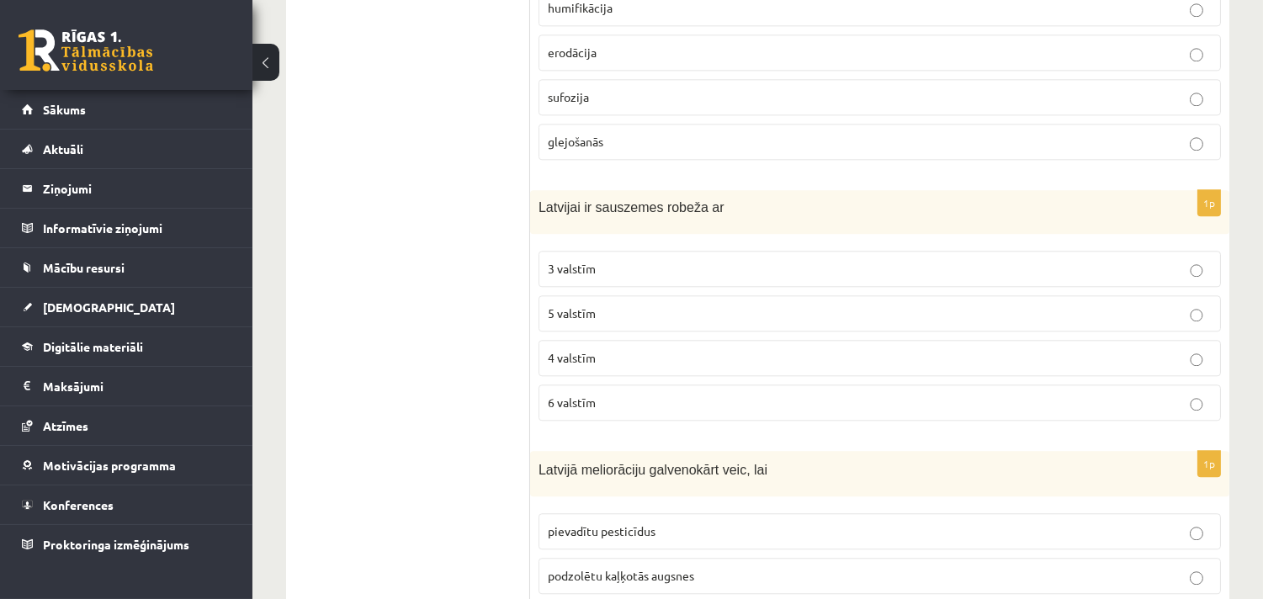
drag, startPoint x: 608, startPoint y: 359, endPoint x: 603, endPoint y: 351, distance: 8.7
click at [608, 359] on p "4 valstīm" at bounding box center [880, 358] width 664 height 18
click at [631, 291] on fieldset "3 valstīm 5 valstīm 4 valstīm 6 valstīm" at bounding box center [880, 333] width 683 height 183
click at [604, 312] on p "5 valstīm" at bounding box center [880, 314] width 664 height 18
click at [587, 330] on fieldset "3 valstīm 5 valstīm 4 valstīm 6 valstīm" at bounding box center [880, 333] width 683 height 183
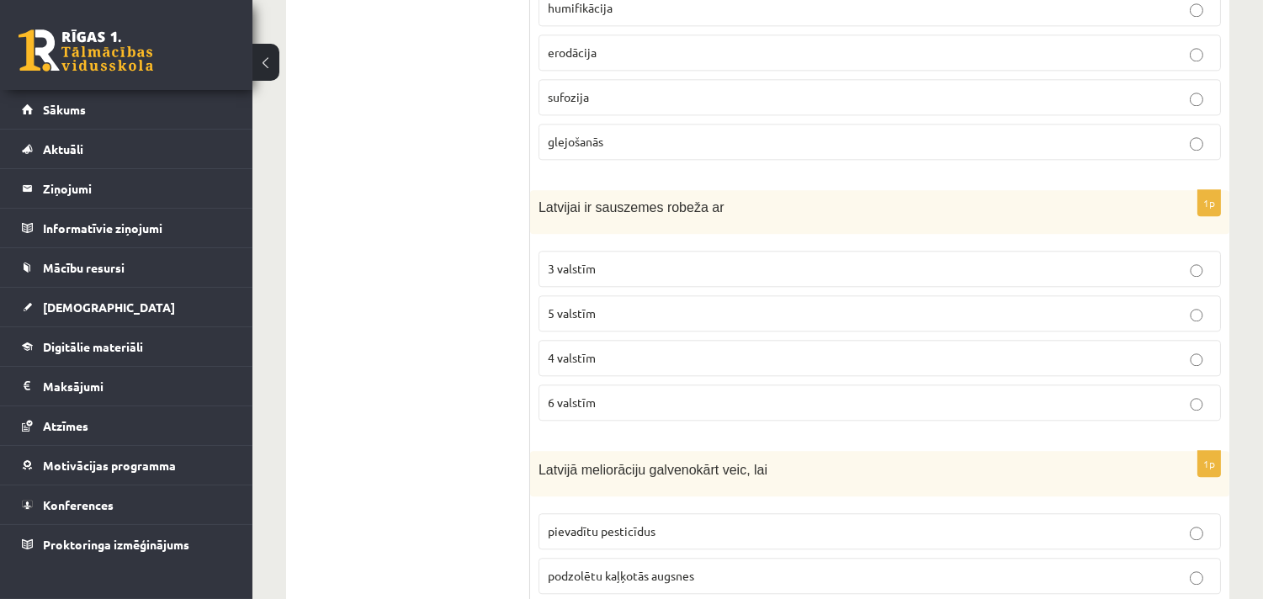
click at [582, 345] on label "4 valstīm" at bounding box center [880, 358] width 683 height 36
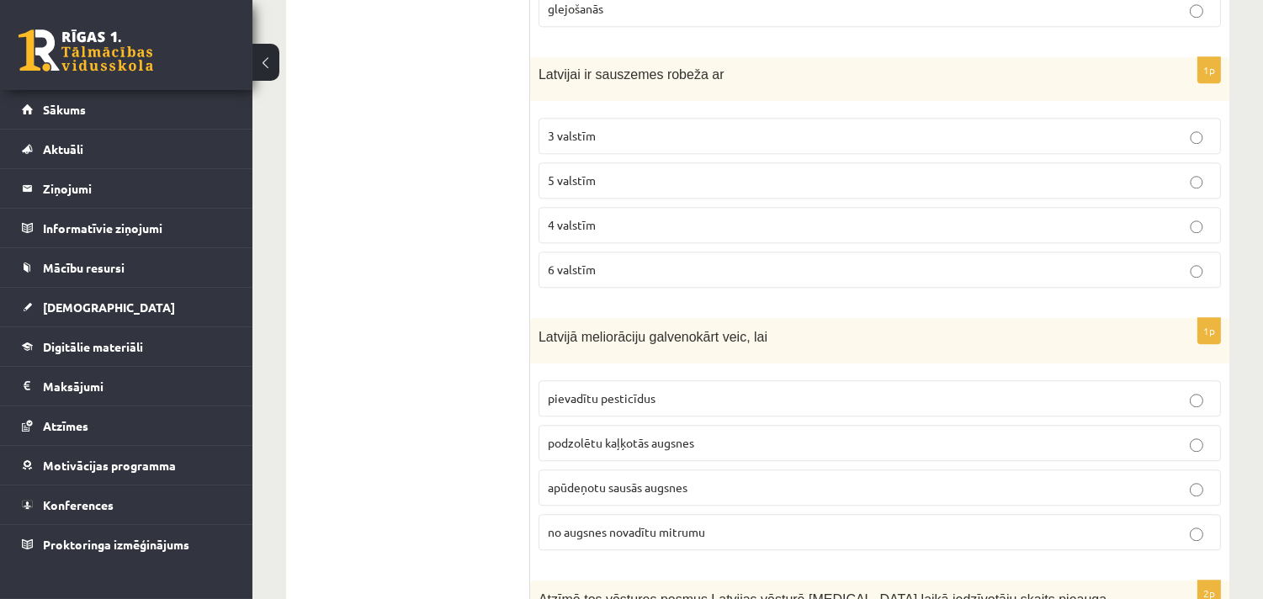
scroll to position [7762, 0]
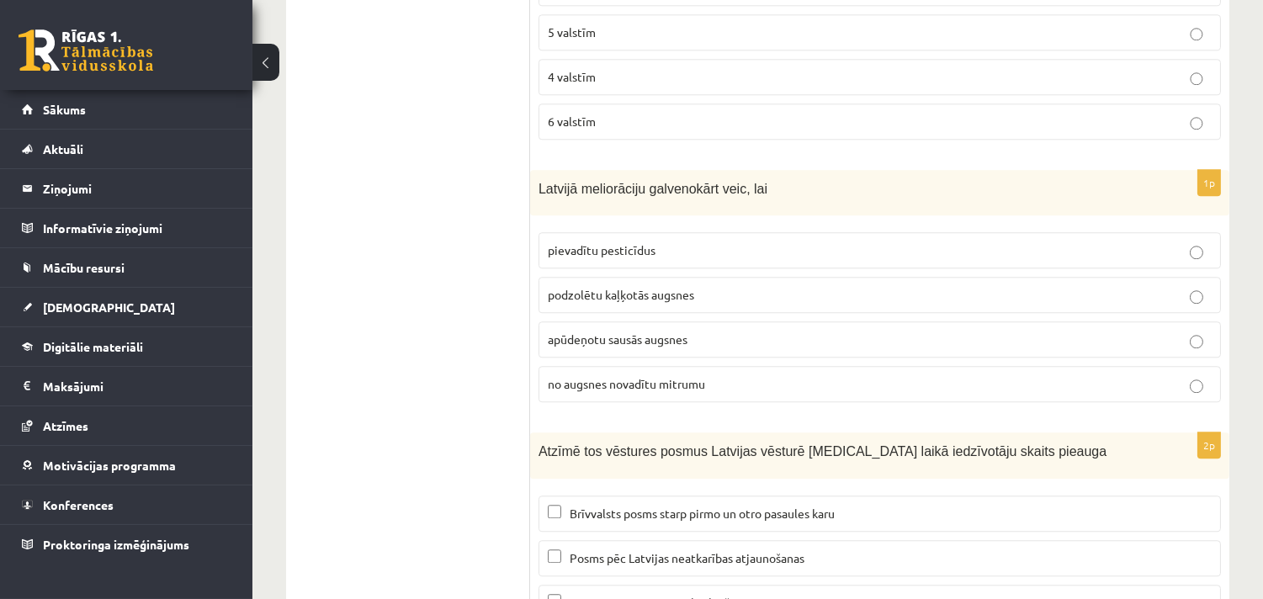
click at [642, 379] on span "no augsnes novadītu mitrumu" at bounding box center [626, 383] width 157 height 15
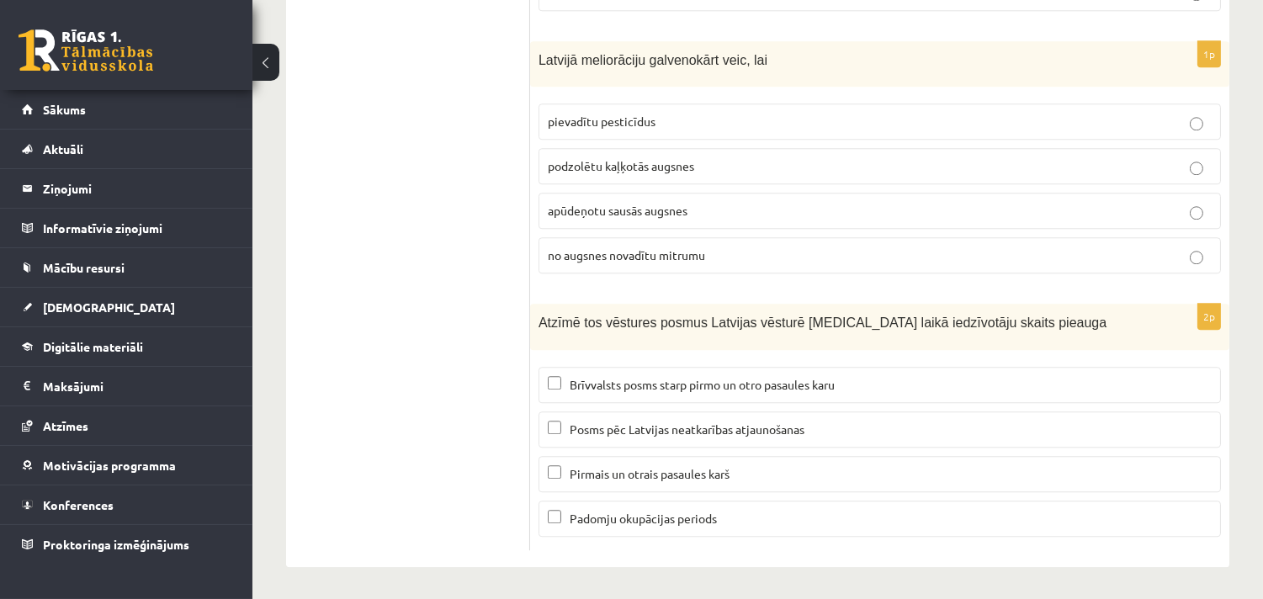
scroll to position [7892, 0]
click at [751, 373] on label "Brīvvalsts posms starp pirmo un otro pasaules karu" at bounding box center [880, 384] width 683 height 36
click at [669, 517] on span "Padomju okupācijas periods" at bounding box center [643, 517] width 147 height 15
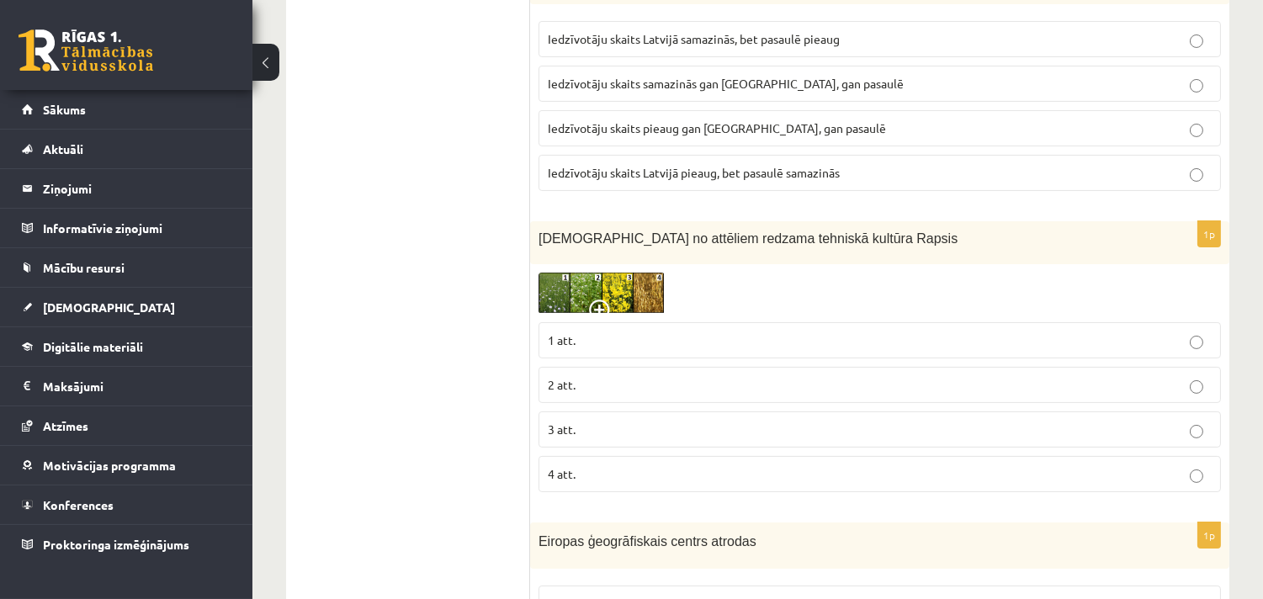
scroll to position [0, 0]
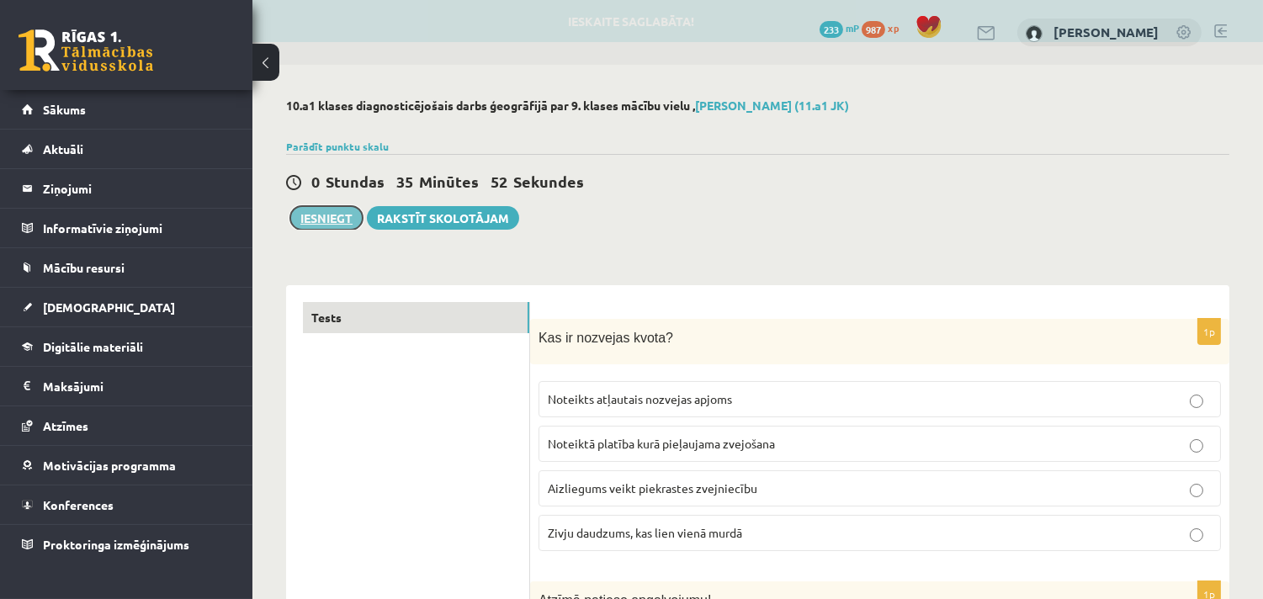
click at [338, 217] on button "Iesniegt" at bounding box center [326, 218] width 72 height 24
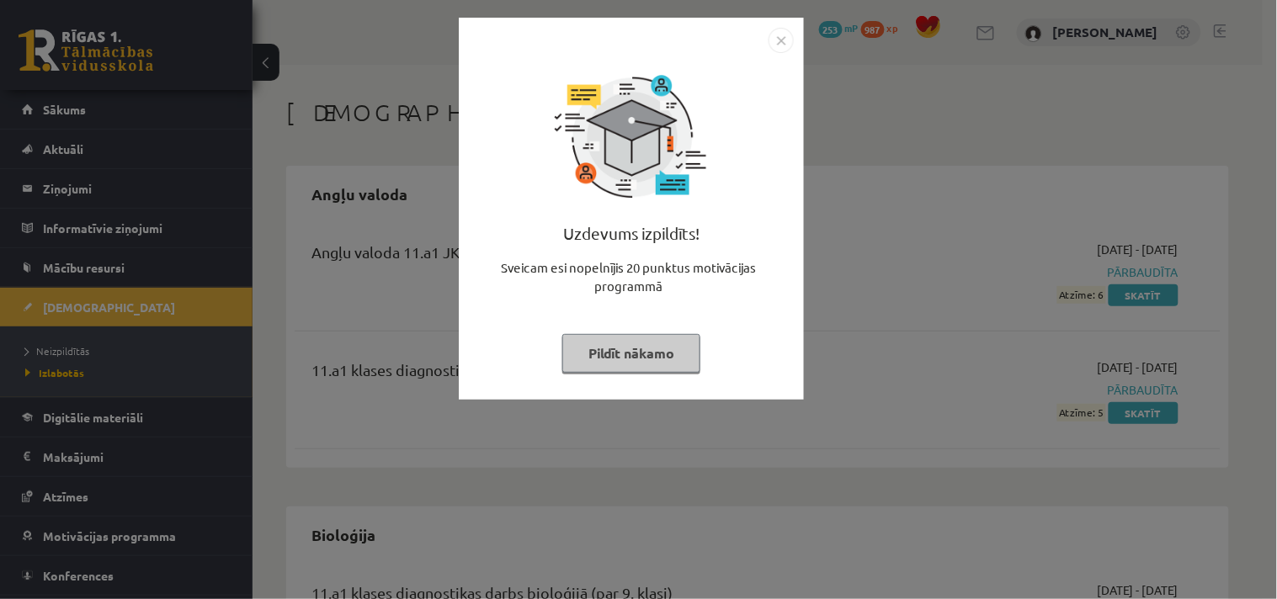
click at [661, 349] on button "Pildīt nākamo" at bounding box center [631, 353] width 138 height 39
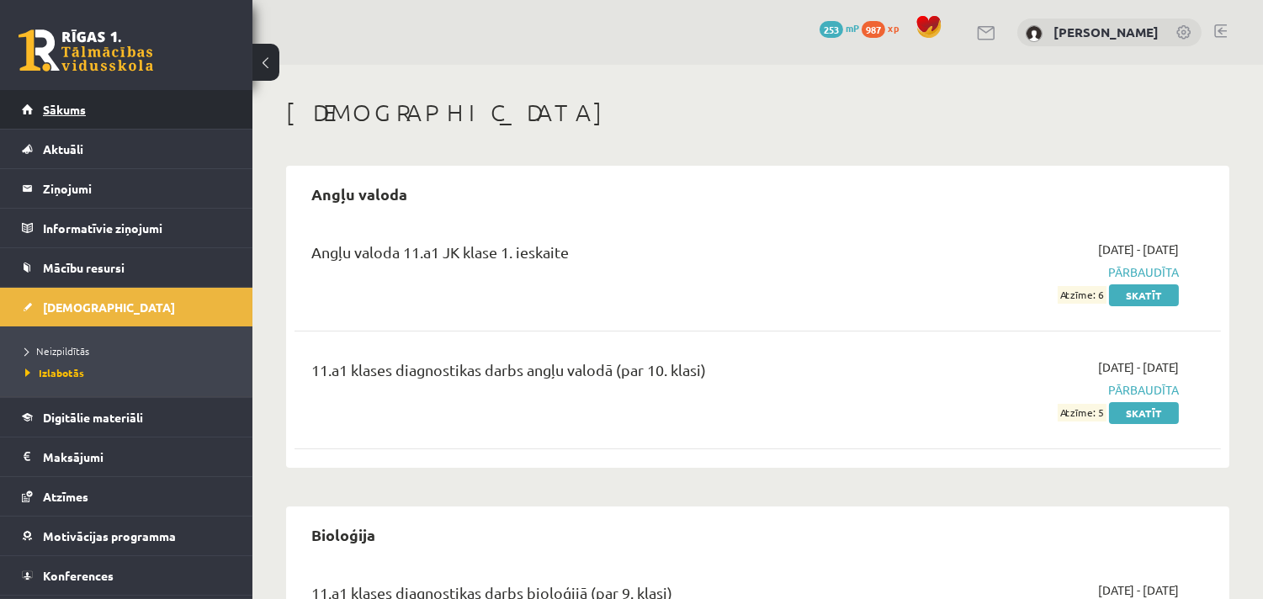
click at [67, 101] on link "Sākums" at bounding box center [127, 109] width 210 height 39
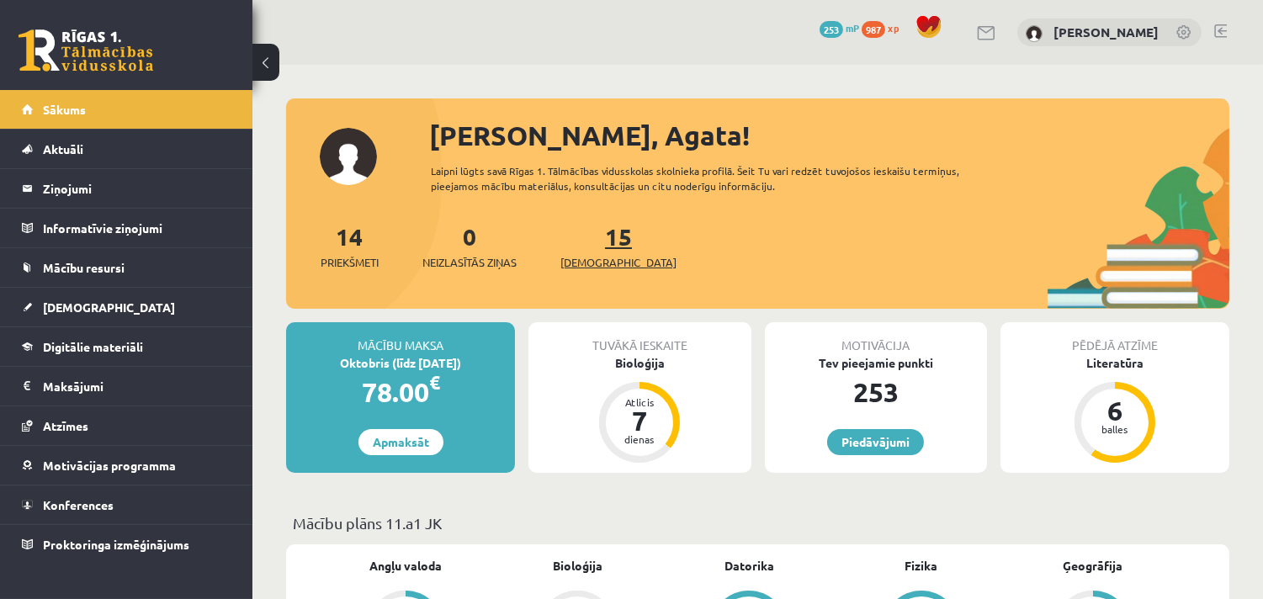
click at [607, 254] on span "[DEMOGRAPHIC_DATA]" at bounding box center [619, 262] width 116 height 17
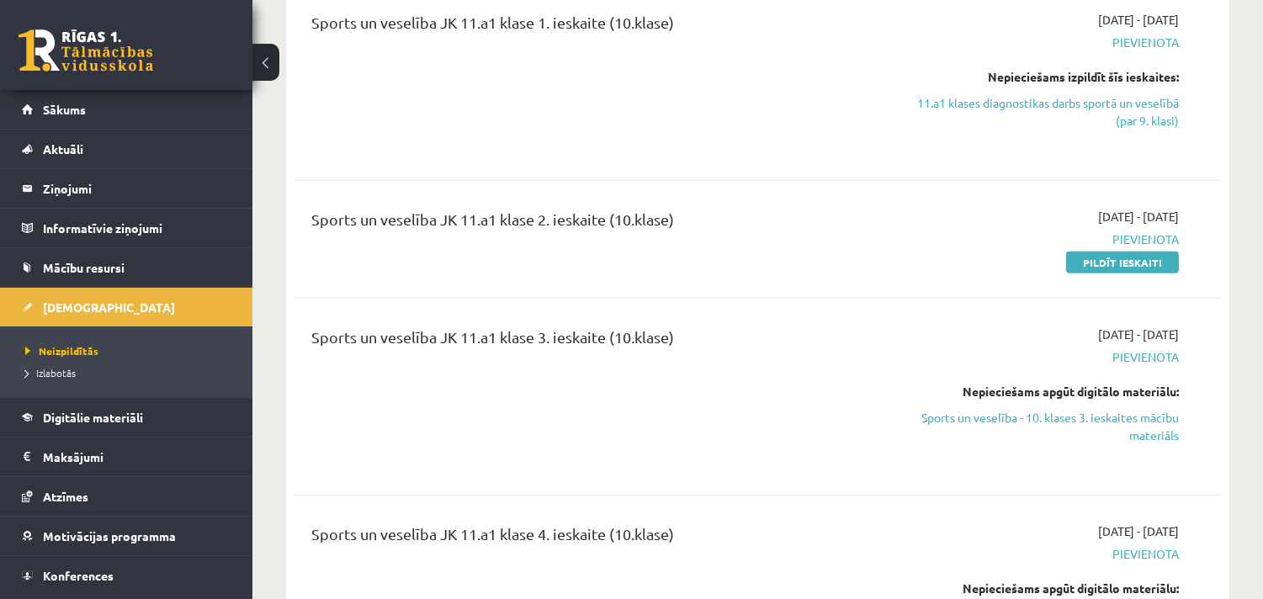
scroll to position [3647, 0]
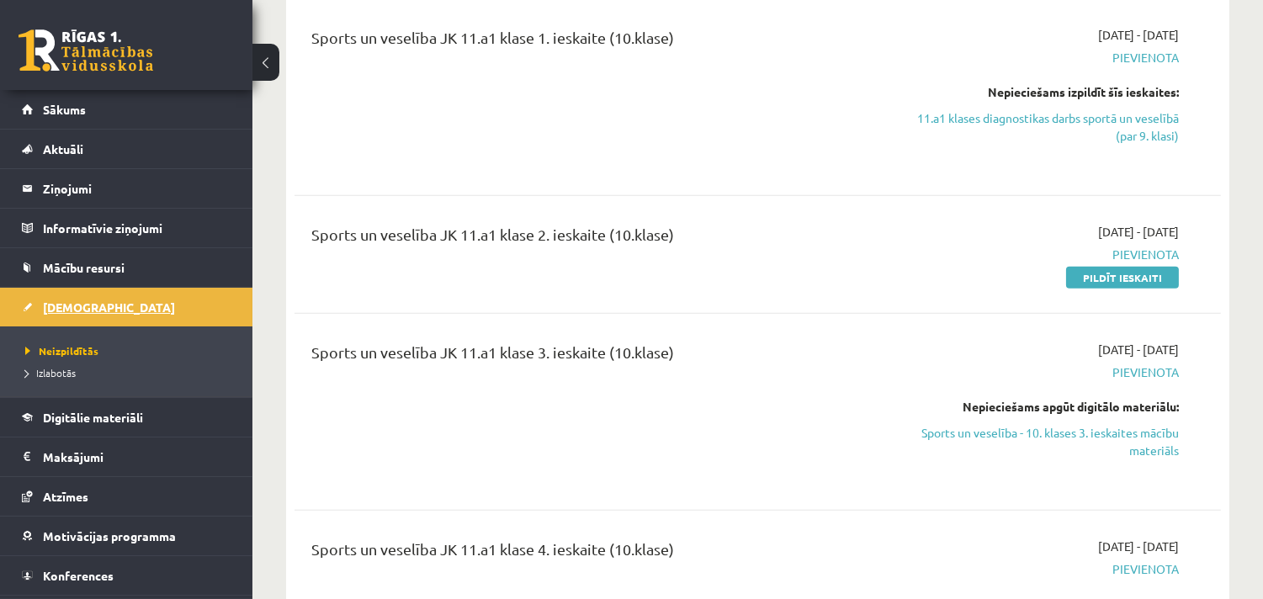
click at [141, 322] on link "[DEMOGRAPHIC_DATA]" at bounding box center [127, 307] width 210 height 39
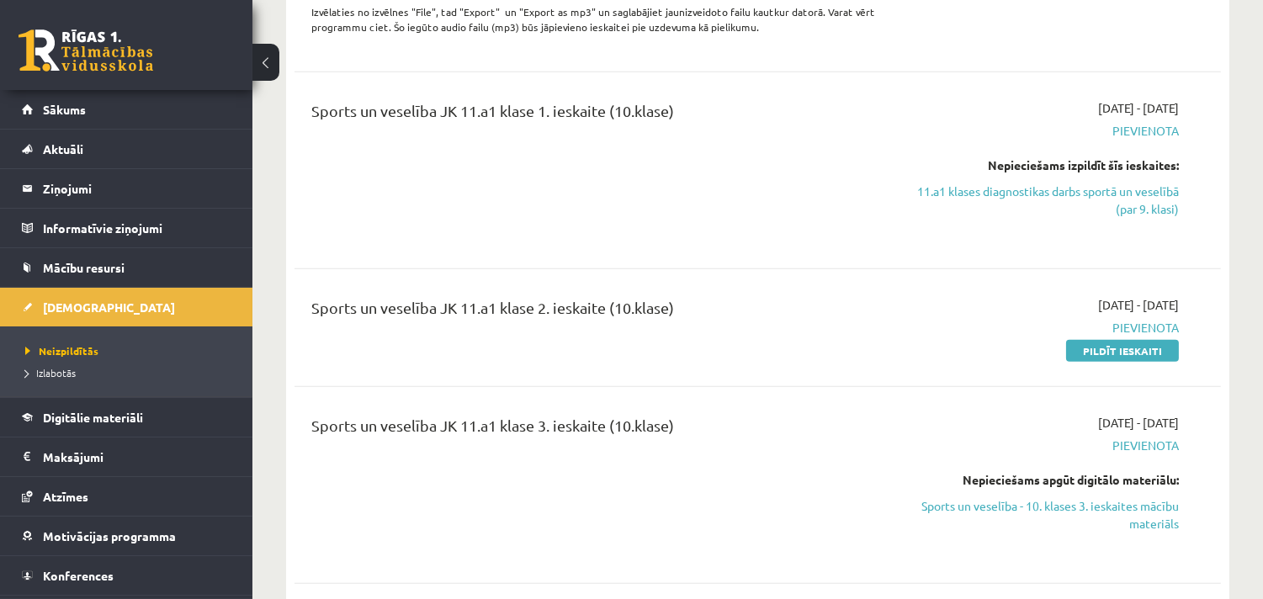
scroll to position [3460, 0]
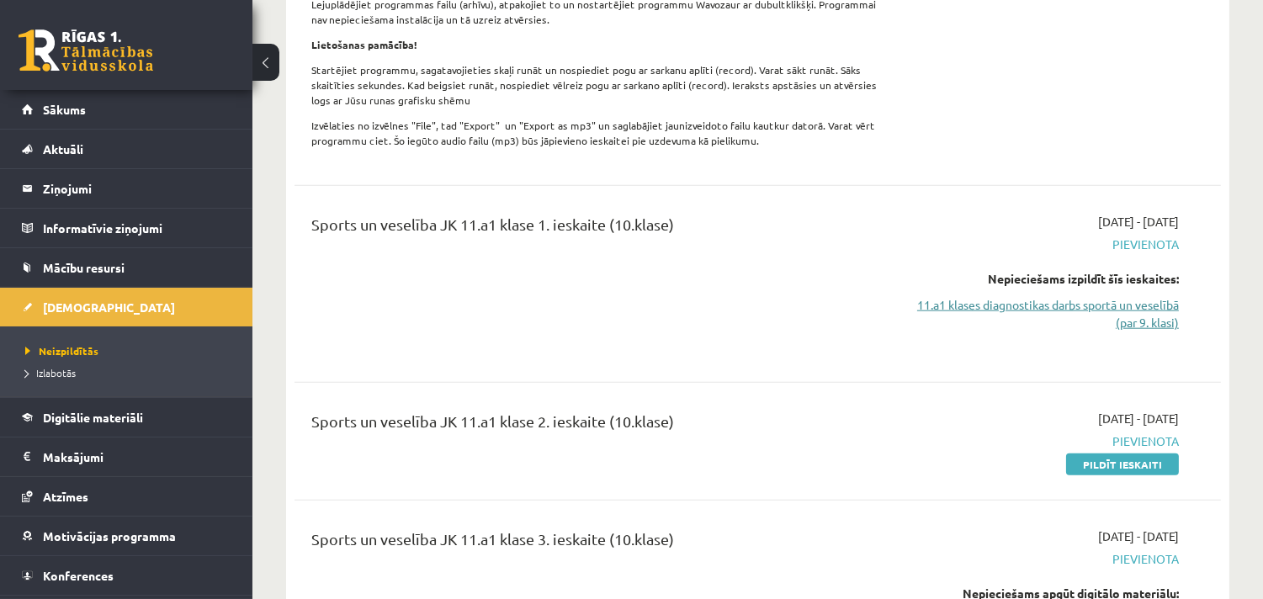
click at [1071, 296] on link "11.a1 klases diagnostikas darbs sportā un veselībā (par 9. klasi)" at bounding box center [1042, 313] width 273 height 35
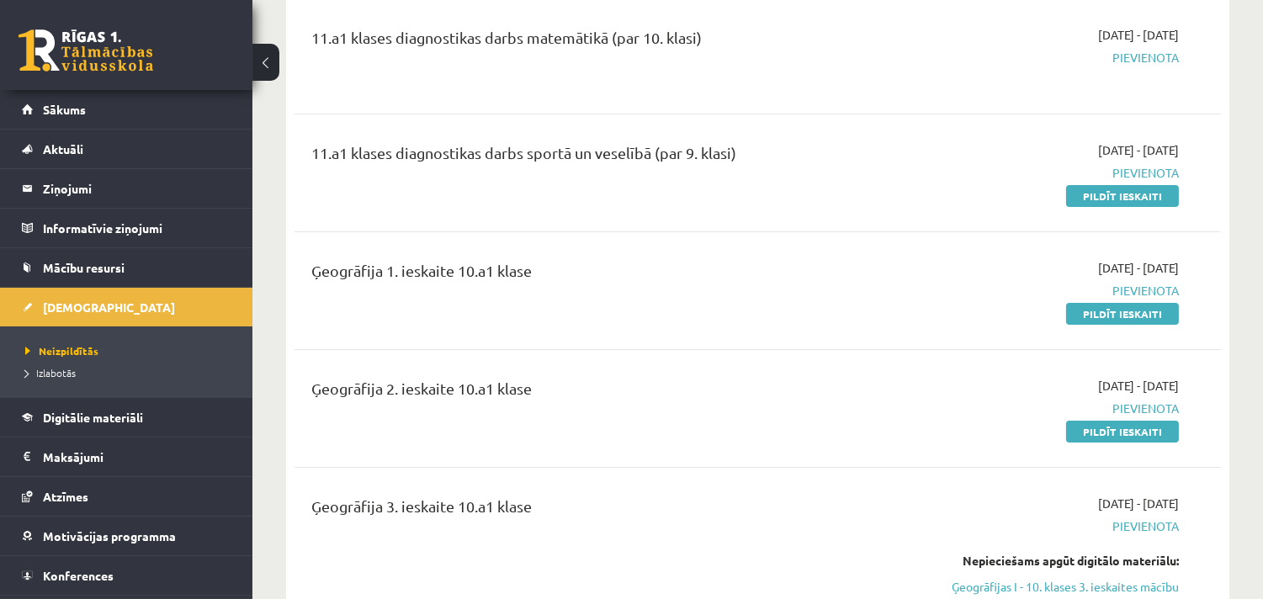
scroll to position [659, 0]
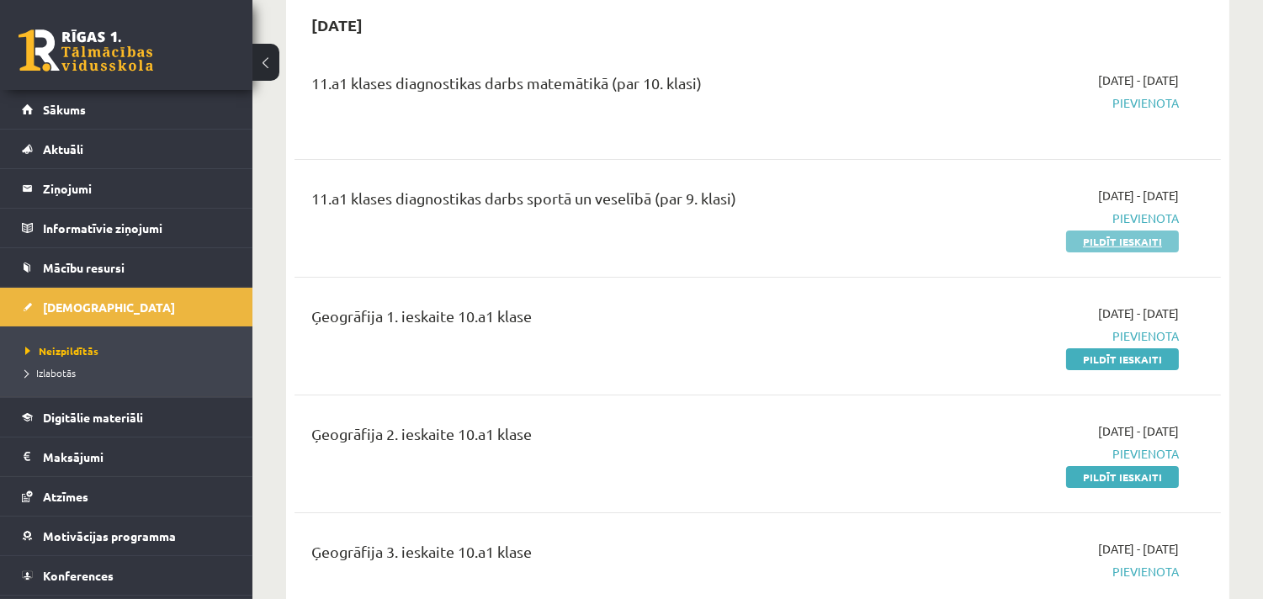
click at [1141, 251] on link "Pildīt ieskaiti" at bounding box center [1122, 242] width 113 height 22
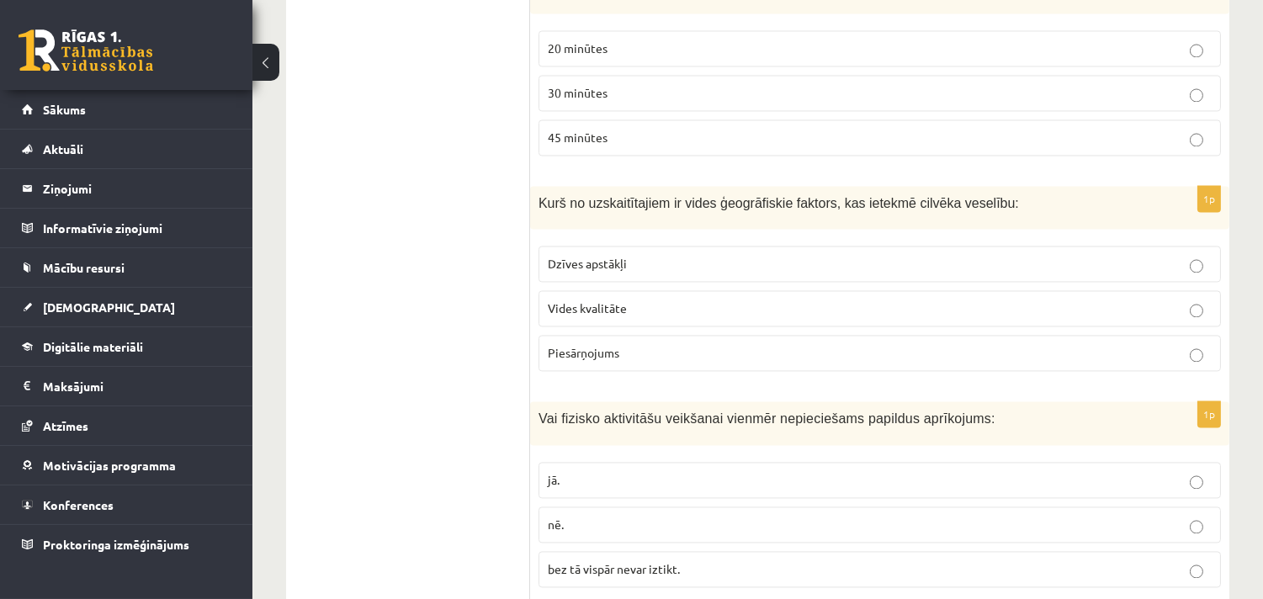
scroll to position [6377, 0]
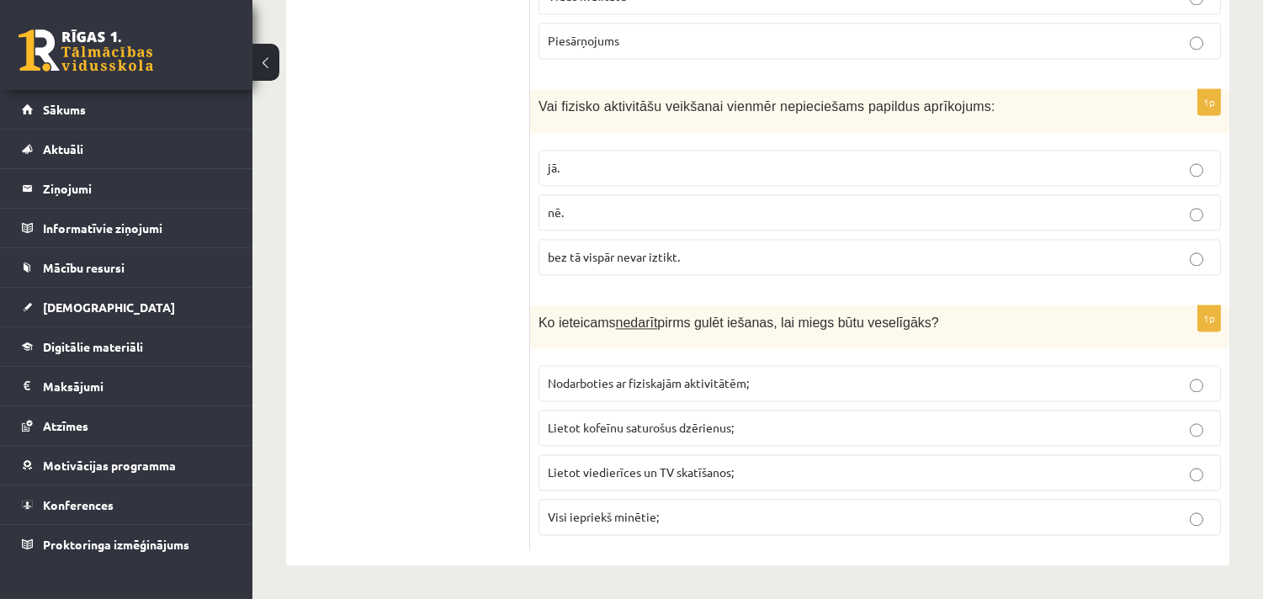
click at [660, 510] on p "Visi iepriekš minētie;" at bounding box center [880, 517] width 664 height 18
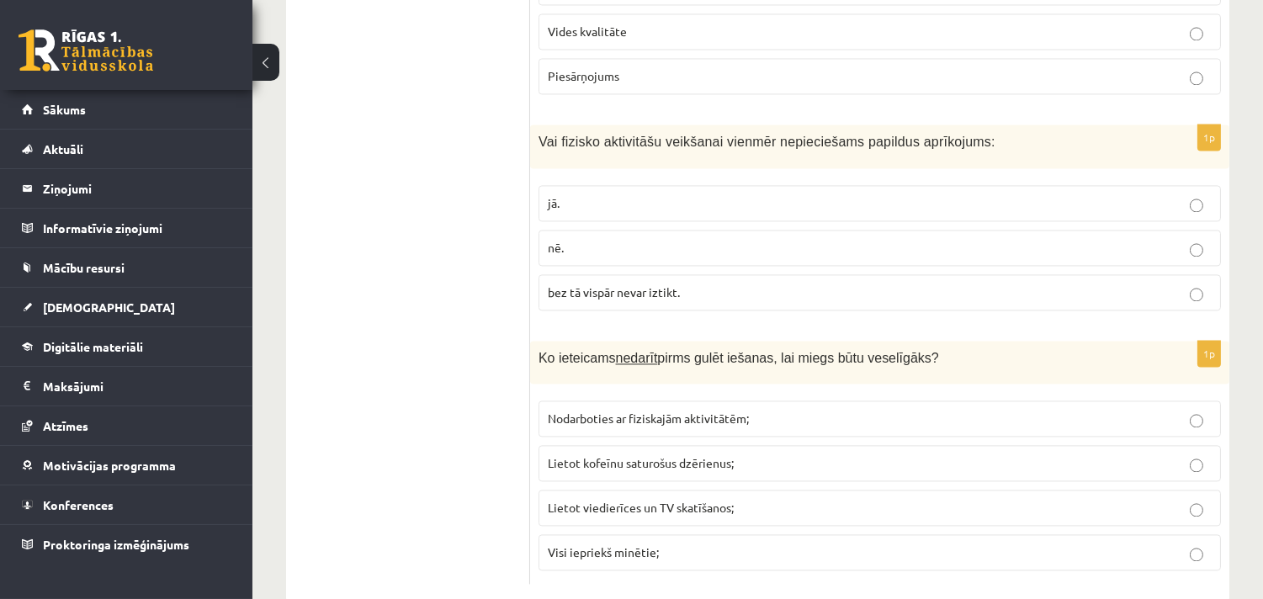
scroll to position [6283, 0]
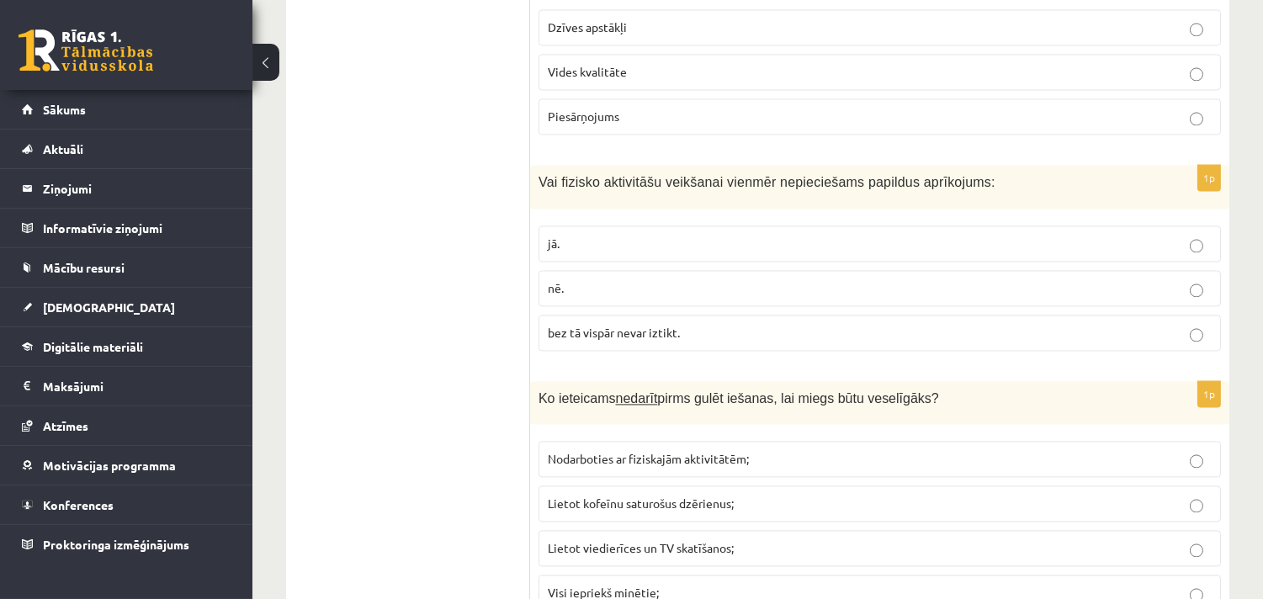
click at [699, 292] on label "nē." at bounding box center [880, 288] width 683 height 36
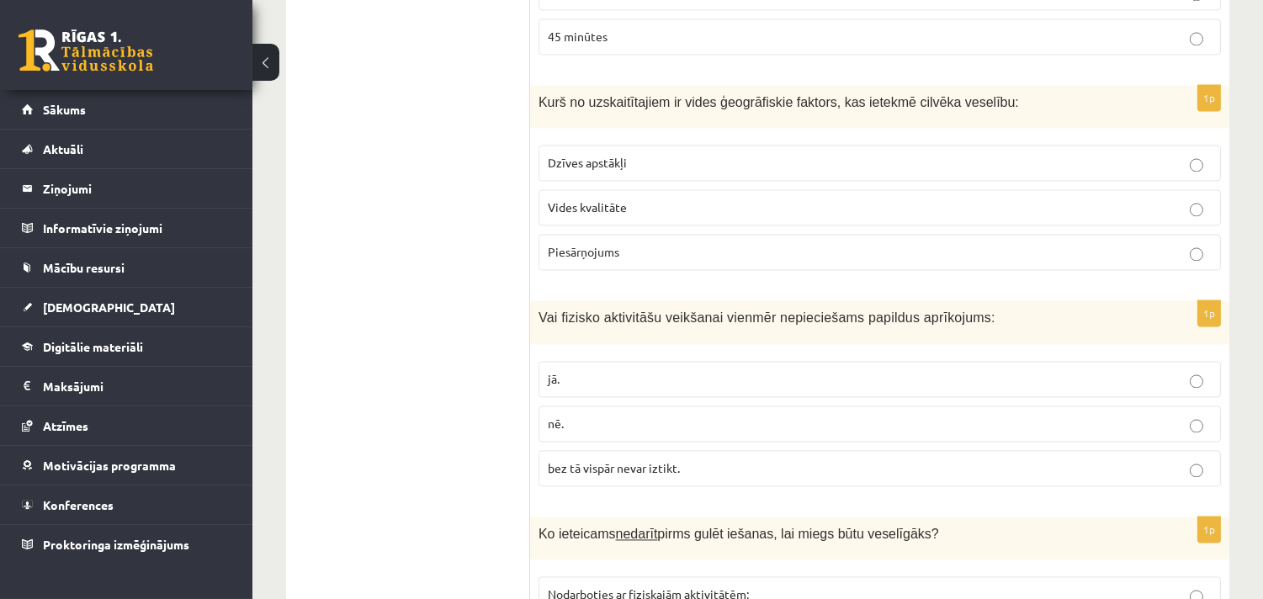
scroll to position [6096, 0]
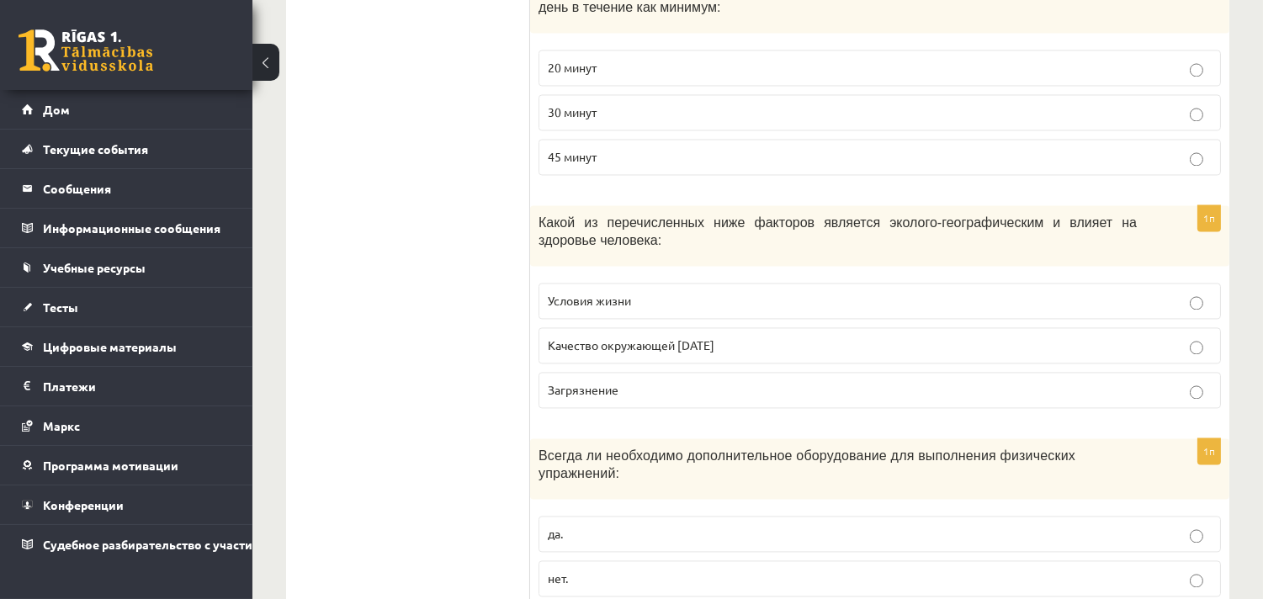
drag, startPoint x: 745, startPoint y: 380, endPoint x: 747, endPoint y: 369, distance: 11.9
click at [745, 381] on p "Загрязнение" at bounding box center [880, 390] width 664 height 18
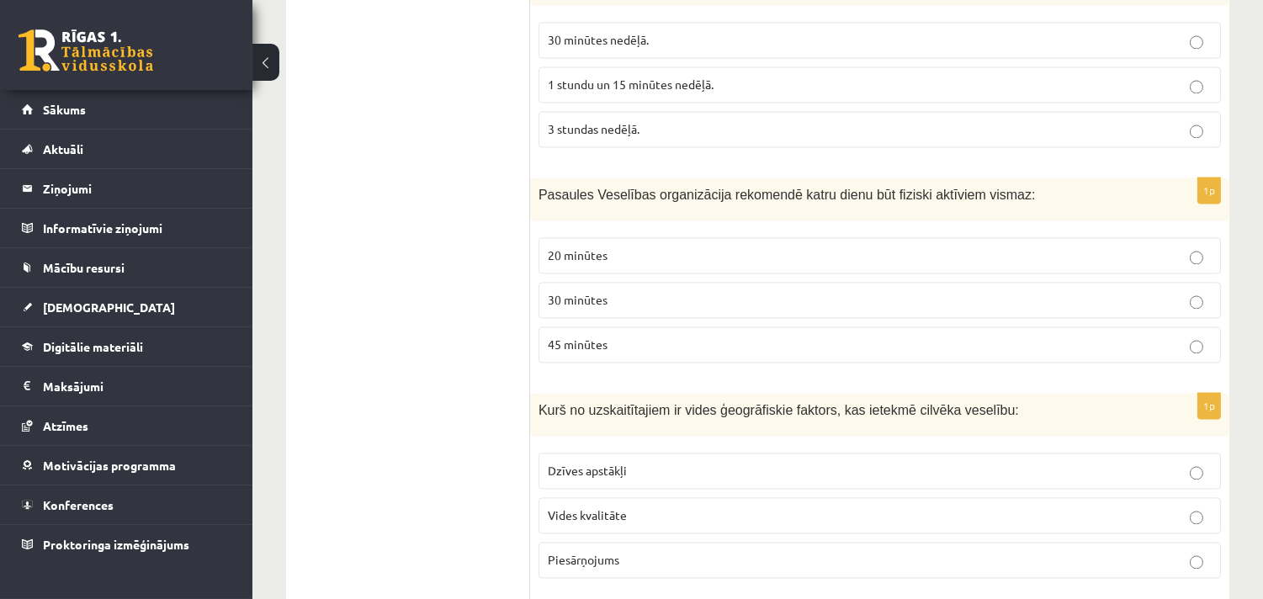
scroll to position [5816, 0]
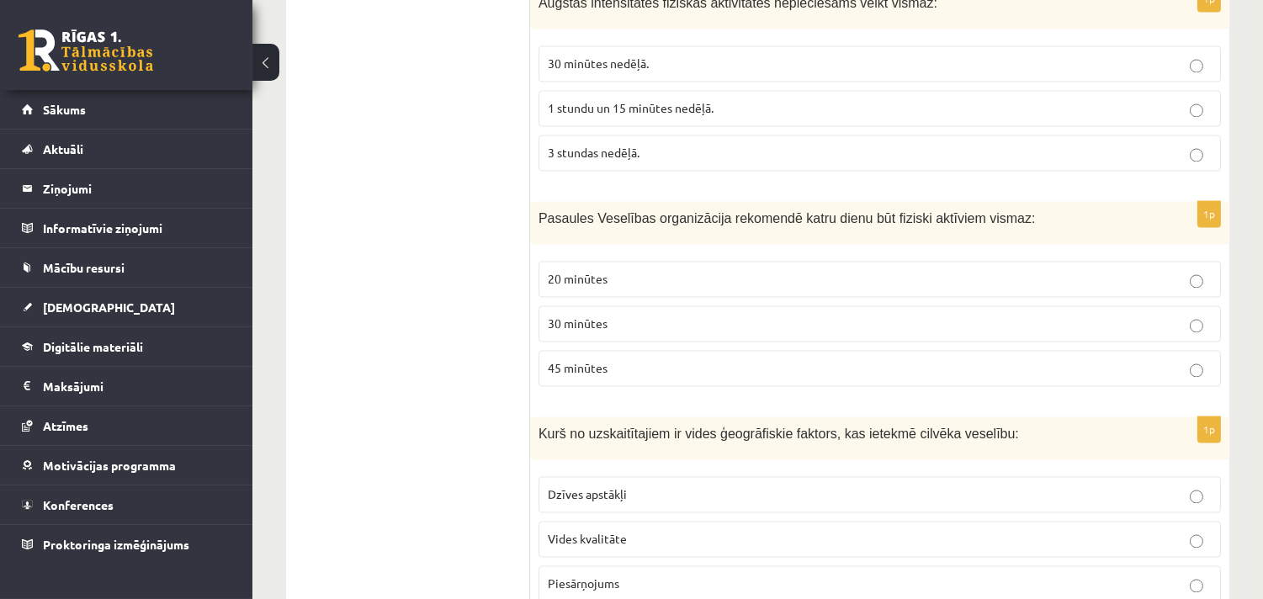
click at [611, 287] on p "20 minūtes" at bounding box center [880, 279] width 664 height 18
click at [626, 330] on p "30 minūtes" at bounding box center [880, 324] width 664 height 18
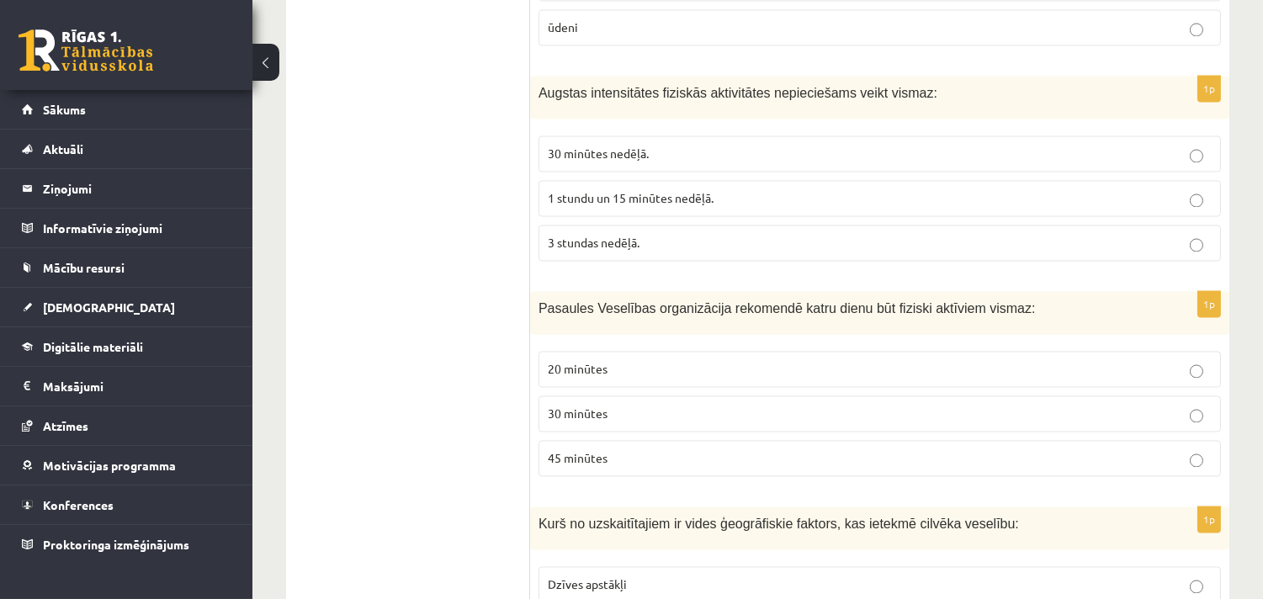
scroll to position [5628, 0]
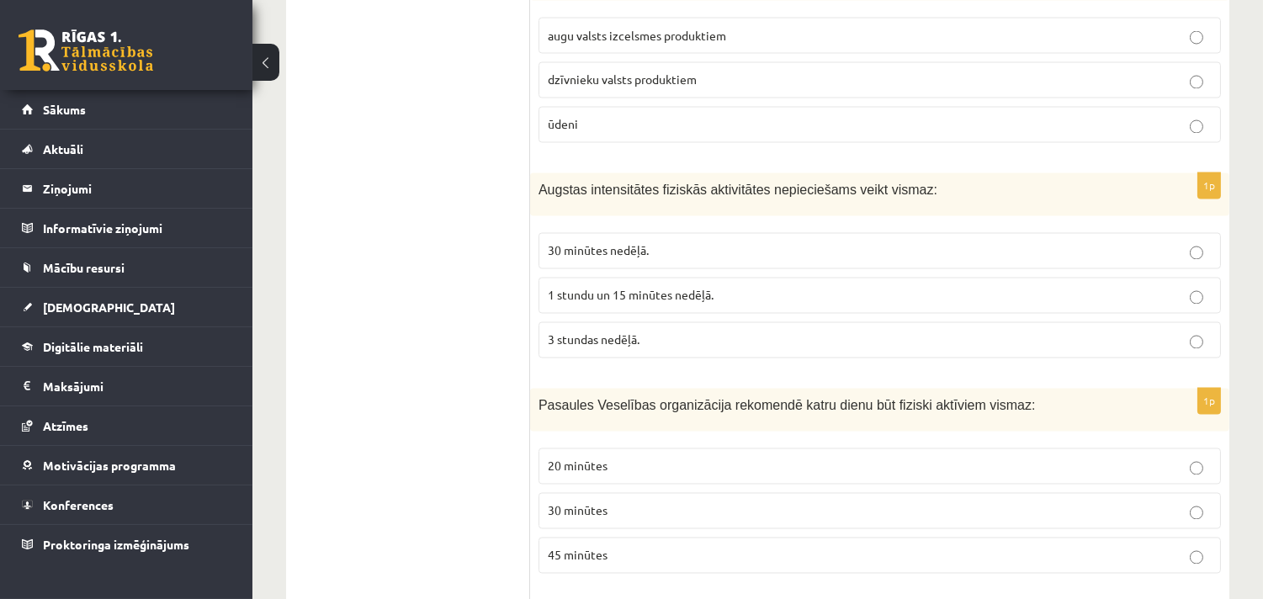
click at [752, 305] on p "1 stundu un 15 minūtes nedēļā." at bounding box center [880, 296] width 664 height 18
click at [715, 349] on p "3 stundas nedēļā." at bounding box center [880, 341] width 664 height 18
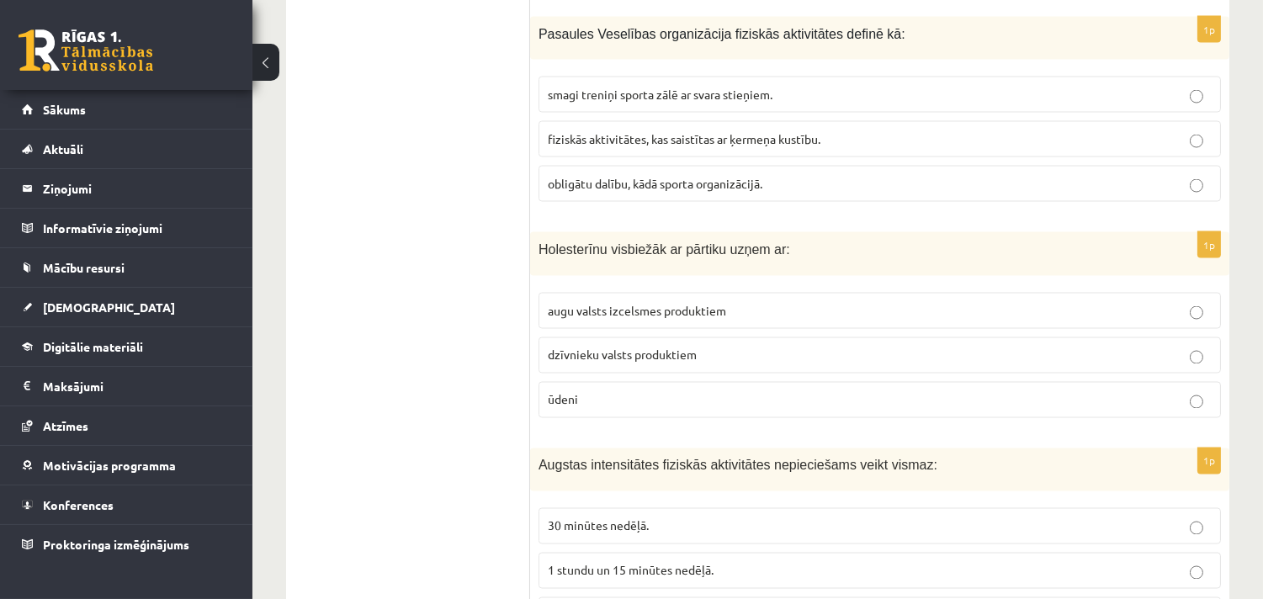
scroll to position [5348, 0]
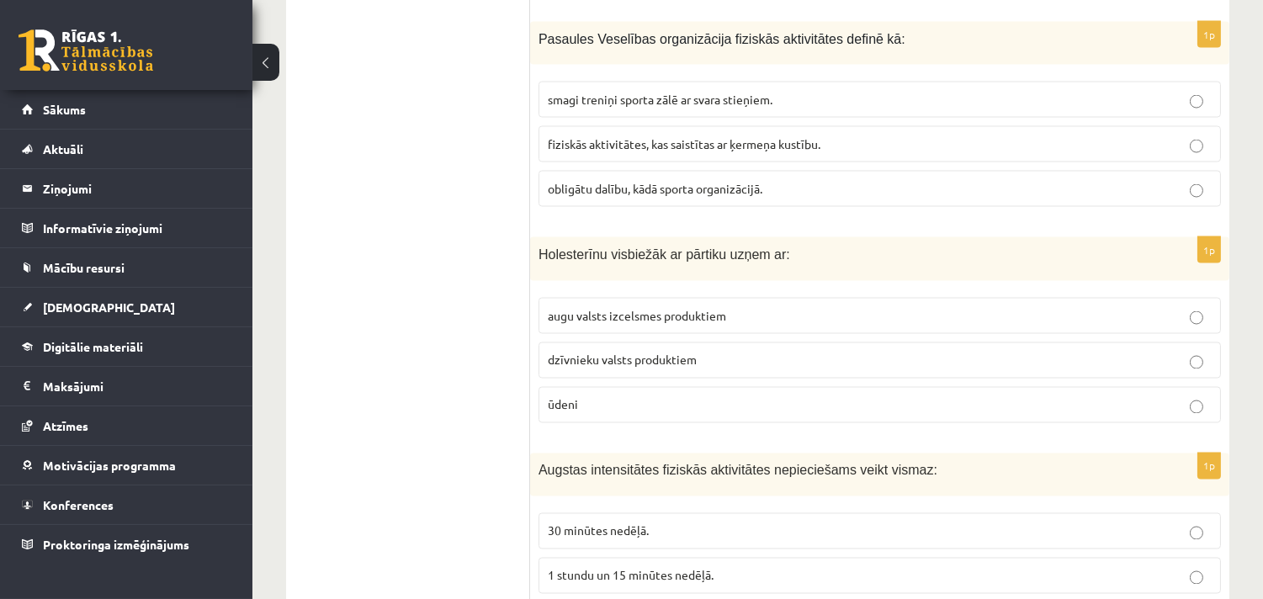
click at [714, 323] on span "augu valsts izcelsmes produktiem" at bounding box center [637, 315] width 178 height 15
click at [718, 364] on label "dzīvnieku valsts produktiem" at bounding box center [880, 361] width 683 height 36
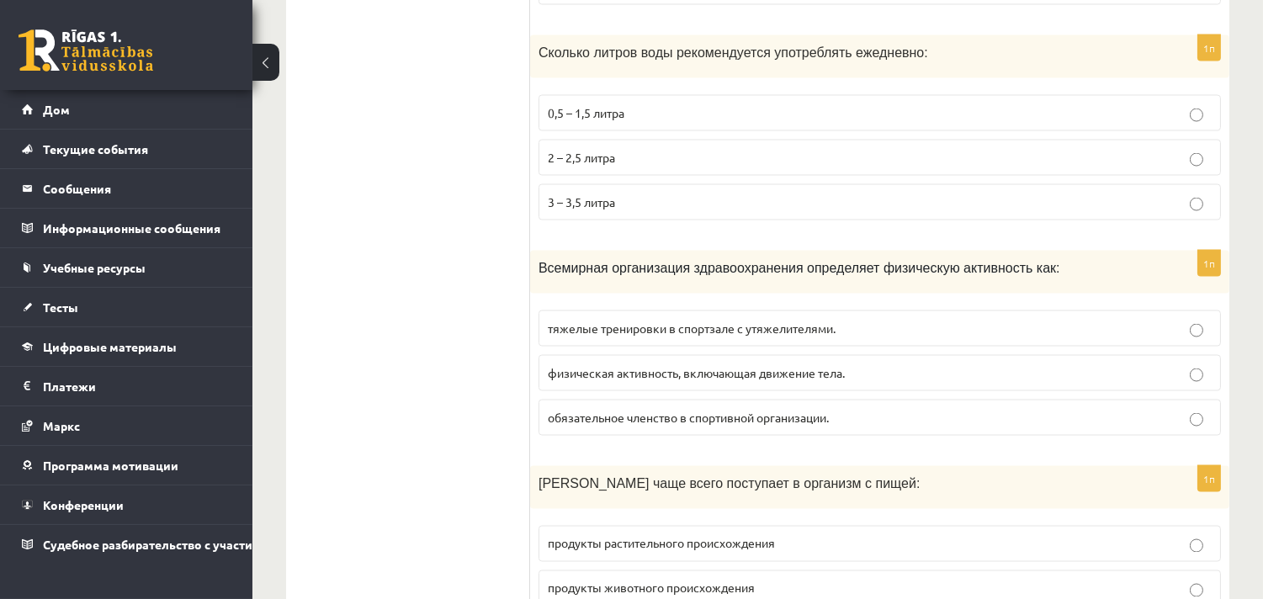
scroll to position [5161, 0]
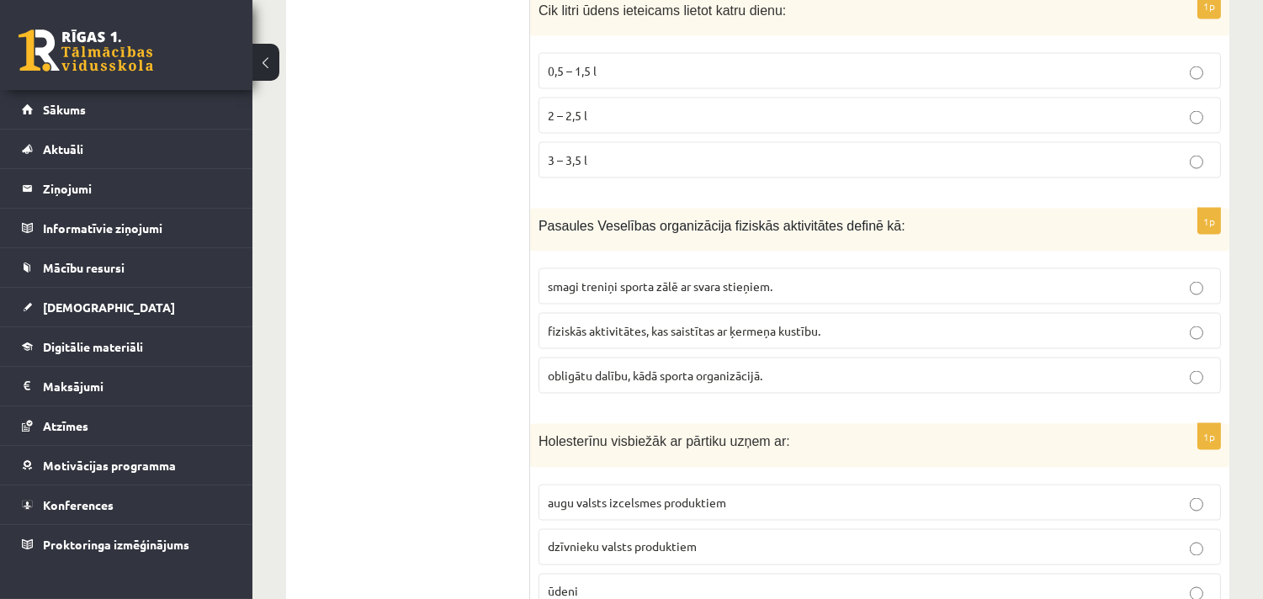
click at [752, 383] on span "obligātu dalību, kādā sporta organizācijā." at bounding box center [655, 375] width 215 height 15
click at [583, 73] on label "0,5 – 1,5 l" at bounding box center [880, 71] width 683 height 36
drag, startPoint x: 617, startPoint y: 126, endPoint x: 603, endPoint y: 125, distance: 13.6
click at [610, 125] on p "2 – 2,5 l" at bounding box center [880, 116] width 664 height 18
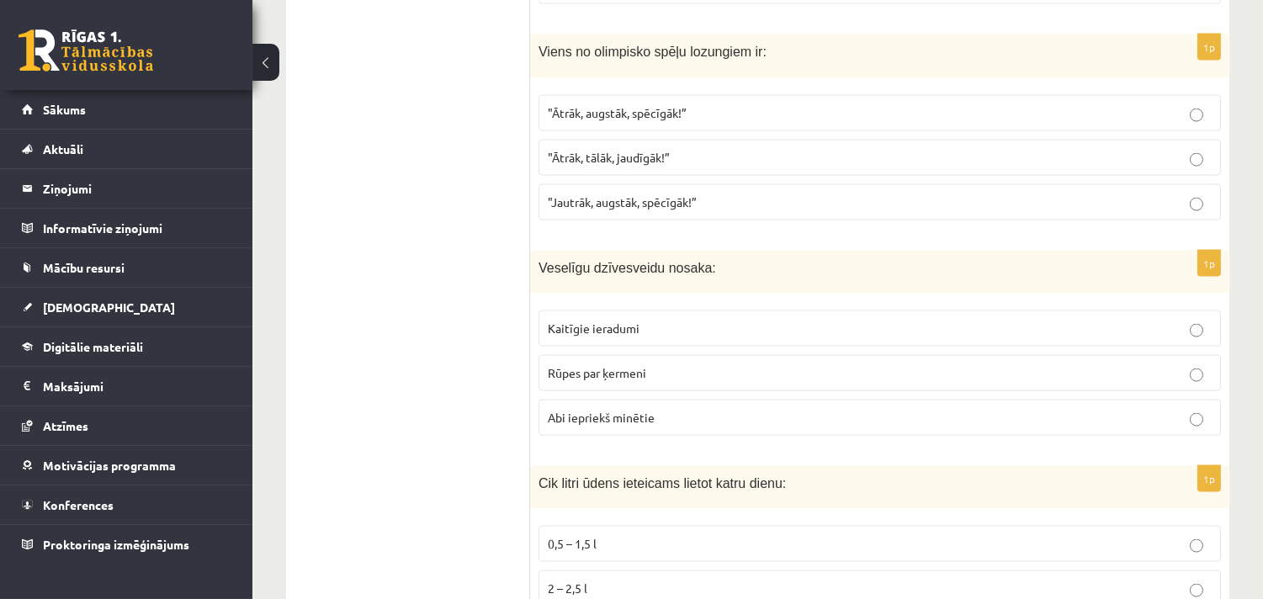
scroll to position [4600, 0]
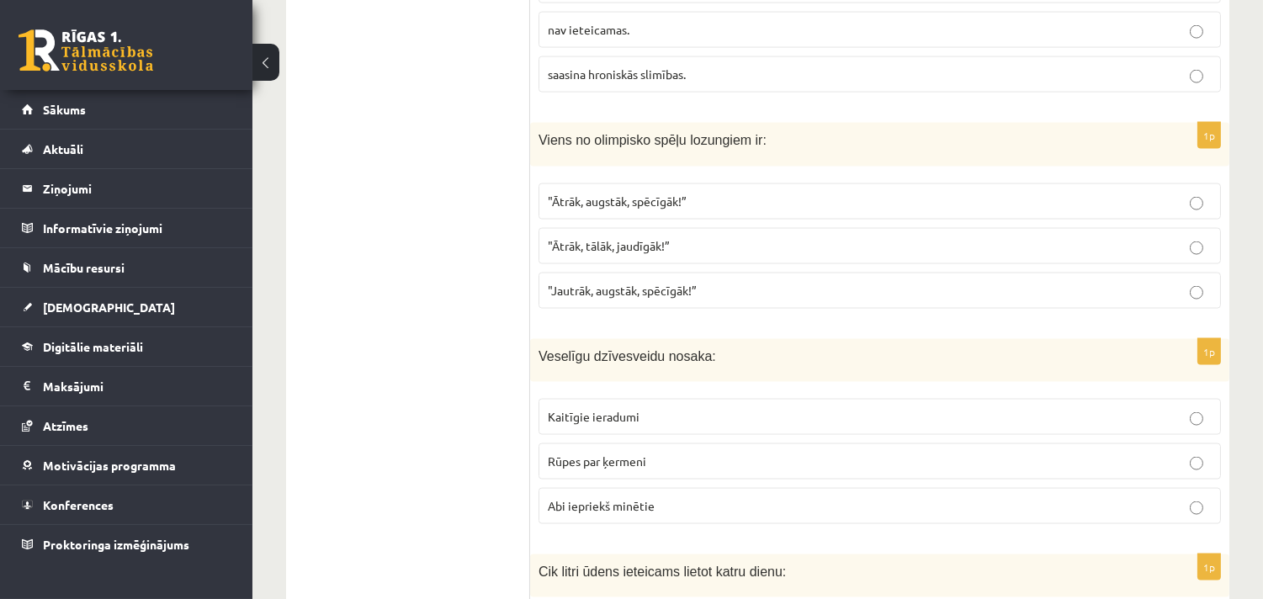
click at [690, 244] on label ""Ātrāk, tālāk, jaudīgāk!”" at bounding box center [880, 246] width 683 height 36
click at [658, 234] on fieldset ""Ātrāk, augstāk, spēcīgāk!” "Ātrāk, tālāk, jaudīgāk!” "Jautrāk, augstāk, spēcīg…" at bounding box center [880, 244] width 683 height 139
click at [699, 470] on p "Rūpes par ķermeni" at bounding box center [880, 462] width 664 height 18
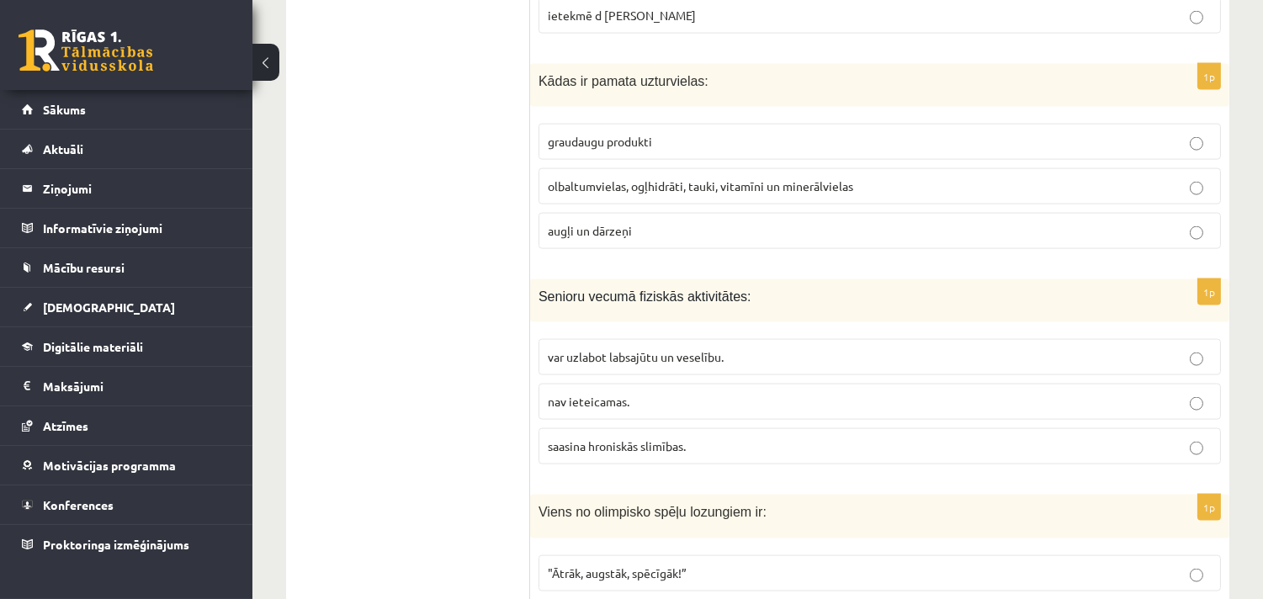
scroll to position [4226, 0]
drag, startPoint x: 713, startPoint y: 364, endPoint x: 724, endPoint y: 359, distance: 12.1
click at [714, 362] on p "var uzlabot labsajūtu un veselību." at bounding box center [880, 359] width 664 height 18
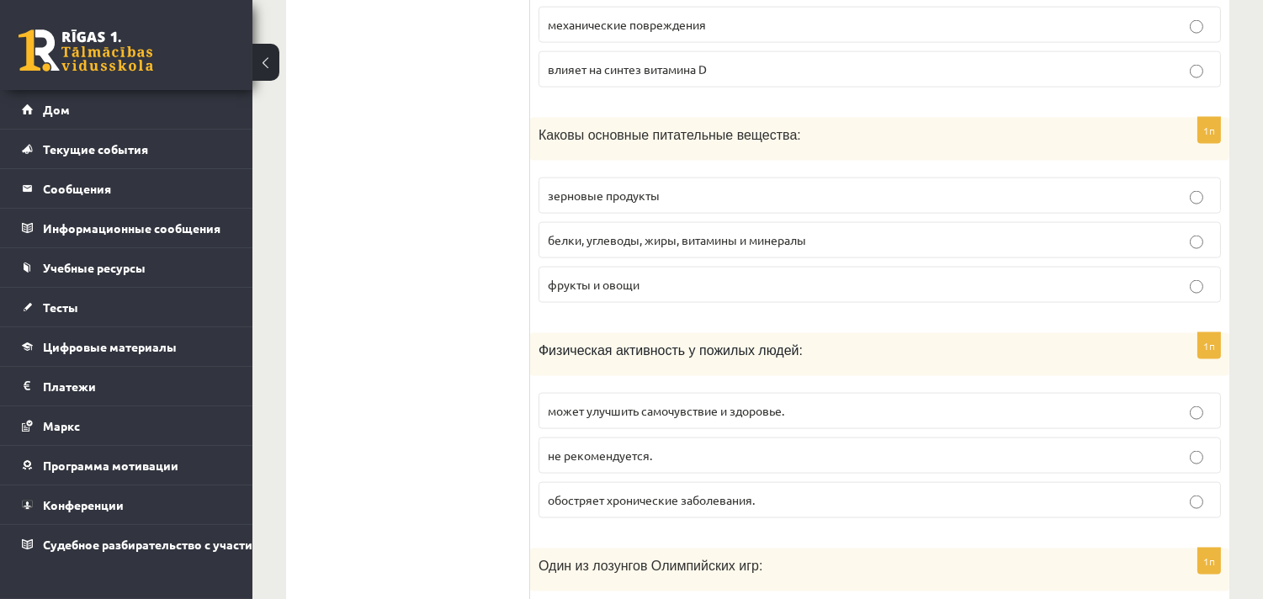
drag, startPoint x: 726, startPoint y: 228, endPoint x: 741, endPoint y: 202, distance: 29.8
click at [726, 232] on font "белки, углеводы, жиры, витамины и минералы" at bounding box center [677, 239] width 258 height 15
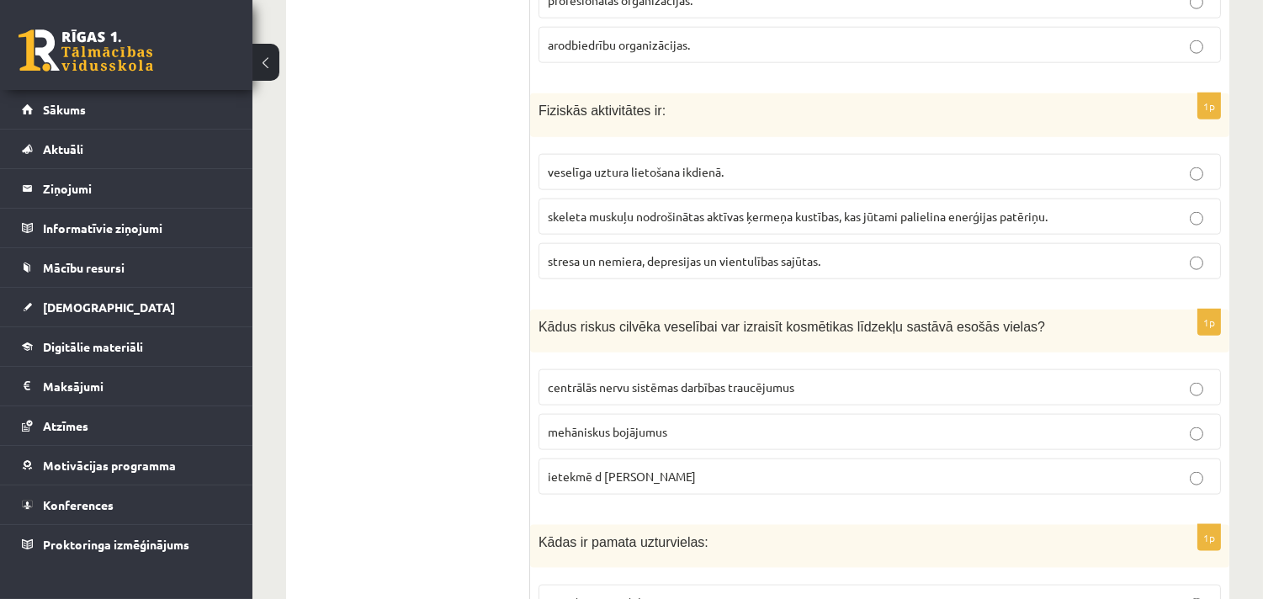
scroll to position [3758, 0]
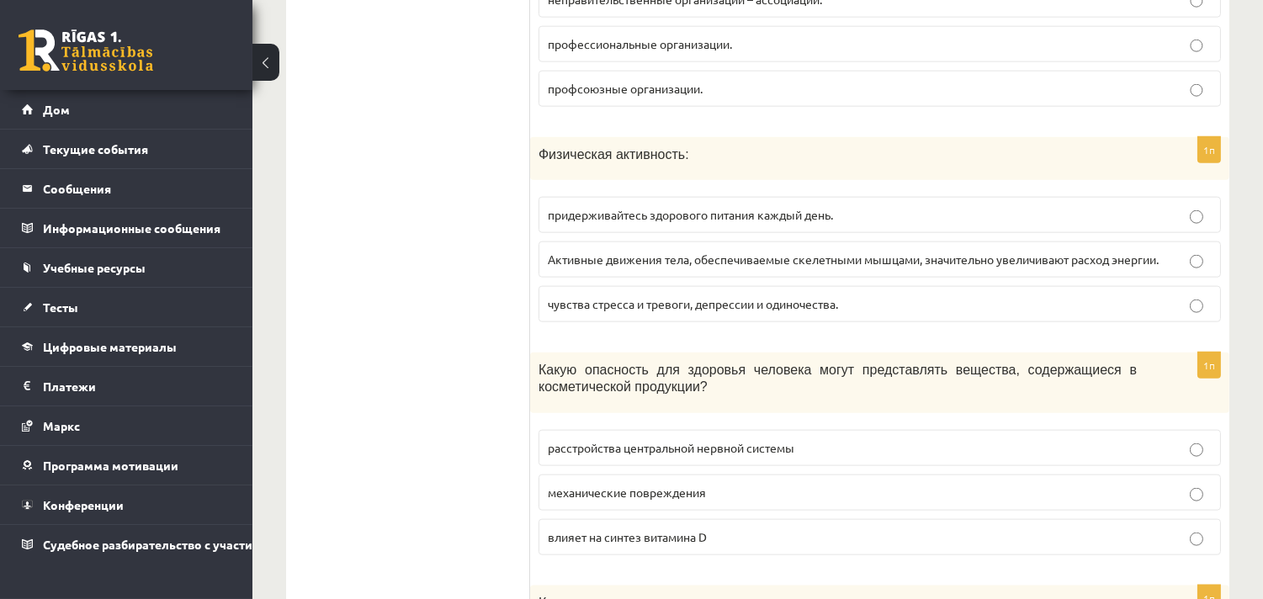
click at [674, 534] on font "влияет на синтез витамина D" at bounding box center [627, 536] width 159 height 15
click at [991, 263] on label "Активные движения тела, обеспечиваемые скелетными мышцами, значительно увеличив…" at bounding box center [880, 260] width 683 height 36
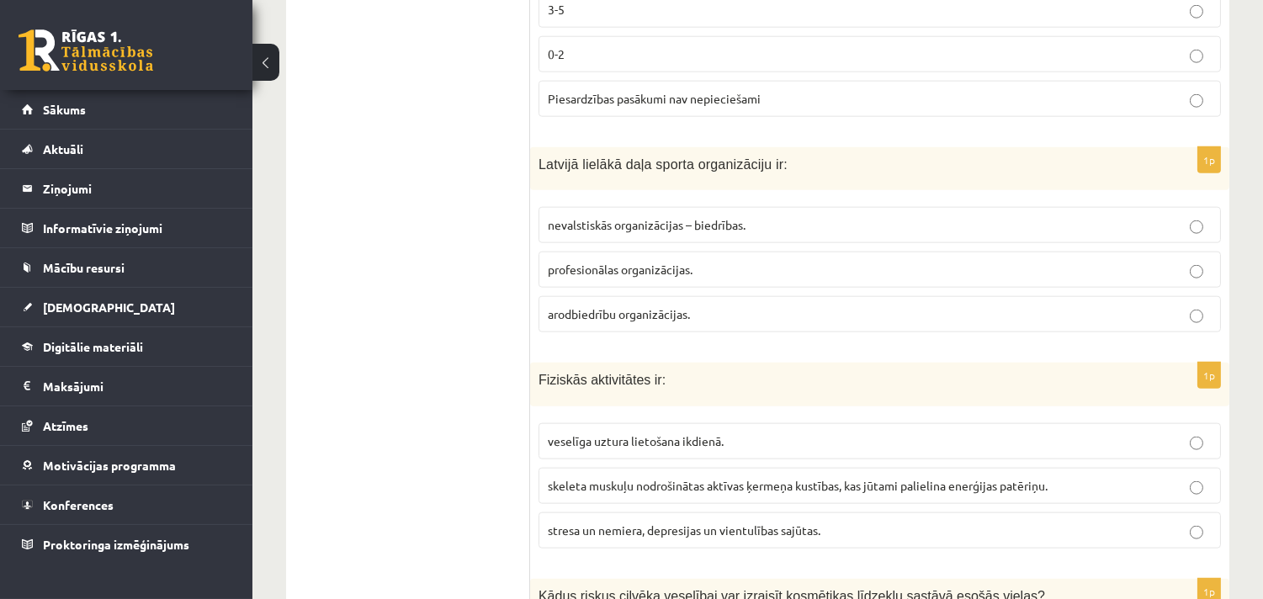
scroll to position [3478, 0]
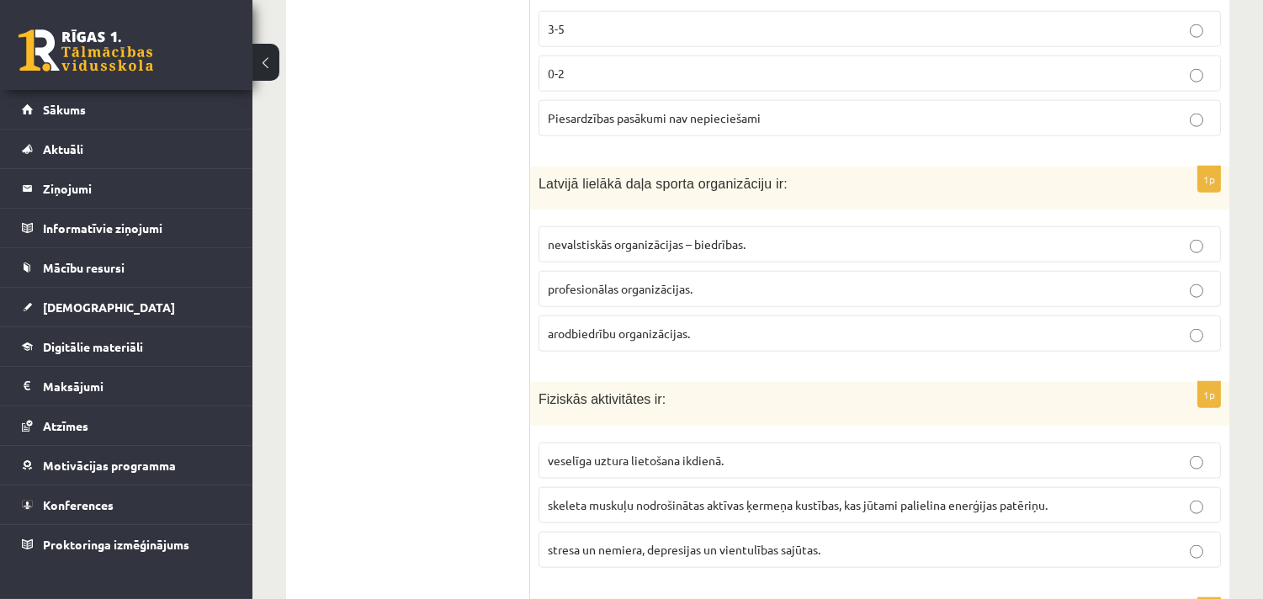
click at [446, 347] on ul "Tests Izvērtējums!" at bounding box center [416, 126] width 227 height 6605
click at [593, 252] on span "nevalstiskās organizācijas – biedrības." at bounding box center [647, 244] width 198 height 15
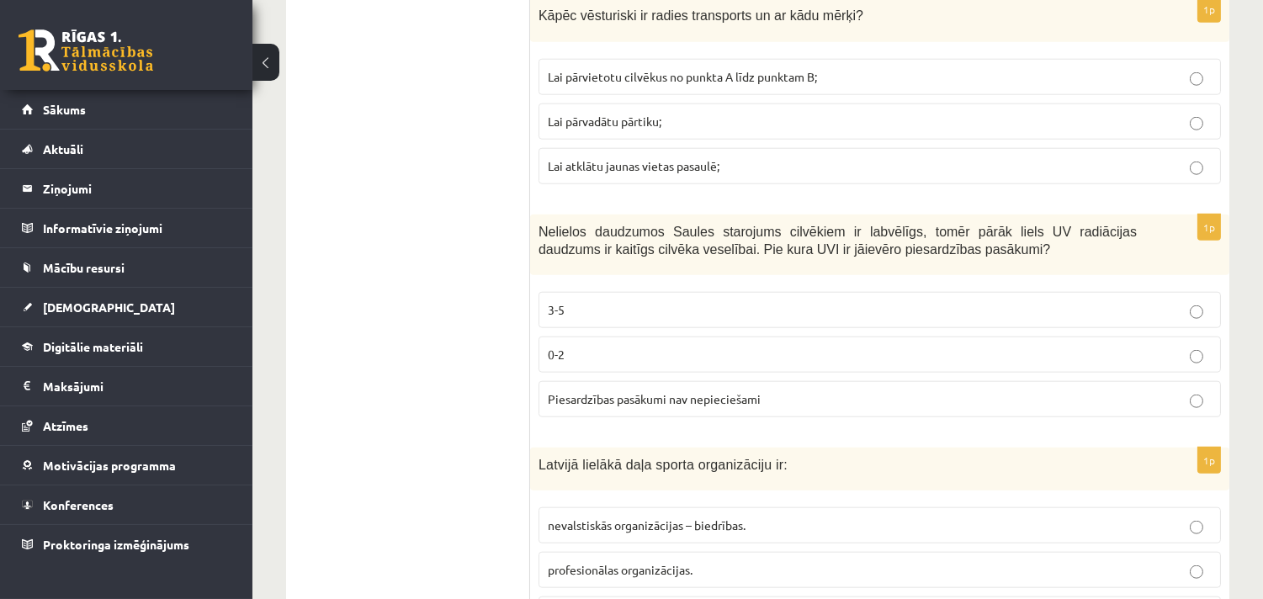
scroll to position [3103, 0]
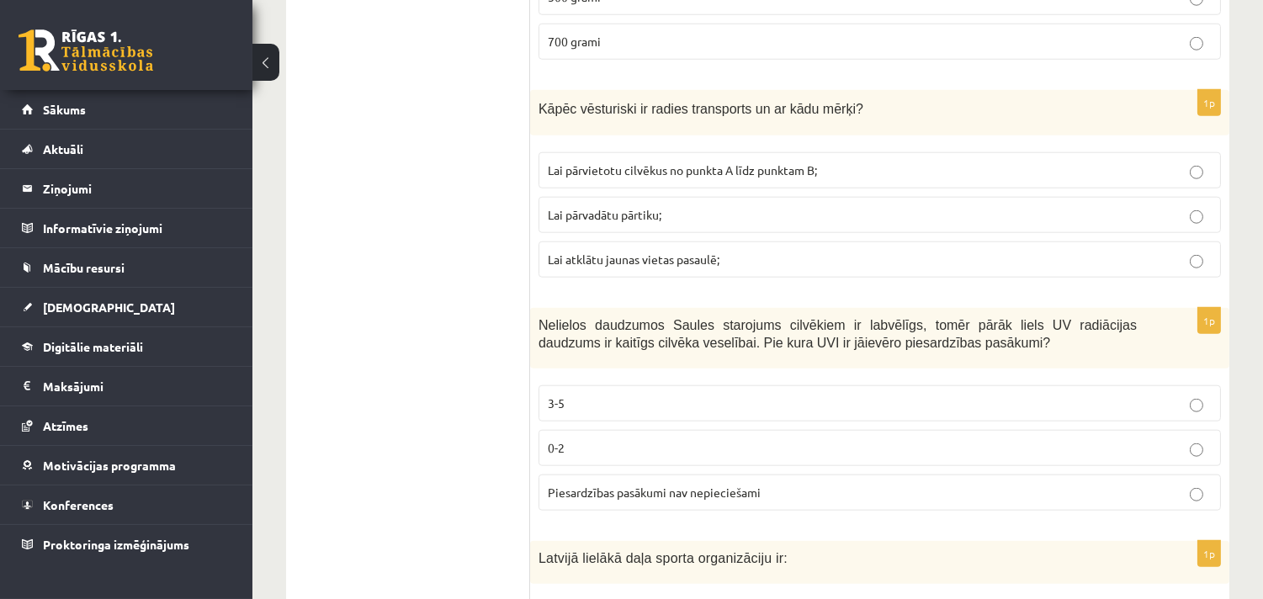
click at [731, 172] on span "Lai pārvietotu cilvēkus no punkta A līdz punktam B;" at bounding box center [682, 169] width 269 height 15
click at [637, 396] on label "3-5" at bounding box center [880, 403] width 683 height 36
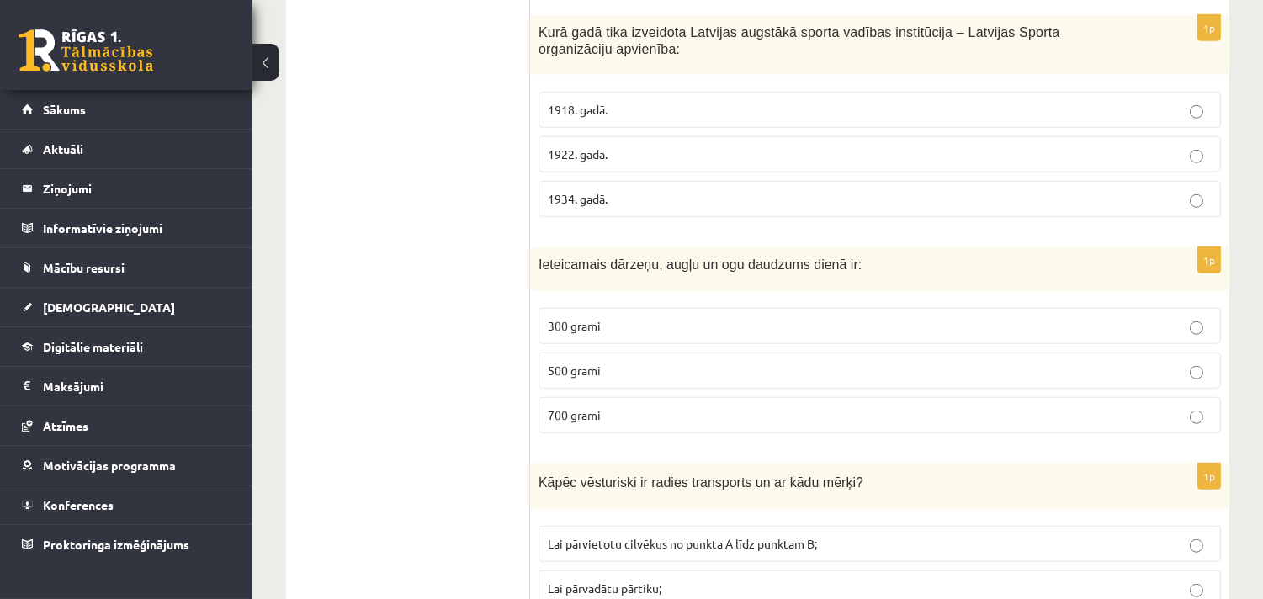
scroll to position [2636, 0]
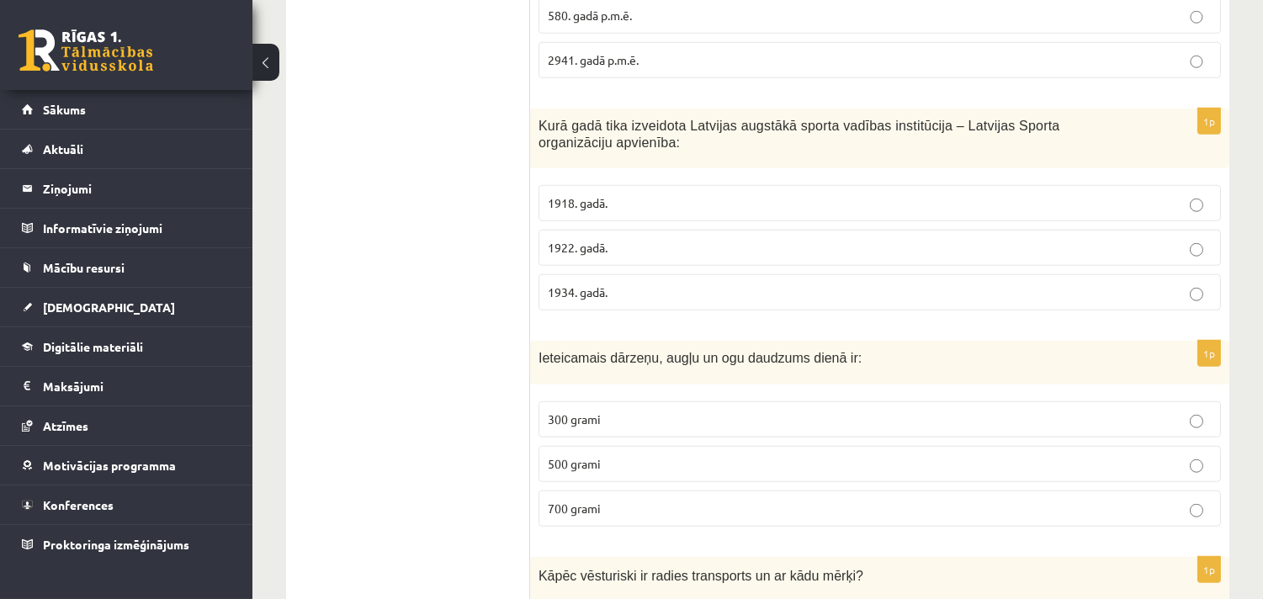
click at [603, 246] on p "1922. gadā." at bounding box center [880, 248] width 664 height 18
click at [603, 436] on label "300 grami" at bounding box center [880, 419] width 683 height 36
click at [695, 468] on p "500 grami" at bounding box center [880, 464] width 664 height 18
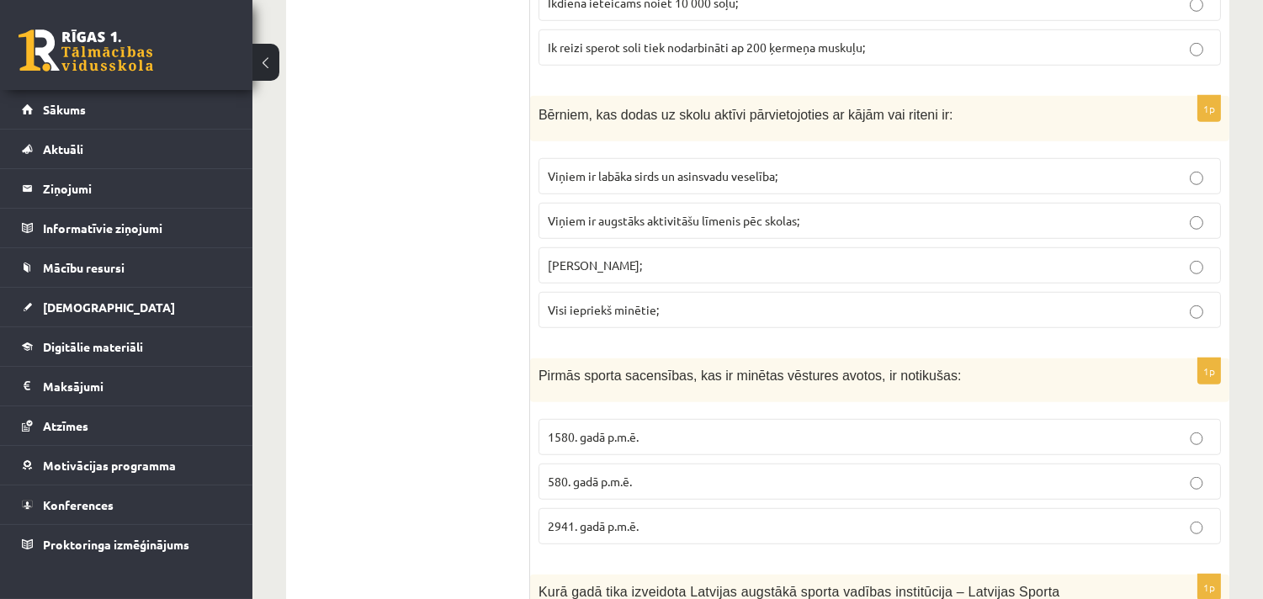
scroll to position [2168, 0]
click at [673, 308] on p "Visi iepriekš minētie;" at bounding box center [880, 312] width 664 height 18
click at [632, 483] on span "580. gadā p.m.ē." at bounding box center [590, 483] width 84 height 15
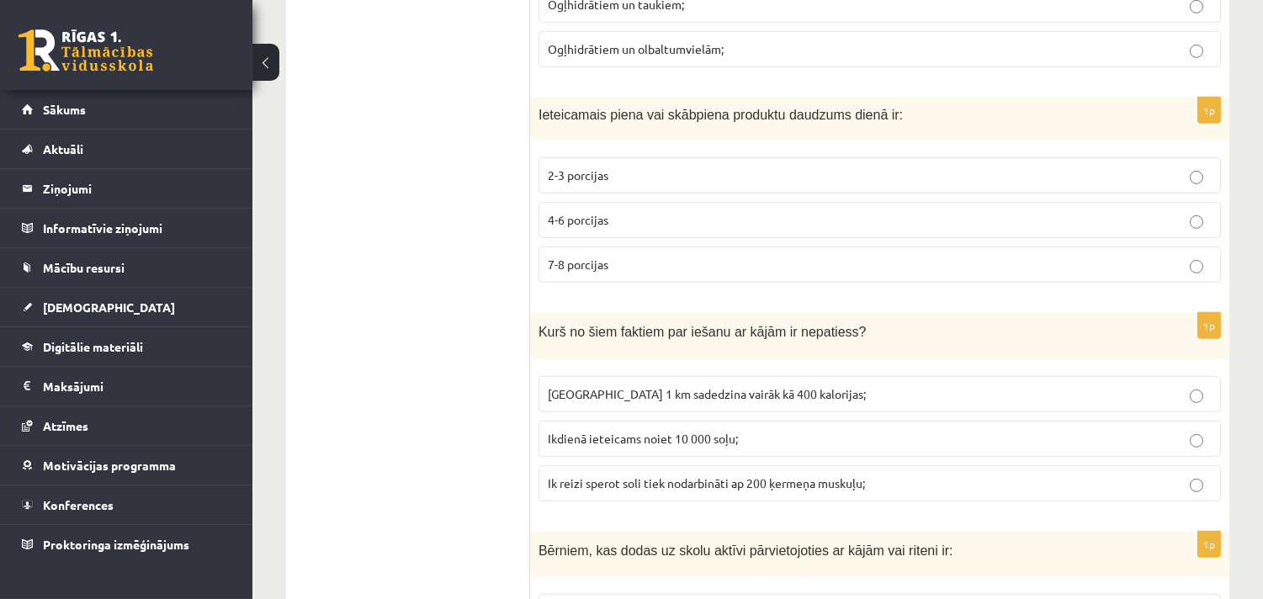
scroll to position [1701, 0]
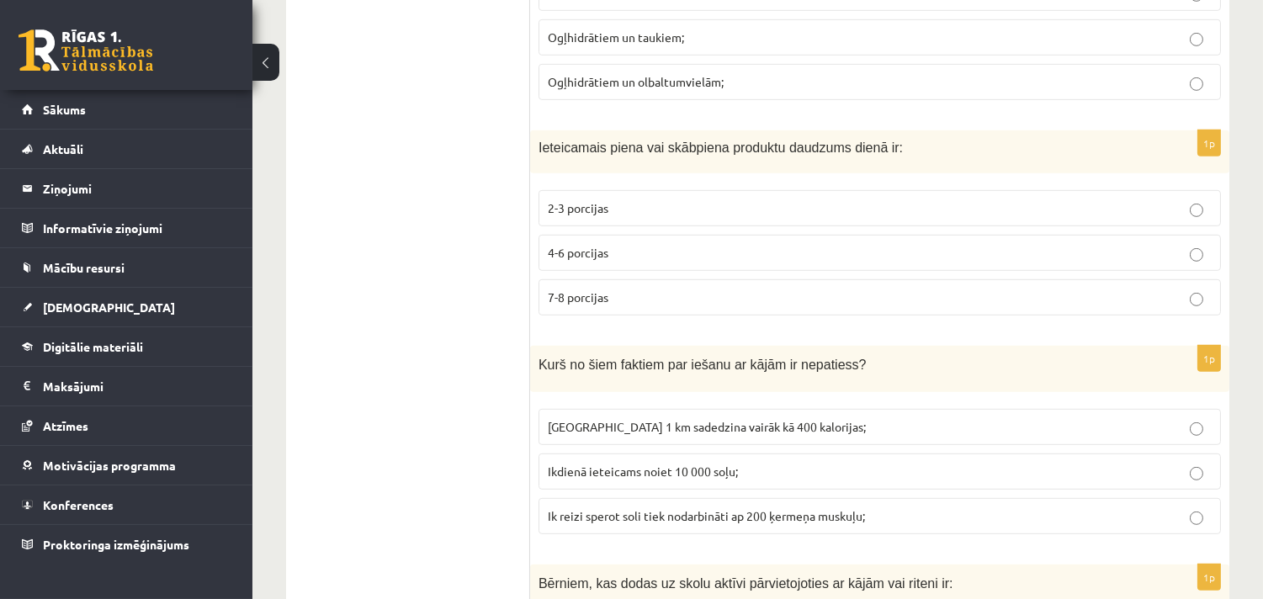
click at [632, 217] on p "2-3 porcijas" at bounding box center [880, 208] width 664 height 18
click at [696, 424] on span "Noiets 1 km sadedzina vairāk kā 400 kalorijas;" at bounding box center [707, 426] width 318 height 15
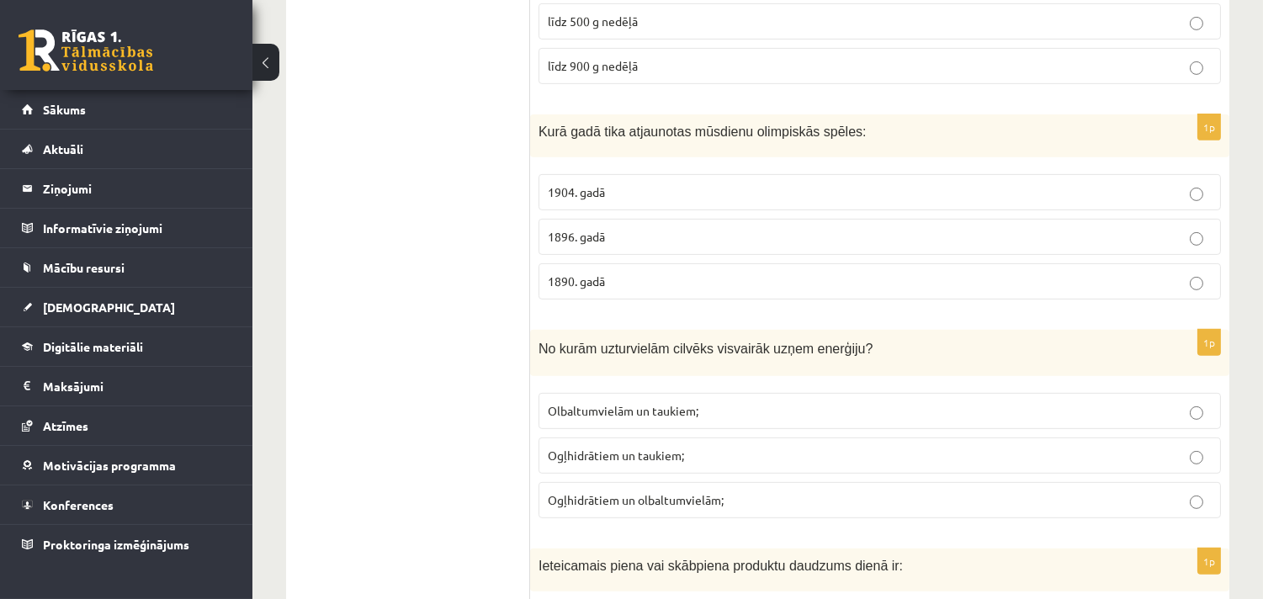
scroll to position [1326, 0]
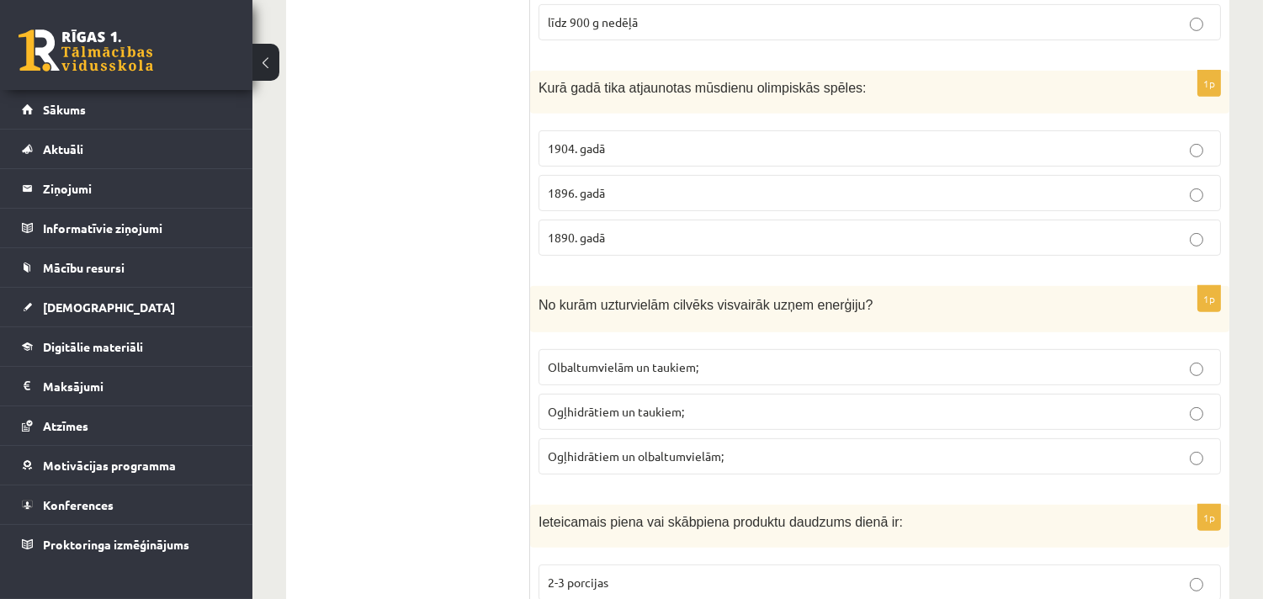
click at [618, 195] on p "1896. gadā" at bounding box center [880, 193] width 664 height 18
click at [623, 406] on p "Ogļhidrātiem un taukiem;" at bounding box center [880, 412] width 664 height 18
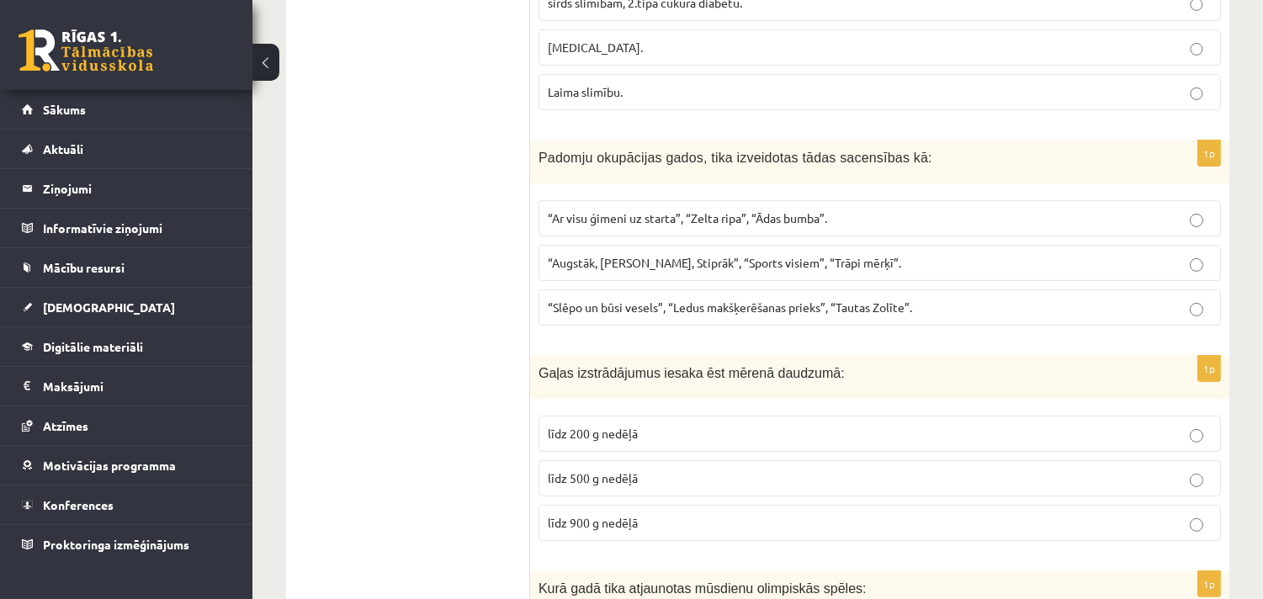
scroll to position [859, 0]
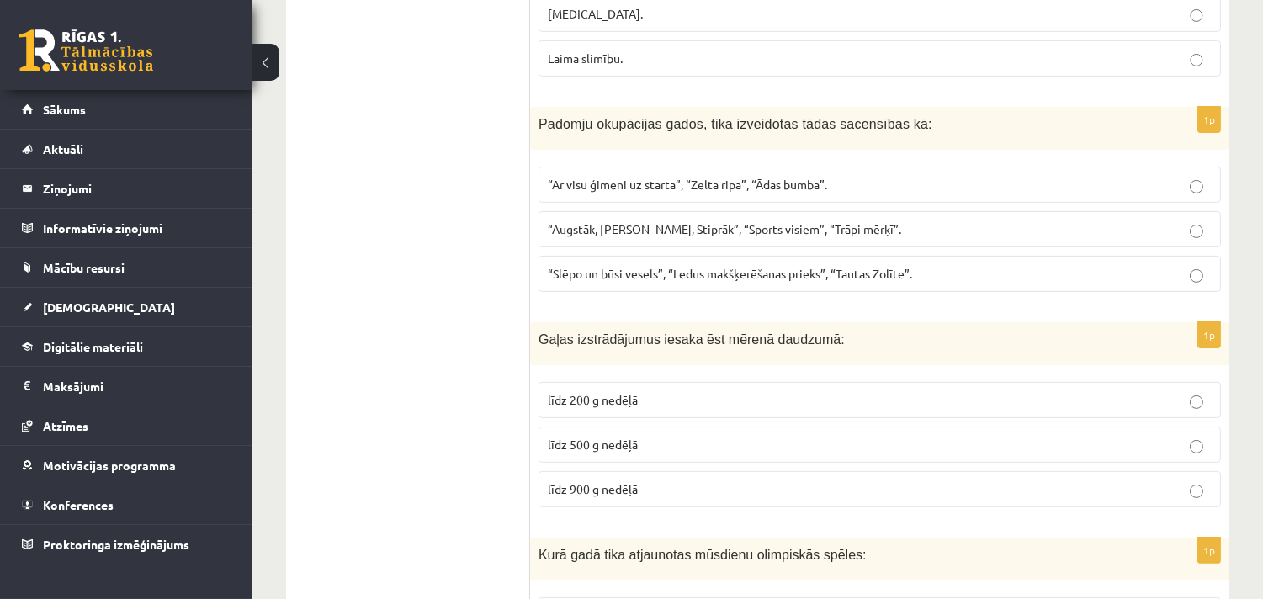
click at [707, 188] on span "“Ar visu ģimeni uz starta”, “Zelta ripa”, “Ādas bumba”." at bounding box center [687, 184] width 279 height 15
click at [620, 433] on label "līdz 500 g nedēļā" at bounding box center [880, 445] width 683 height 36
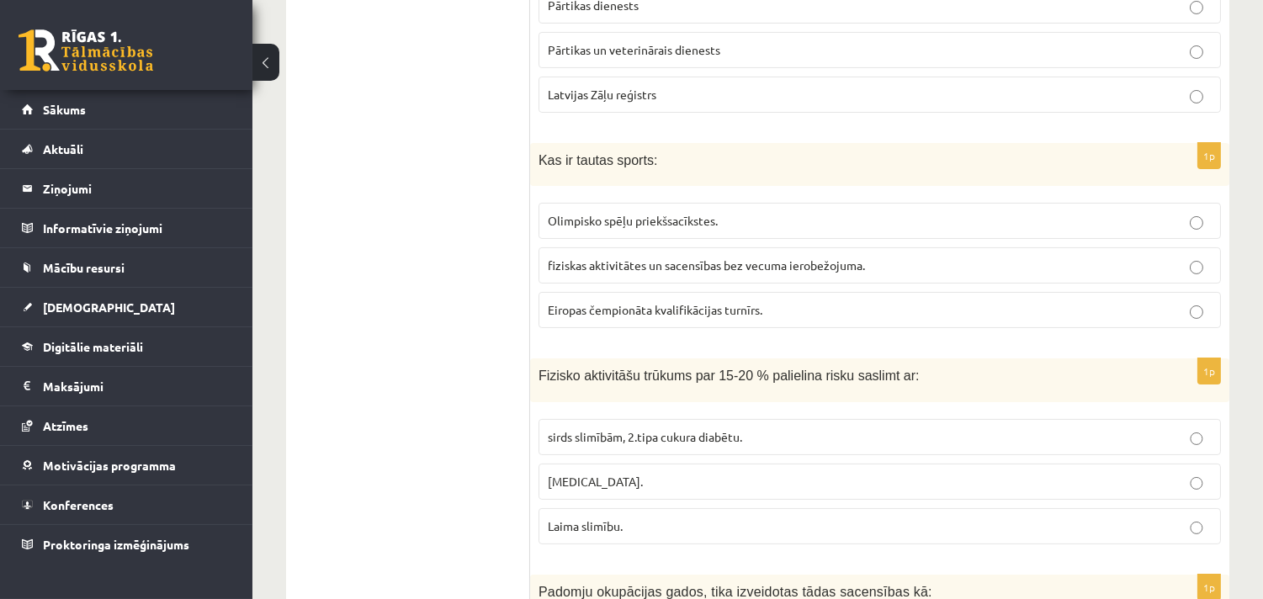
scroll to position [485, 0]
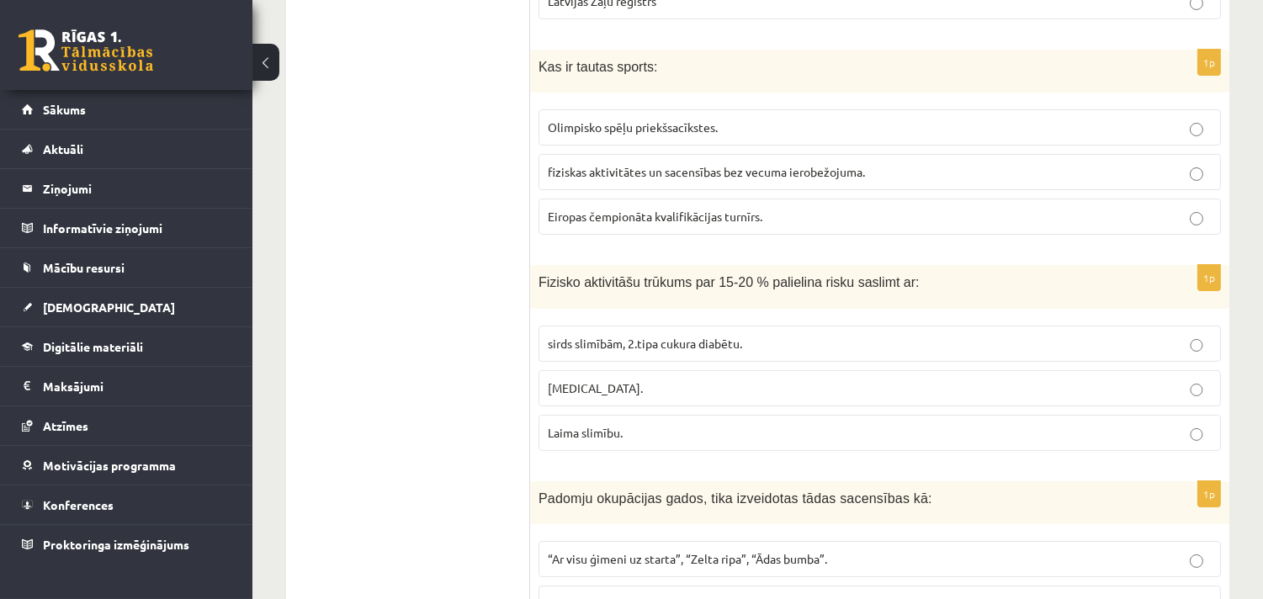
click at [699, 173] on span "fiziskas aktivitātes un sacensības bez vecuma ierobežojuma." at bounding box center [706, 171] width 317 height 15
click at [646, 338] on span "sirds slimībām, 2.tipa cukura diabētu." at bounding box center [645, 343] width 194 height 15
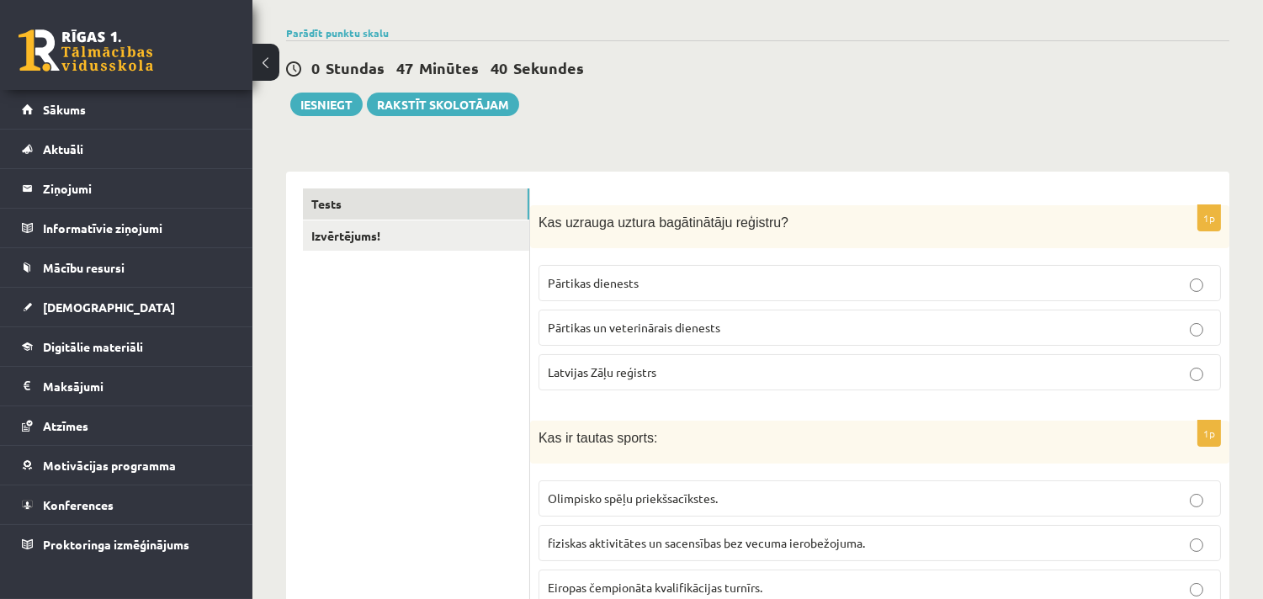
scroll to position [111, 0]
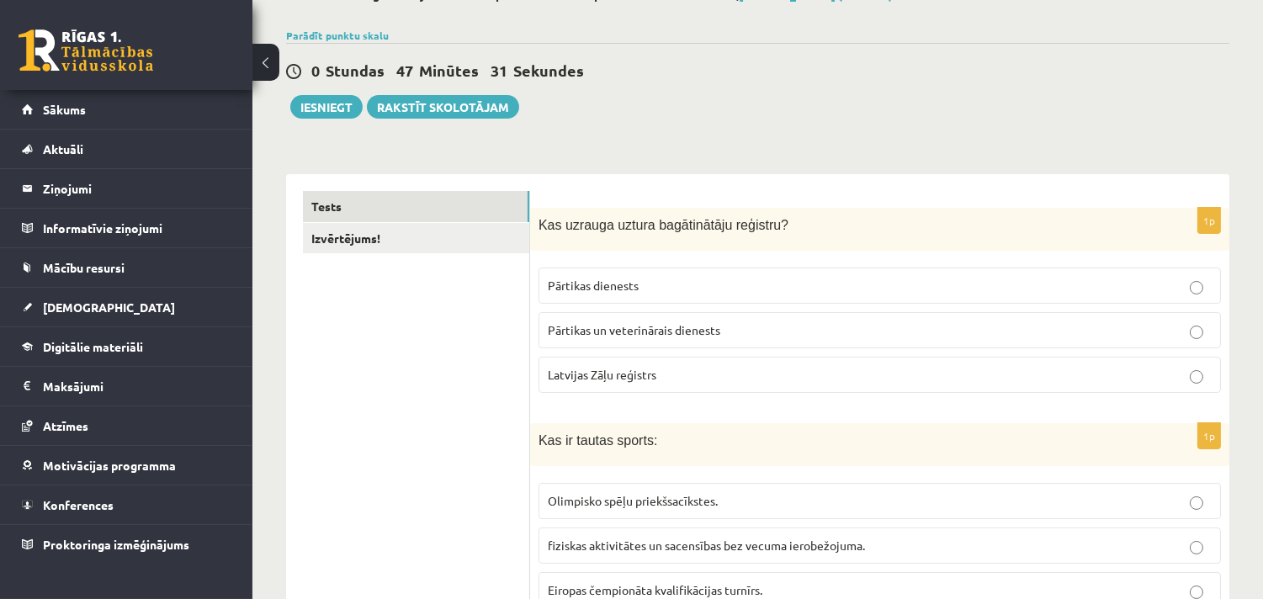
click at [696, 279] on p "Pārtikas dienests" at bounding box center [880, 286] width 664 height 18
click at [340, 103] on button "Iesniegt" at bounding box center [326, 107] width 72 height 24
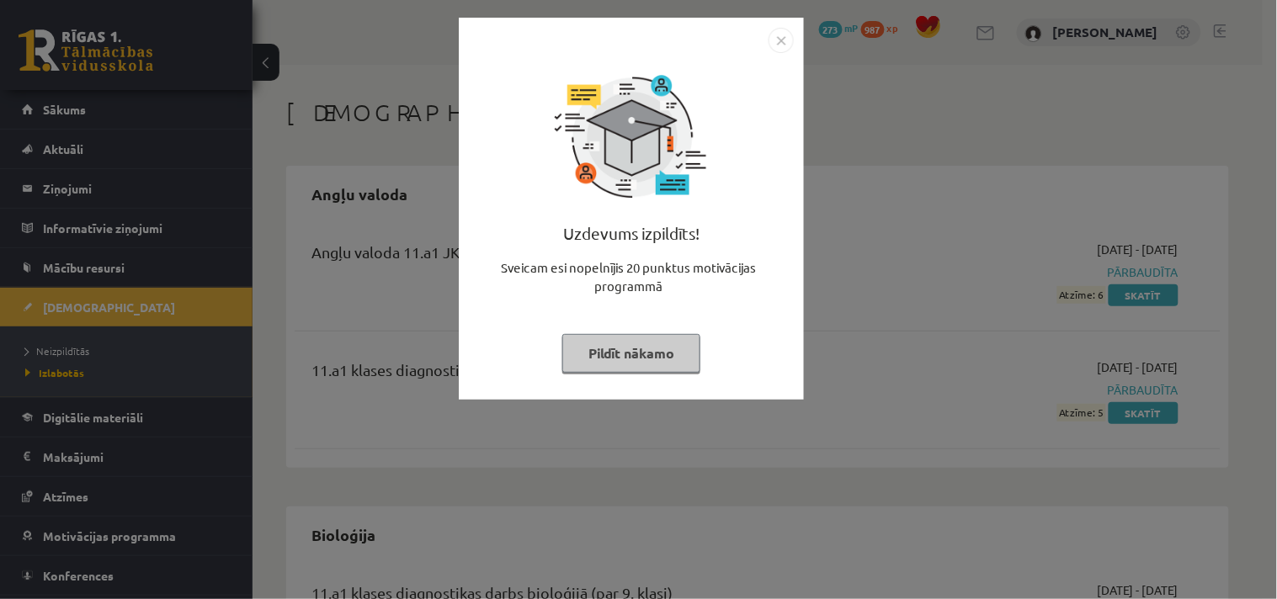
click at [687, 355] on button "Pildīt nākamo" at bounding box center [631, 353] width 138 height 39
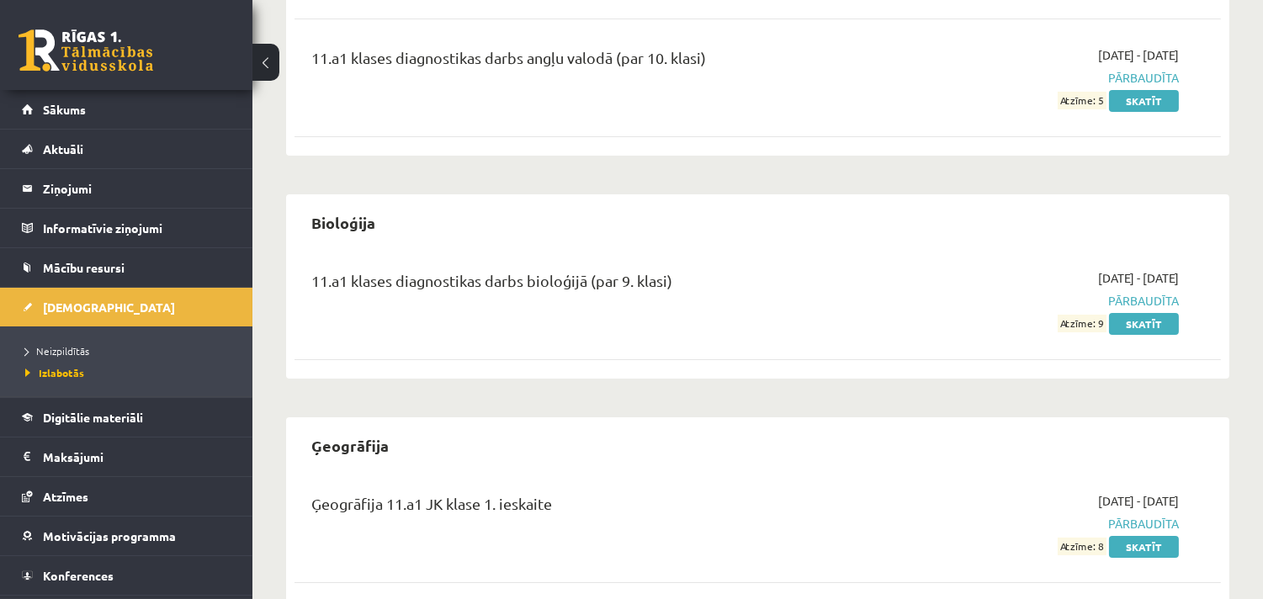
scroll to position [280, 0]
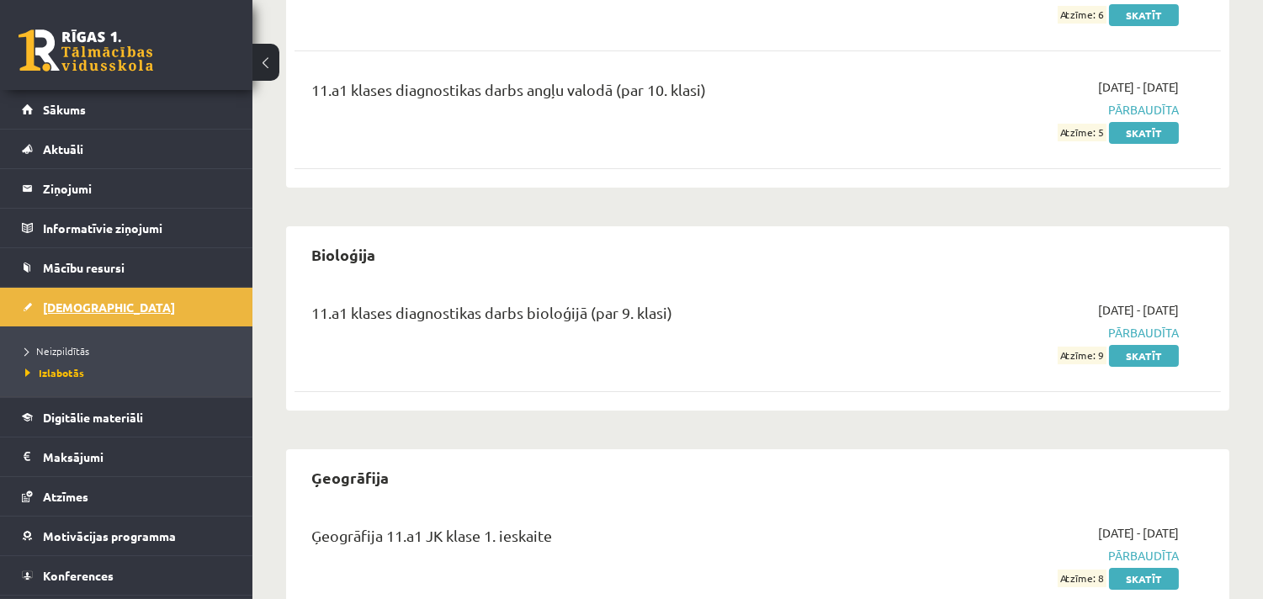
click at [163, 306] on link "[DEMOGRAPHIC_DATA]" at bounding box center [127, 307] width 210 height 39
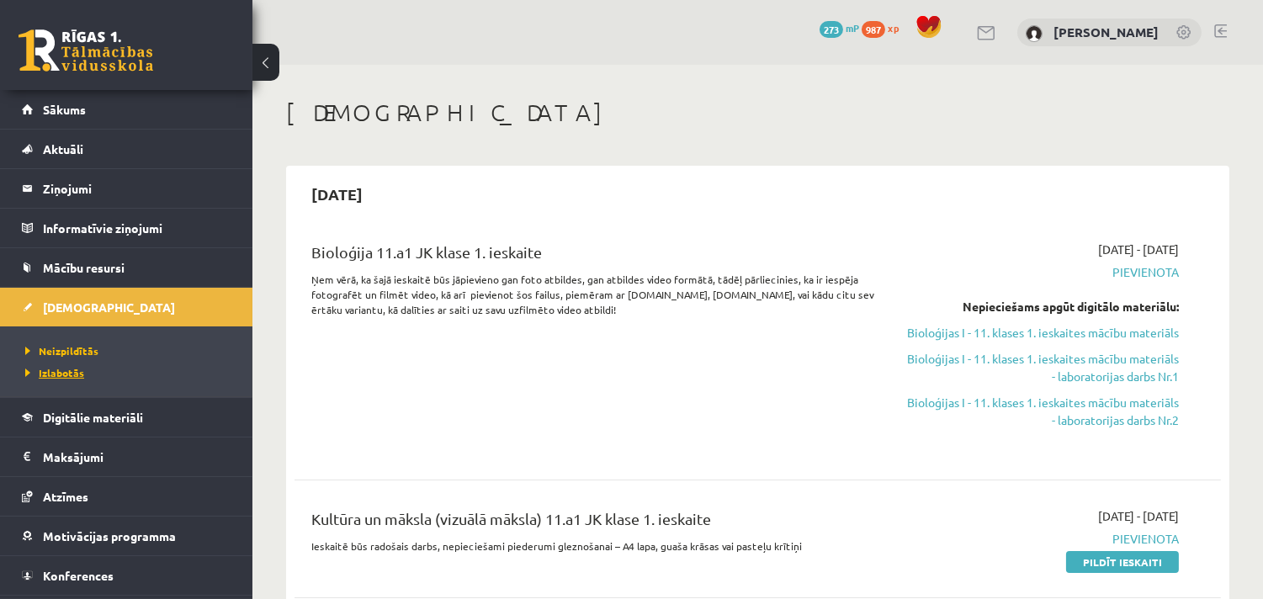
click at [70, 366] on link "Izlabotās" at bounding box center [130, 372] width 210 height 15
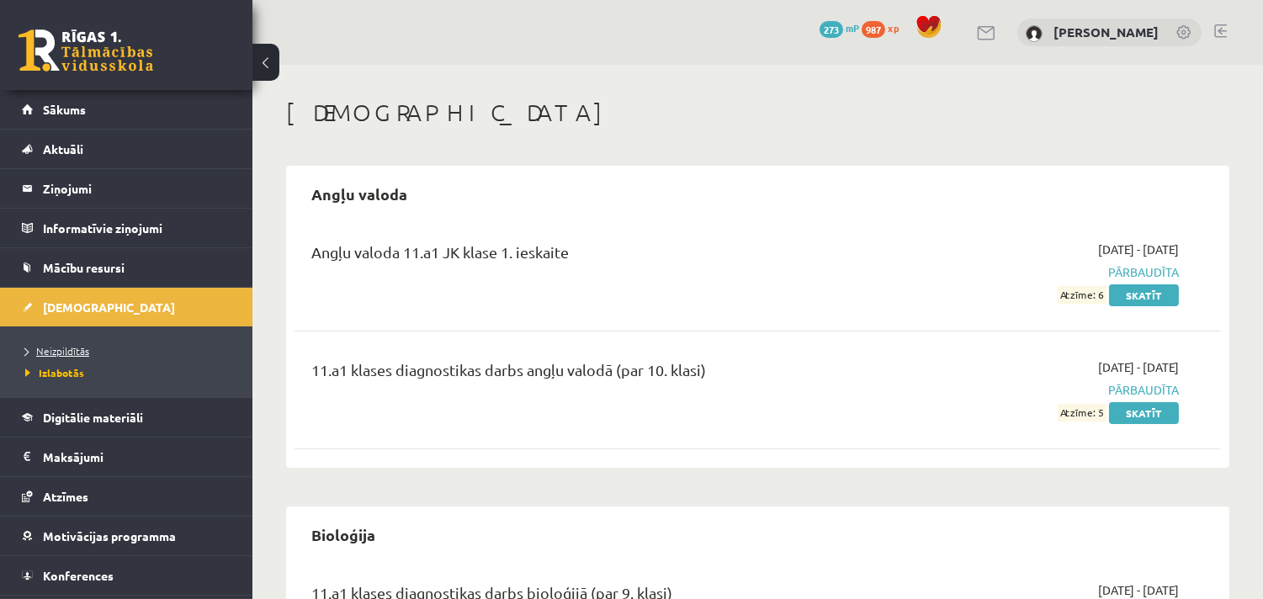
click at [69, 350] on span "Neizpildītās" at bounding box center [57, 350] width 64 height 13
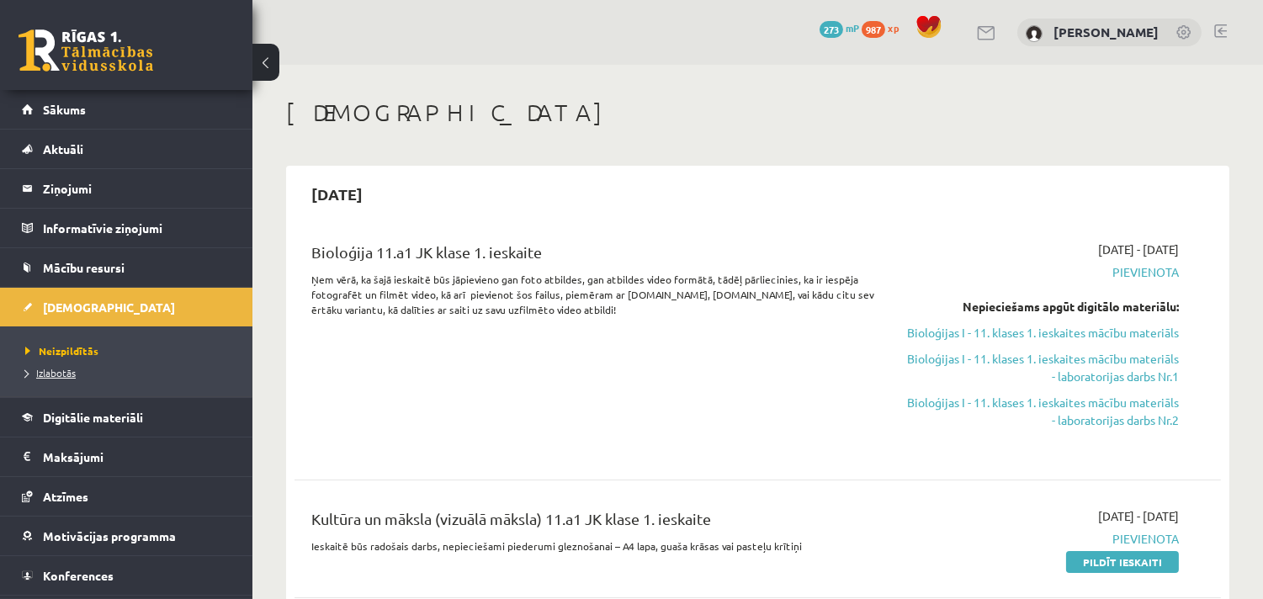
click at [69, 371] on span "Izlabotās" at bounding box center [50, 372] width 51 height 13
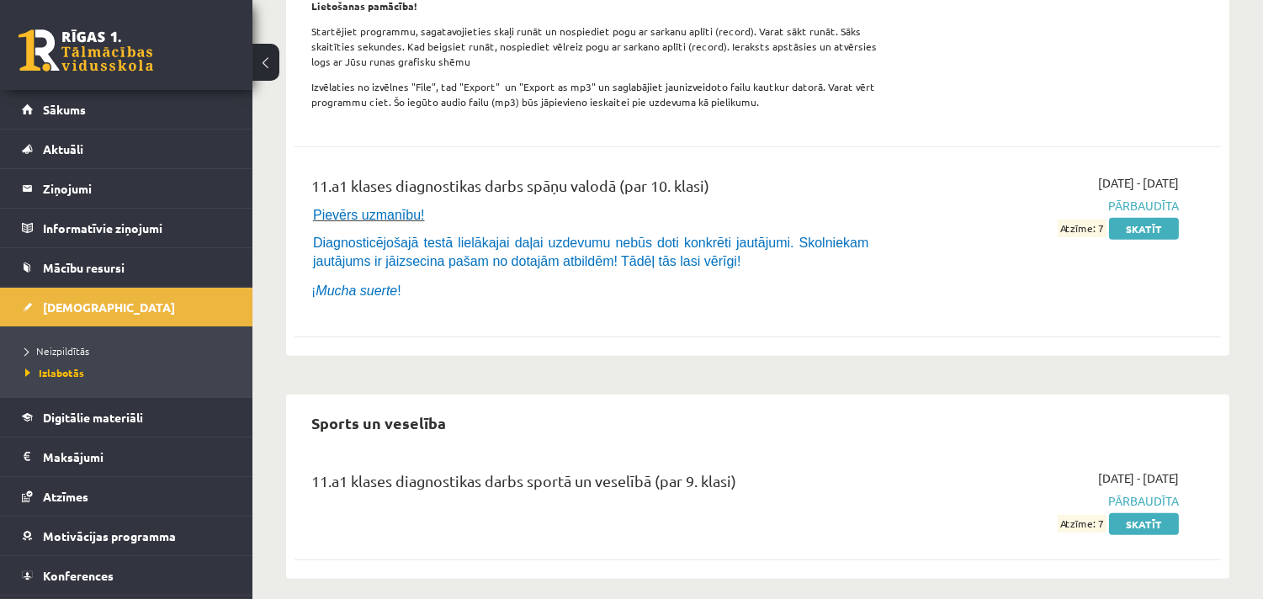
scroll to position [1735, 0]
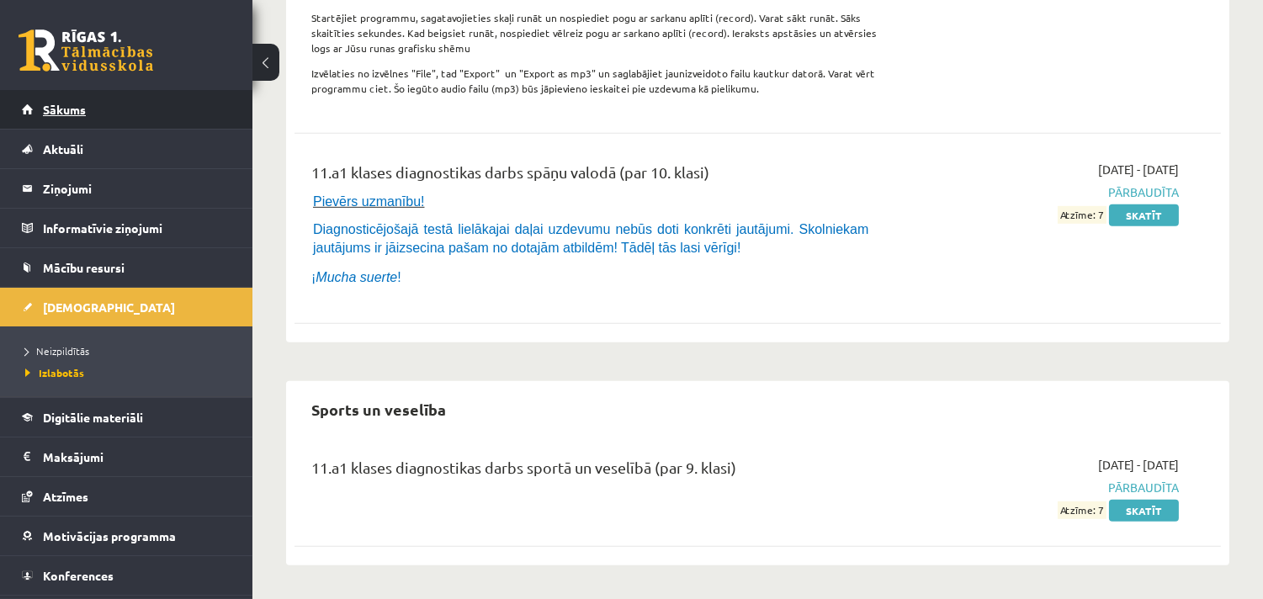
click at [87, 90] on link "Sākums" at bounding box center [127, 109] width 210 height 39
